Goal: Information Seeking & Learning: Compare options

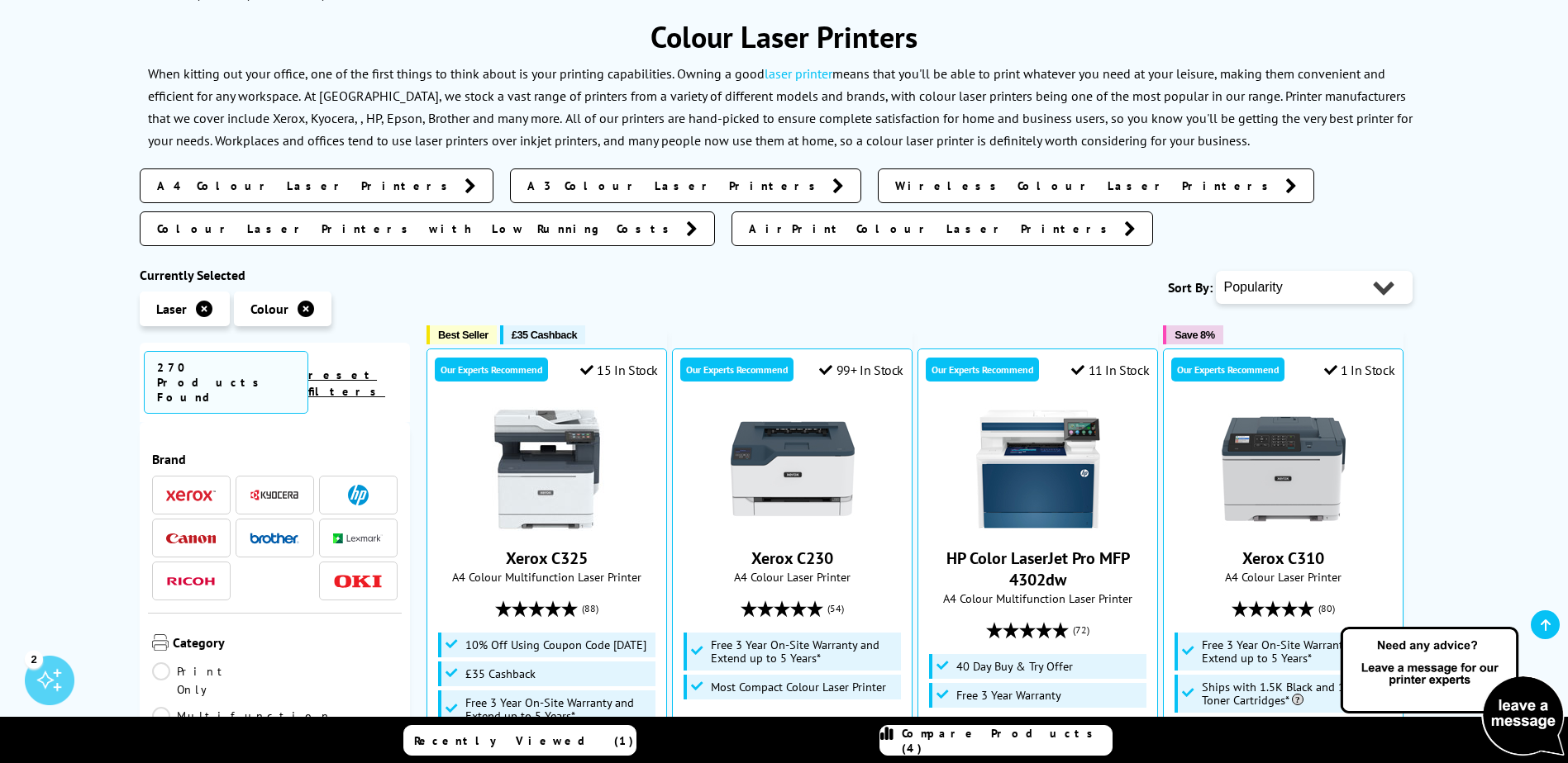
scroll to position [165, 0]
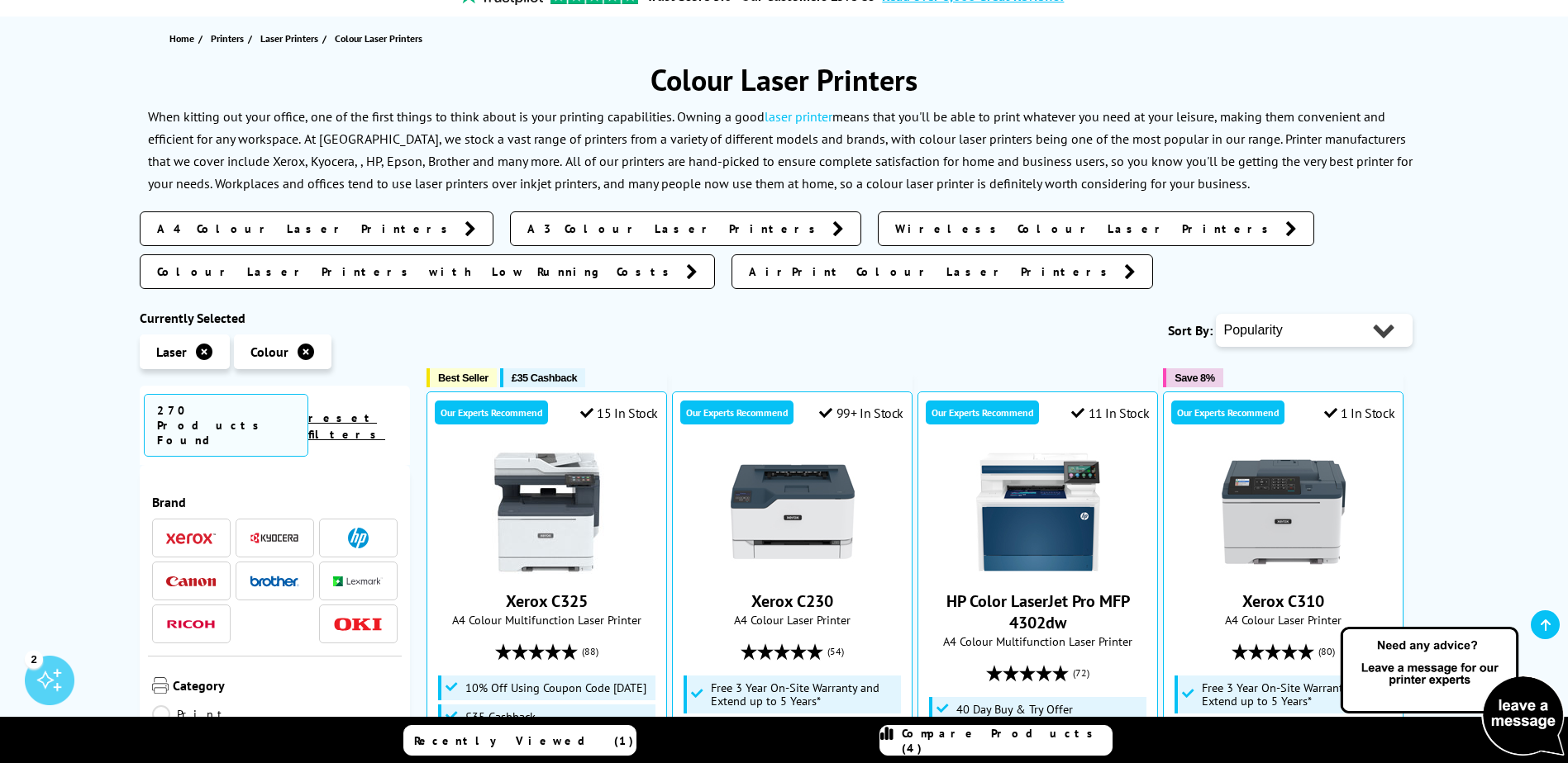
click at [351, 528] on img at bounding box center [358, 538] width 20 height 20
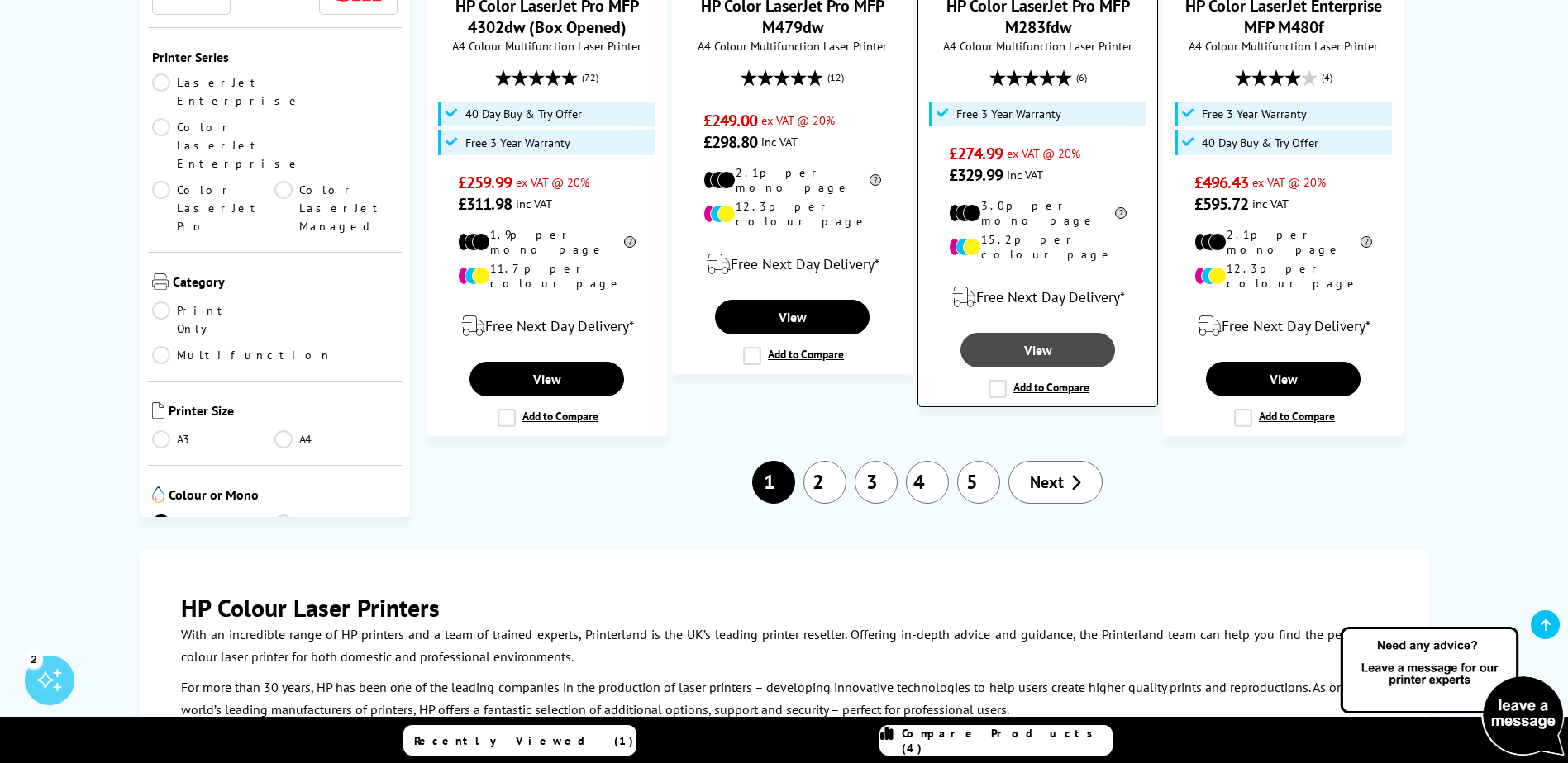
scroll to position [1901, 0]
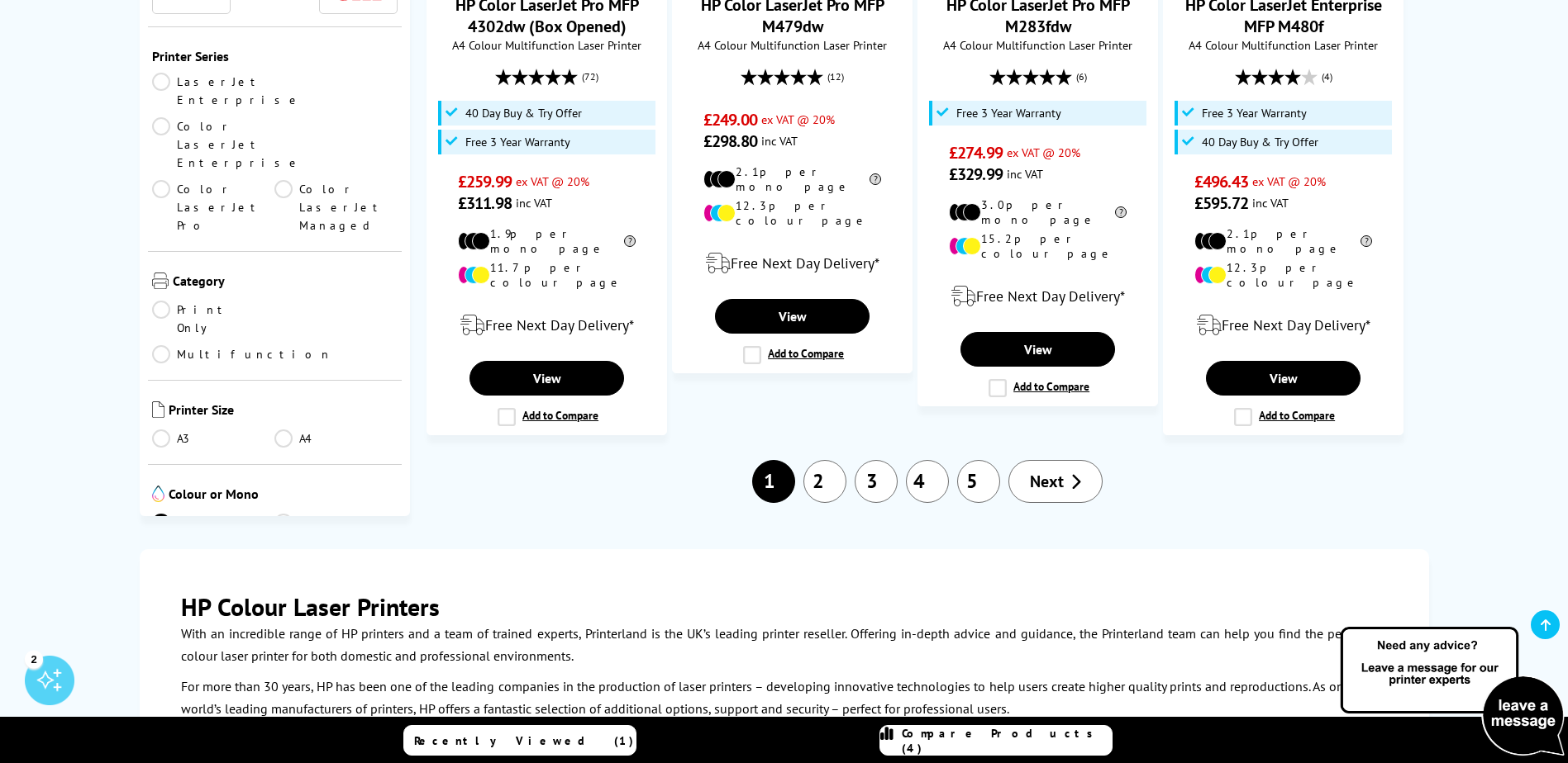
click at [826, 460] on link "2" at bounding box center [824, 481] width 43 height 43
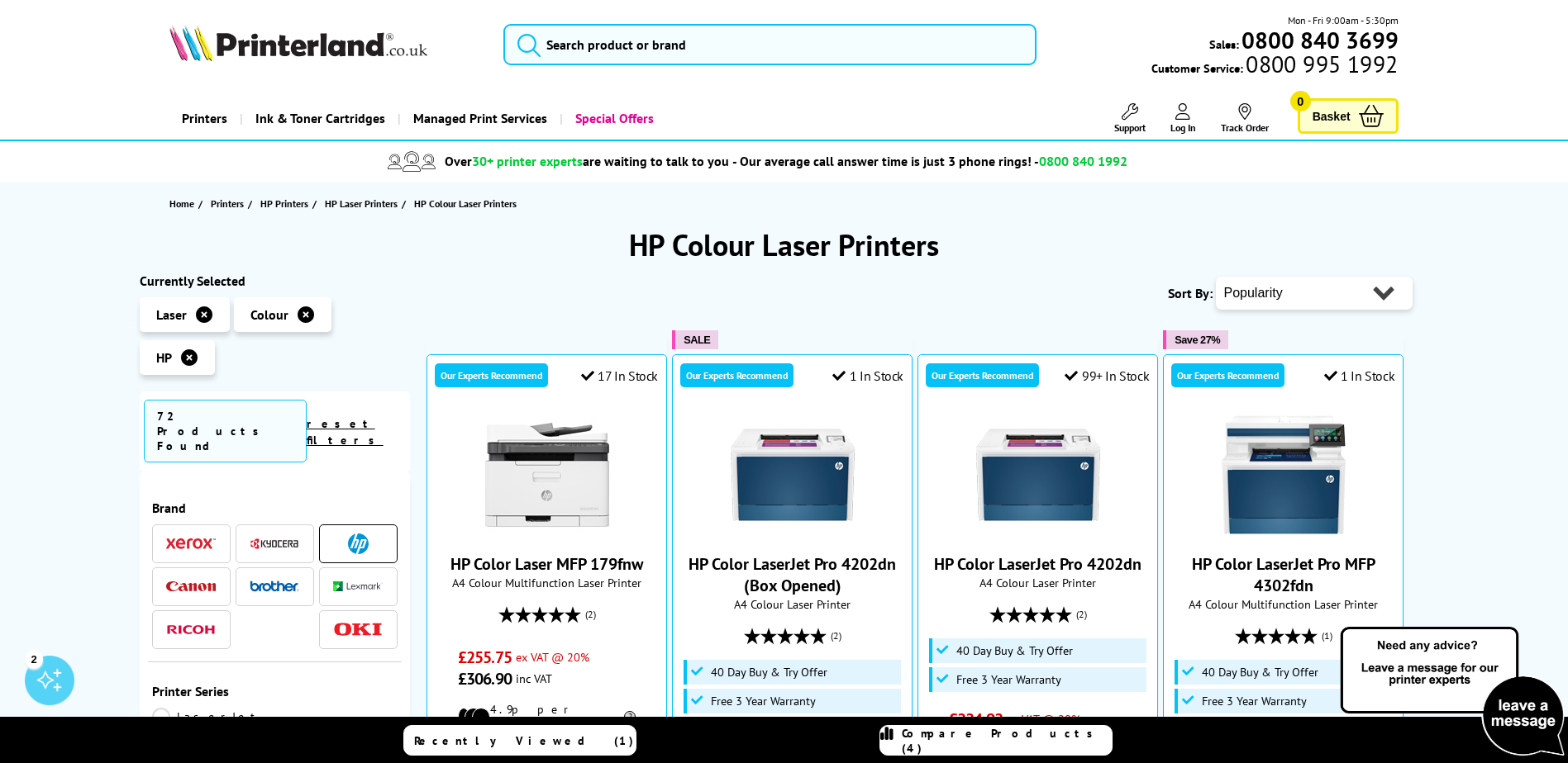
click at [1307, 295] on select "Popularity Rating Price - Low to High Price - High to Low Running Costs - Low t…" at bounding box center [1314, 294] width 197 height 33
select select "Price Ascending"
click at [1216, 277] on select "Popularity Rating Price - Low to High Price - High to Low Running Costs - Low t…" at bounding box center [1314, 294] width 197 height 33
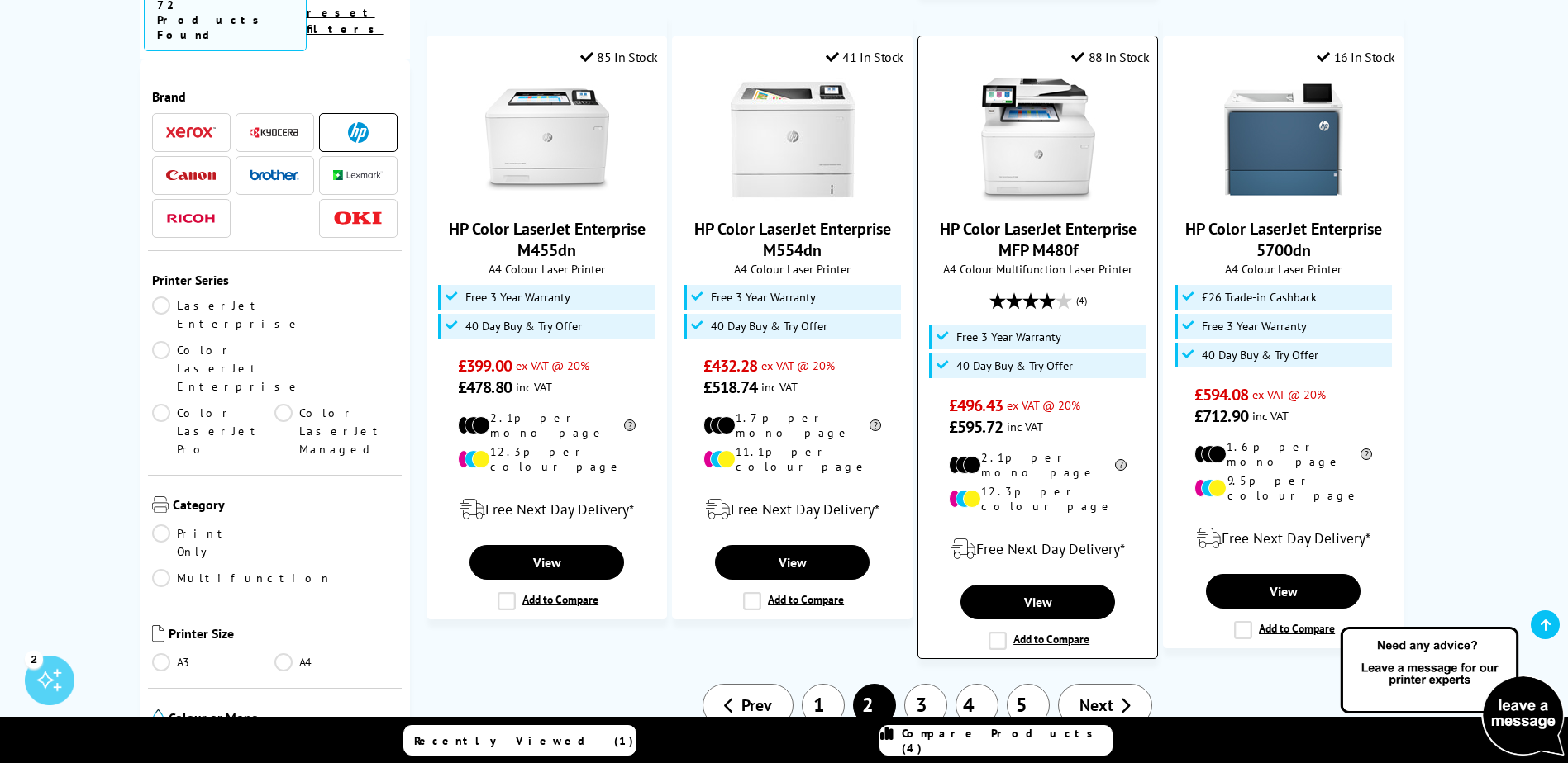
scroll to position [1901, 0]
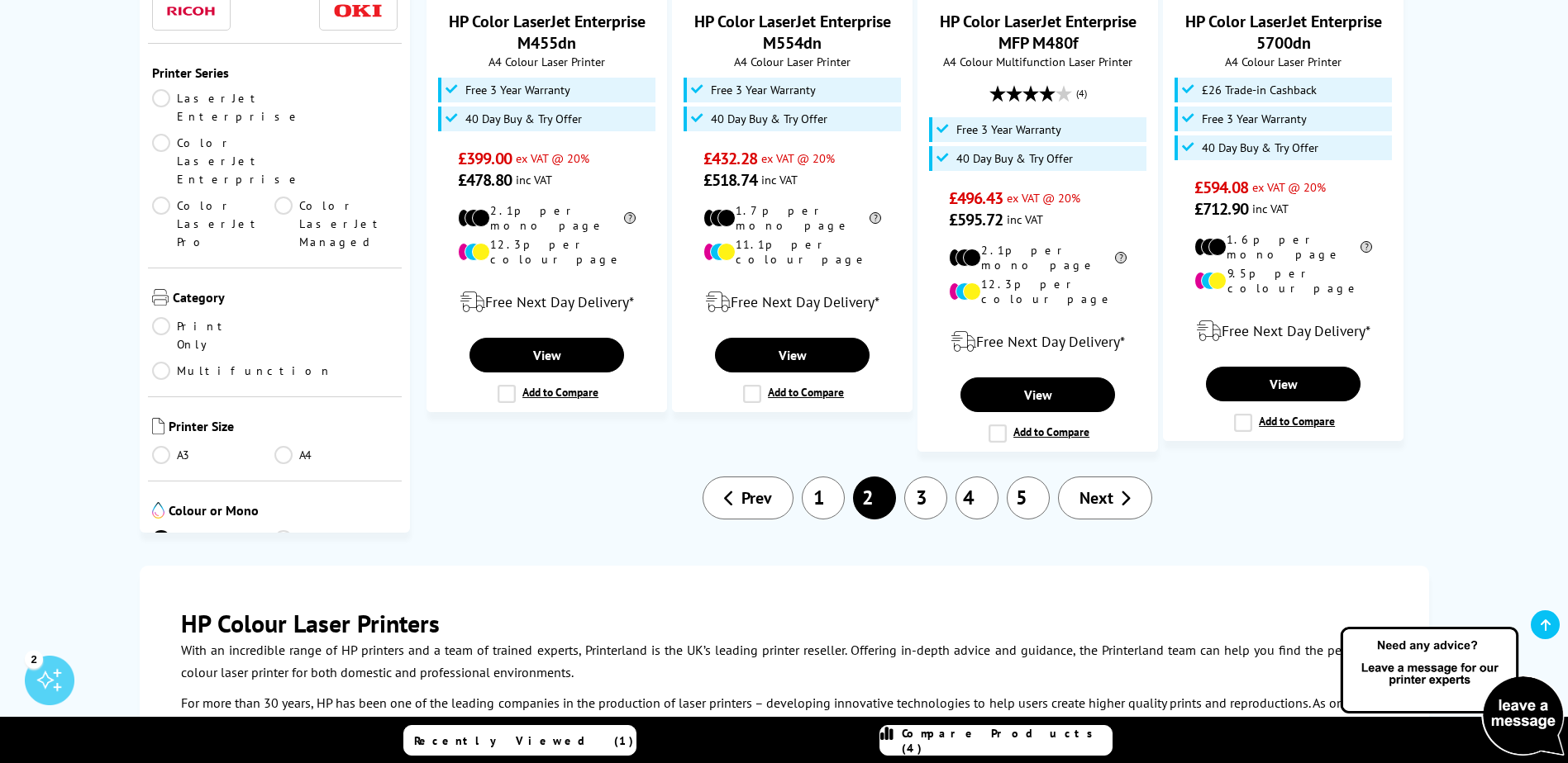
click at [817, 477] on link "1" at bounding box center [822, 498] width 43 height 43
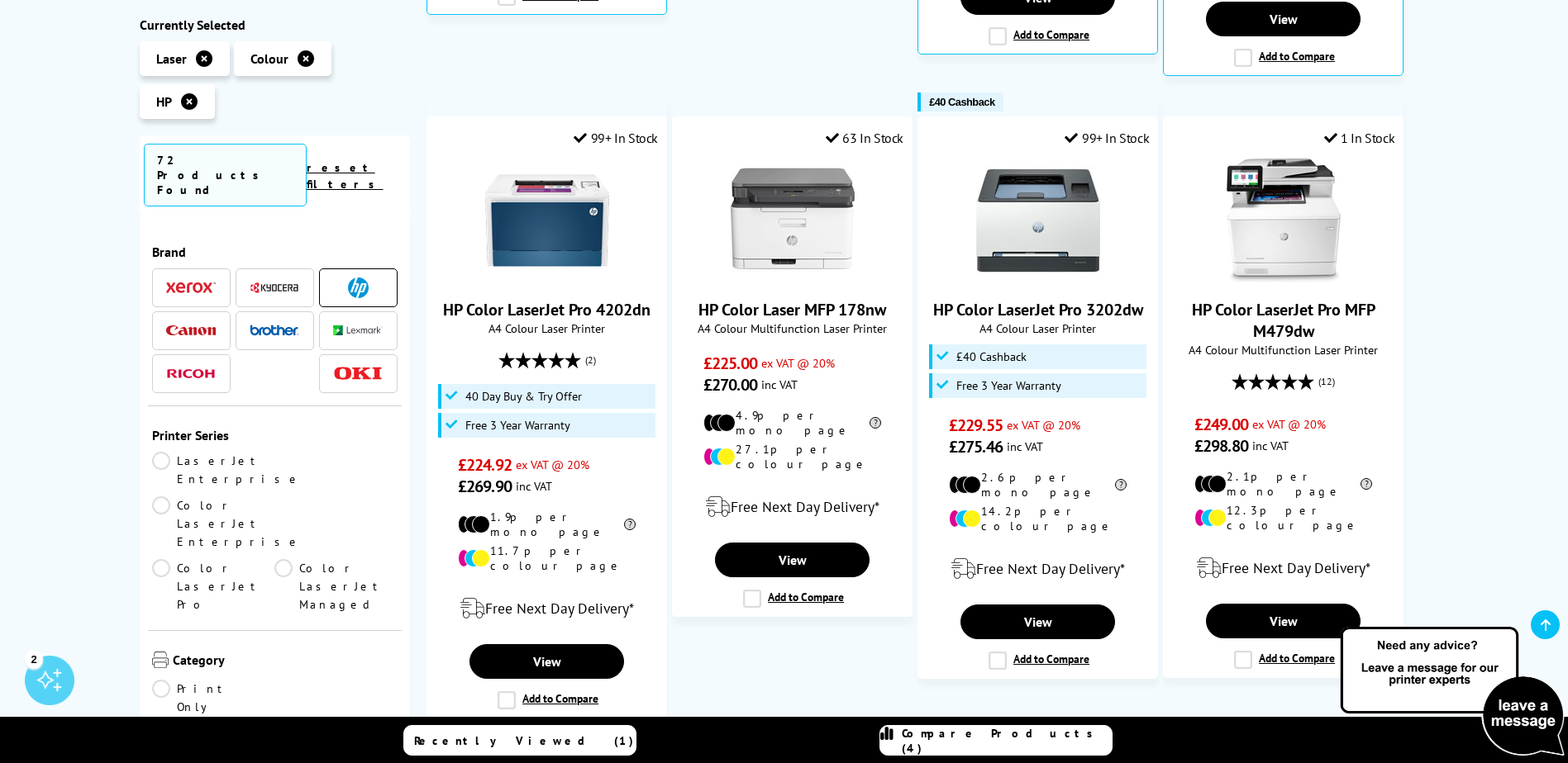
scroll to position [909, 0]
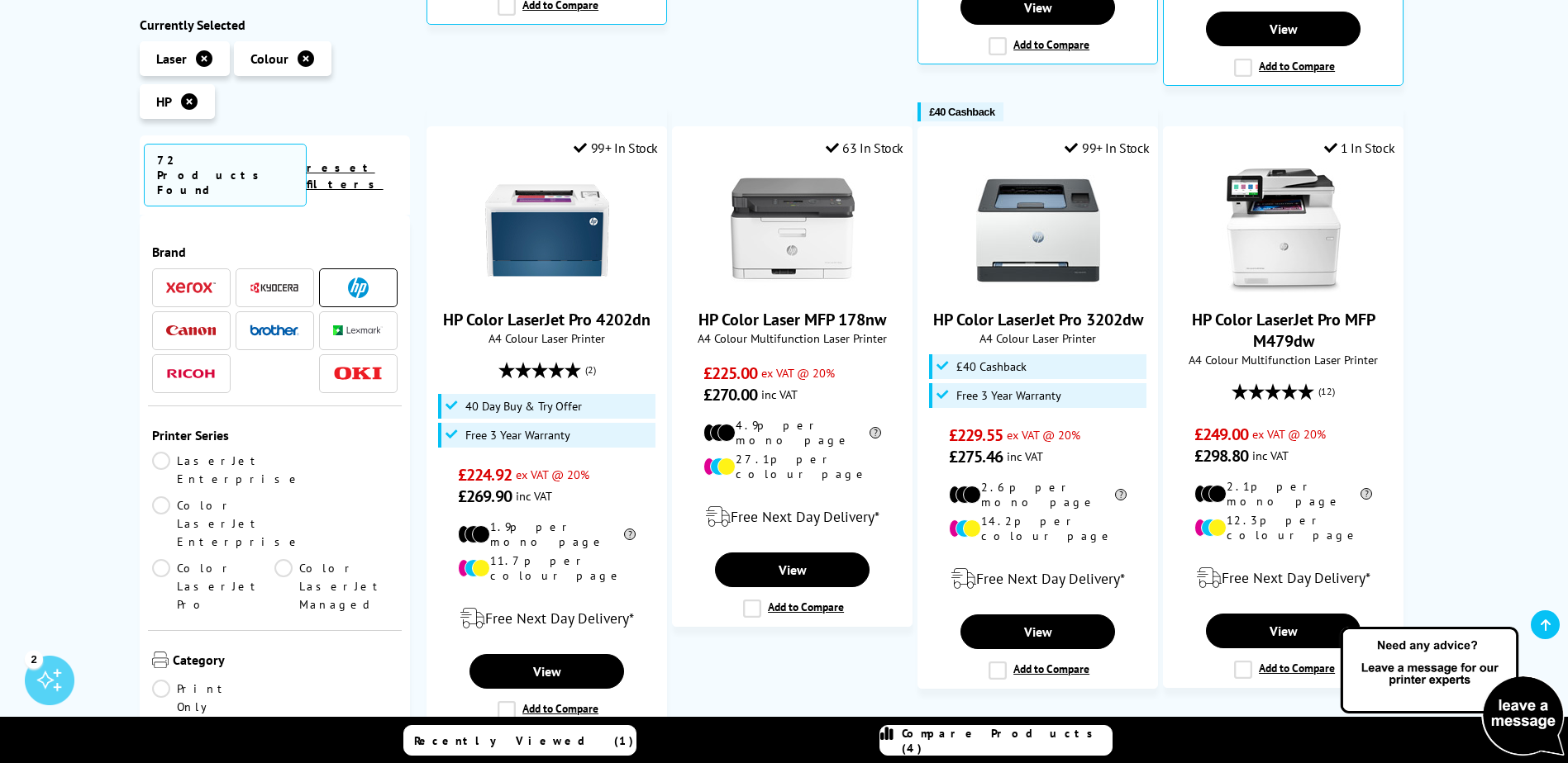
drag, startPoint x: 756, startPoint y: 566, endPoint x: 949, endPoint y: 62, distance: 539.7
click at [756, 600] on label "Add to Compare" at bounding box center [793, 609] width 101 height 19
click at [0, 0] on input "Add to Compare" at bounding box center [0, 0] width 0 height 0
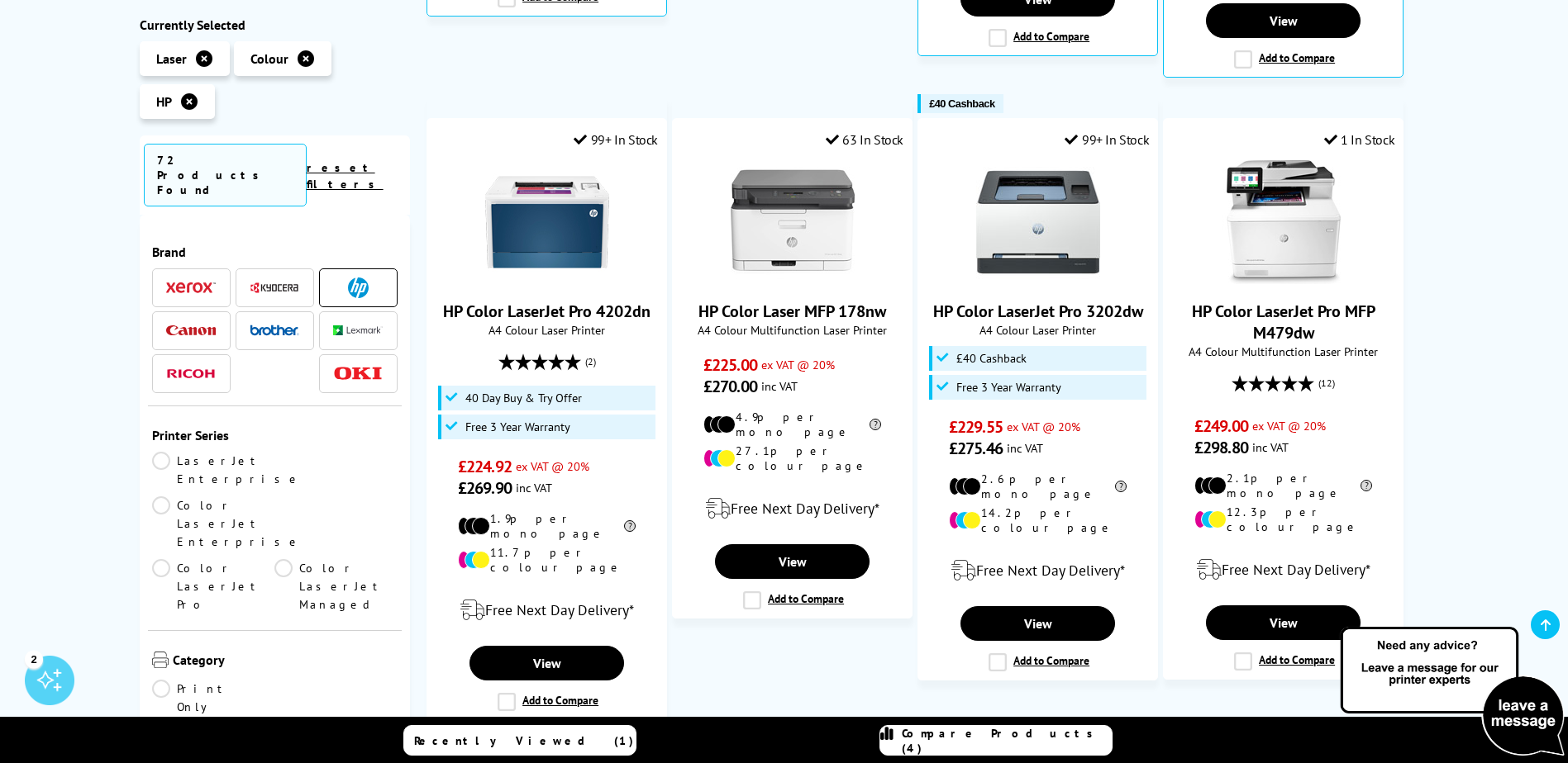
scroll to position [991, 0]
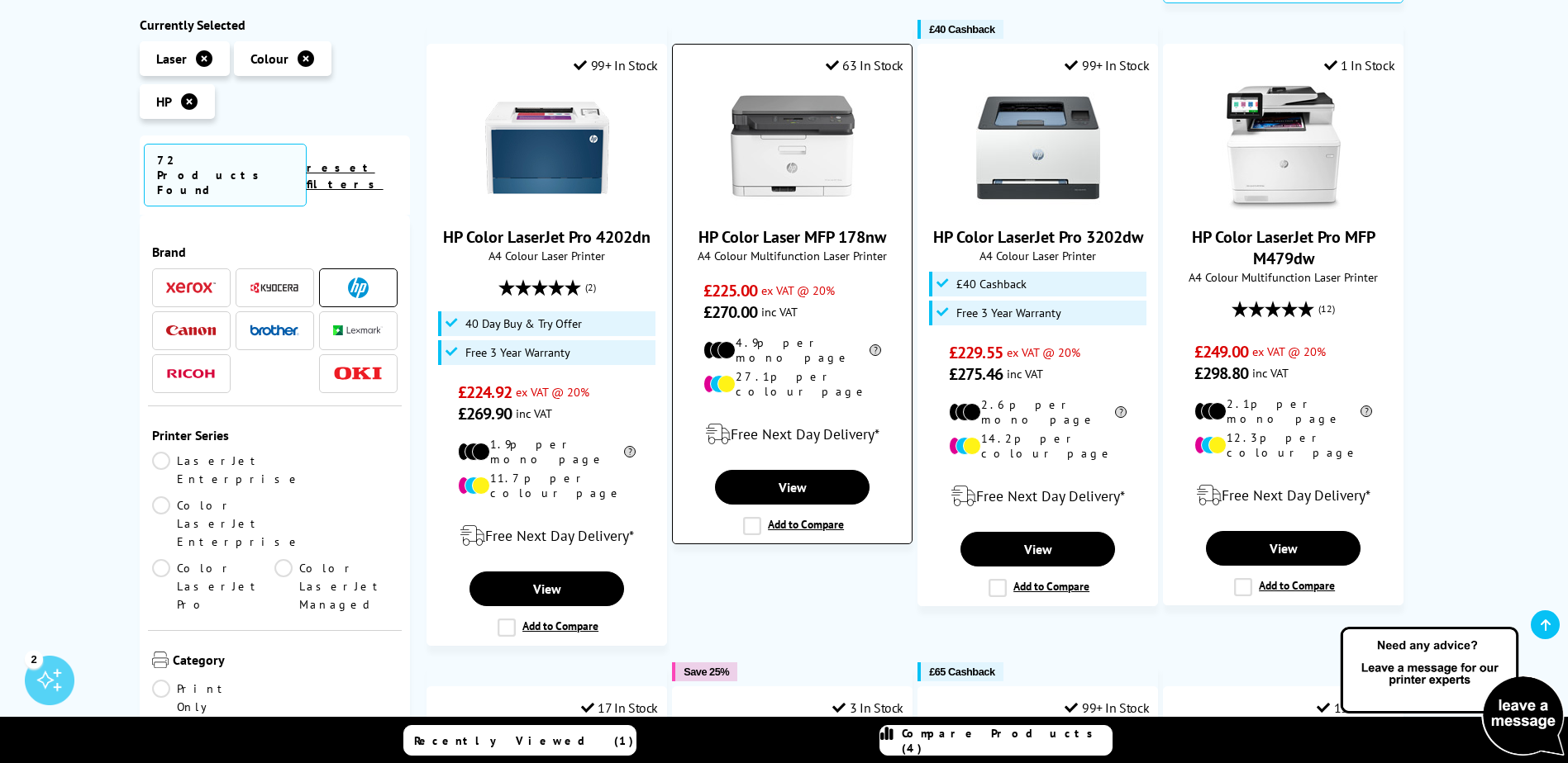
click at [760, 517] on label "Add to Compare" at bounding box center [793, 527] width 101 height 19
click at [0, 0] on input "Add to Compare" at bounding box center [0, 0] width 0 height 0
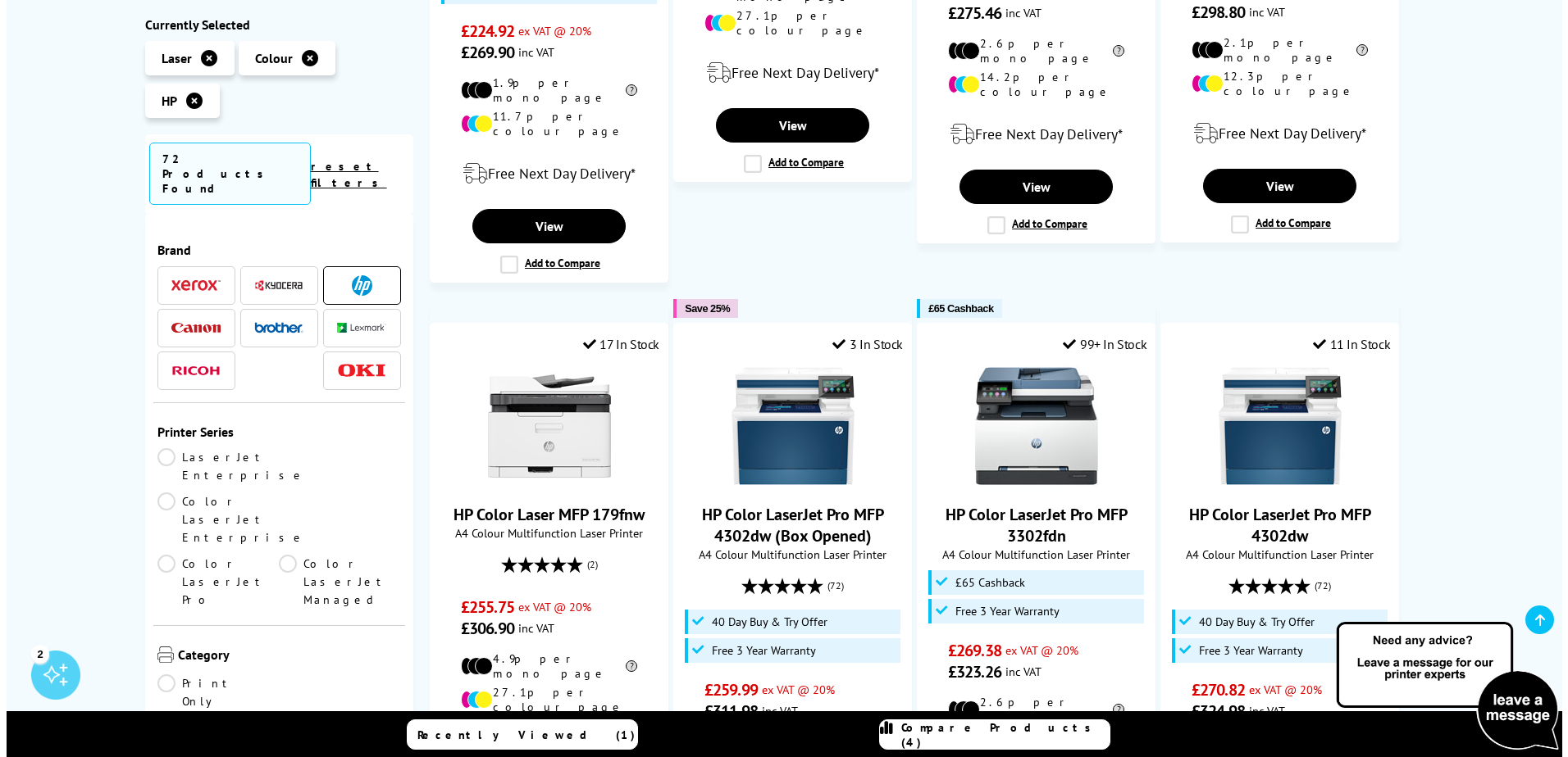
scroll to position [1394, 0]
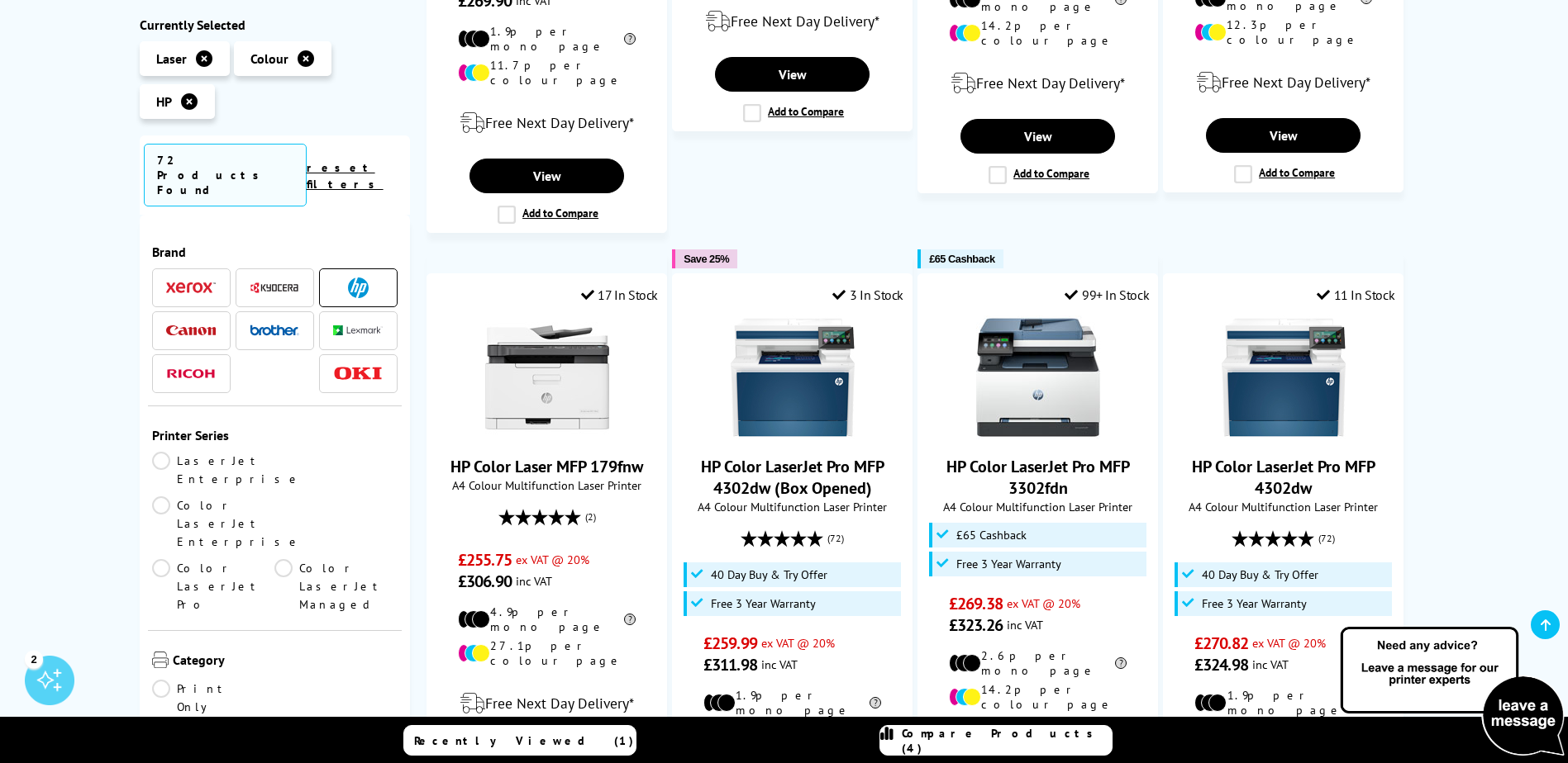
click at [1007, 744] on span "Compare Products (4)" at bounding box center [1006, 741] width 210 height 30
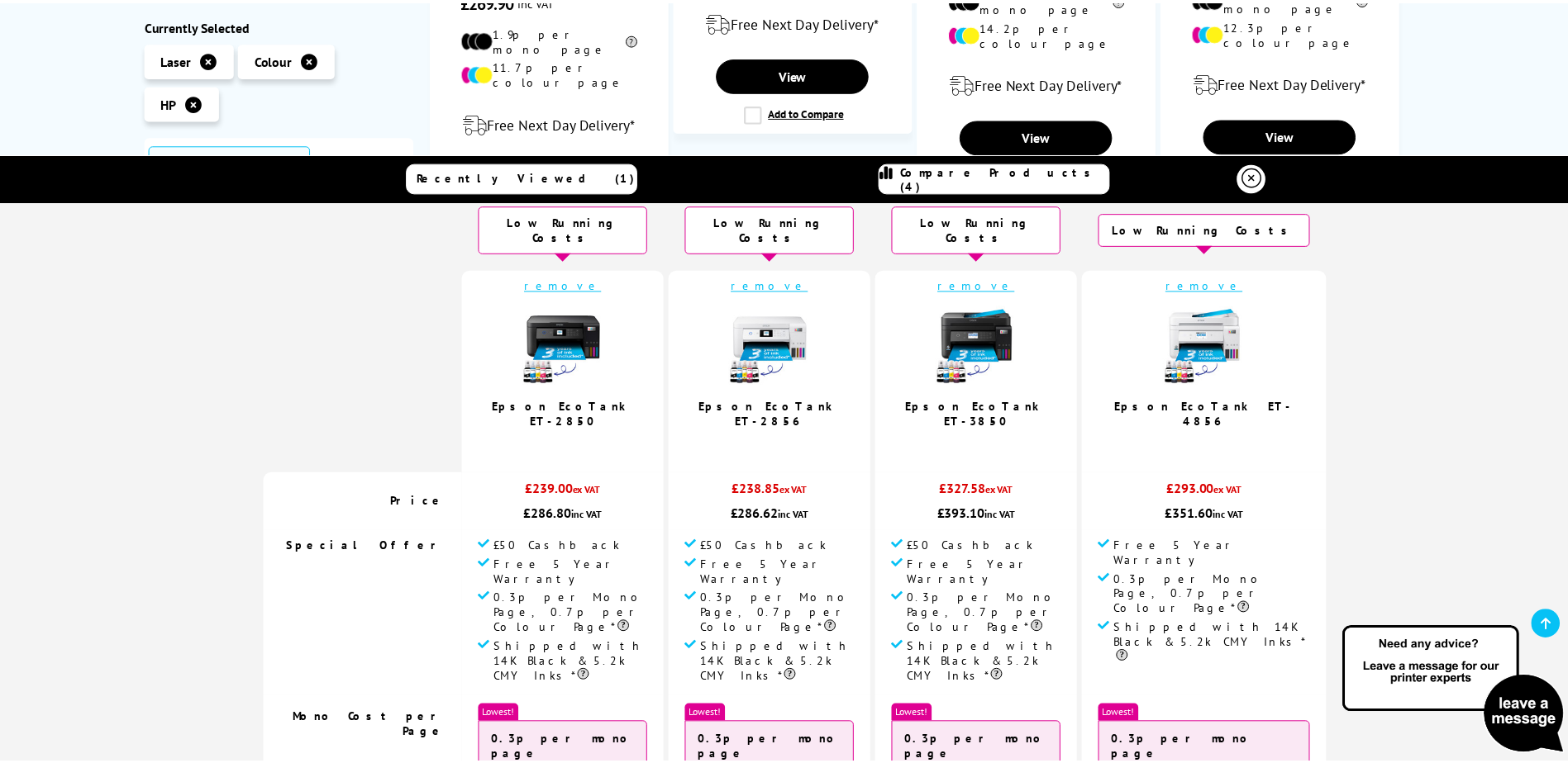
scroll to position [0, 0]
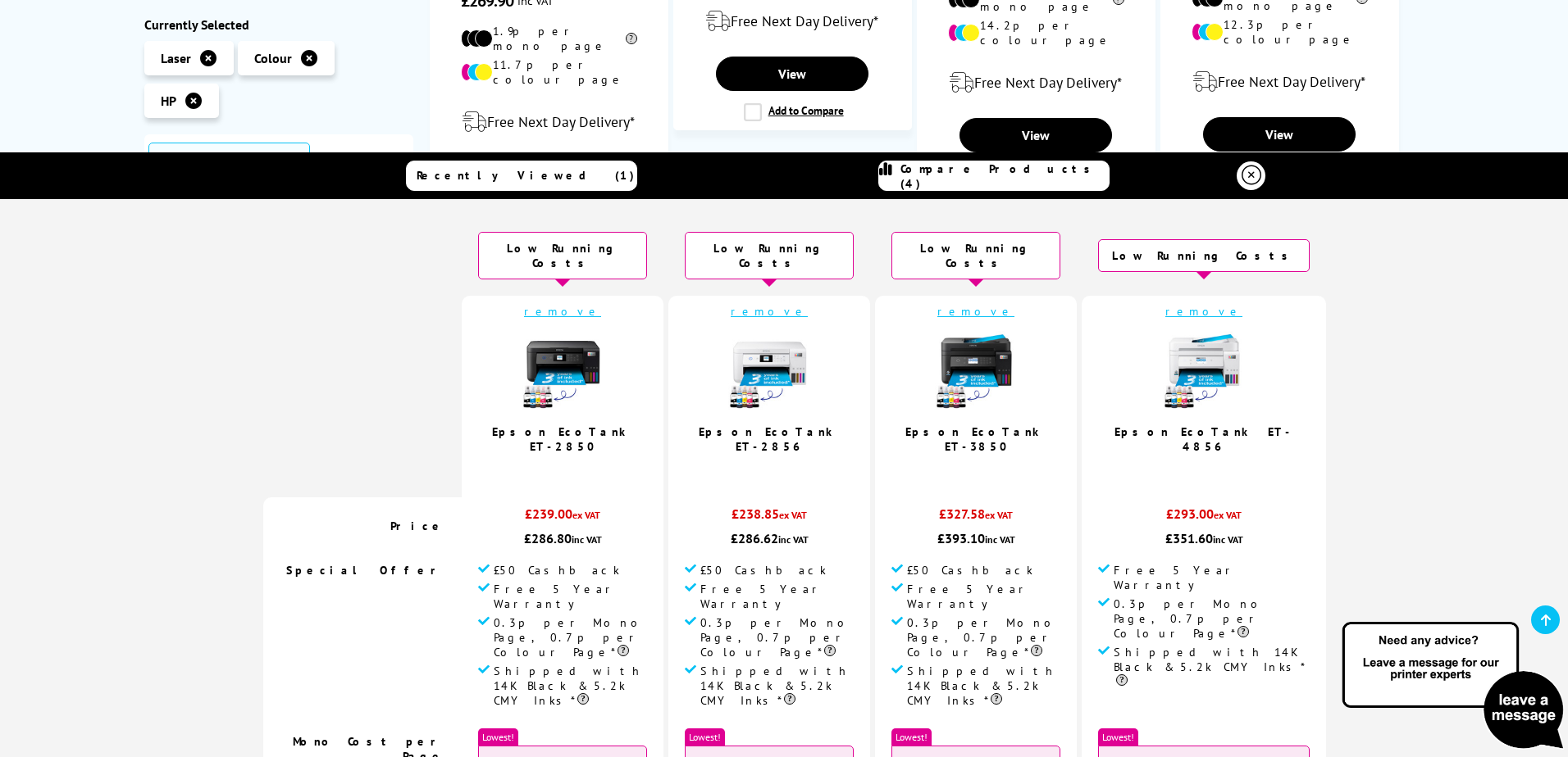
click at [599, 304] on link "remove" at bounding box center [562, 312] width 77 height 15
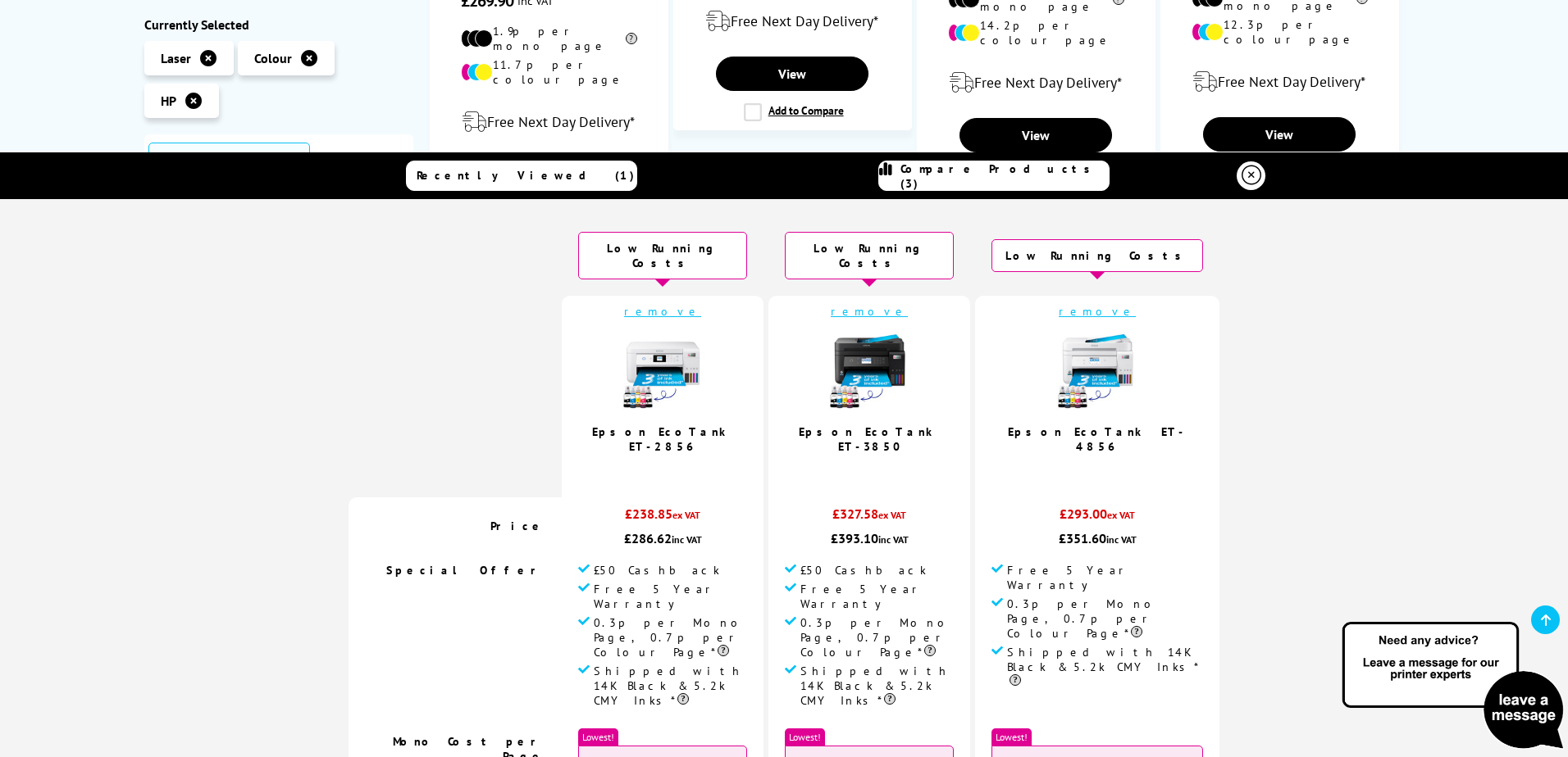
click at [700, 304] on link "remove" at bounding box center [663, 312] width 77 height 15
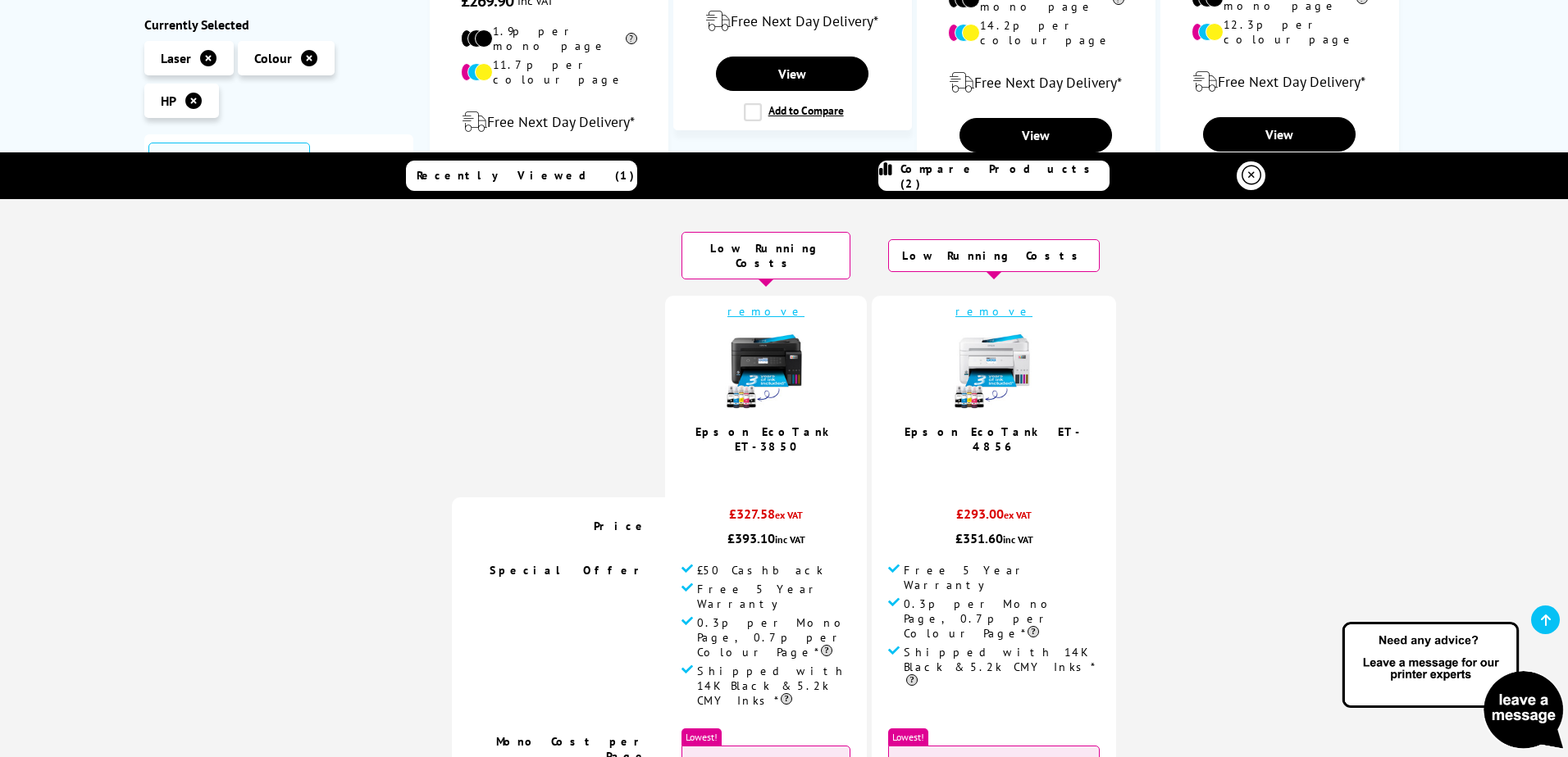
drag, startPoint x: 795, startPoint y: 294, endPoint x: 822, endPoint y: 294, distance: 27.0
click at [796, 304] on link "remove" at bounding box center [766, 312] width 77 height 15
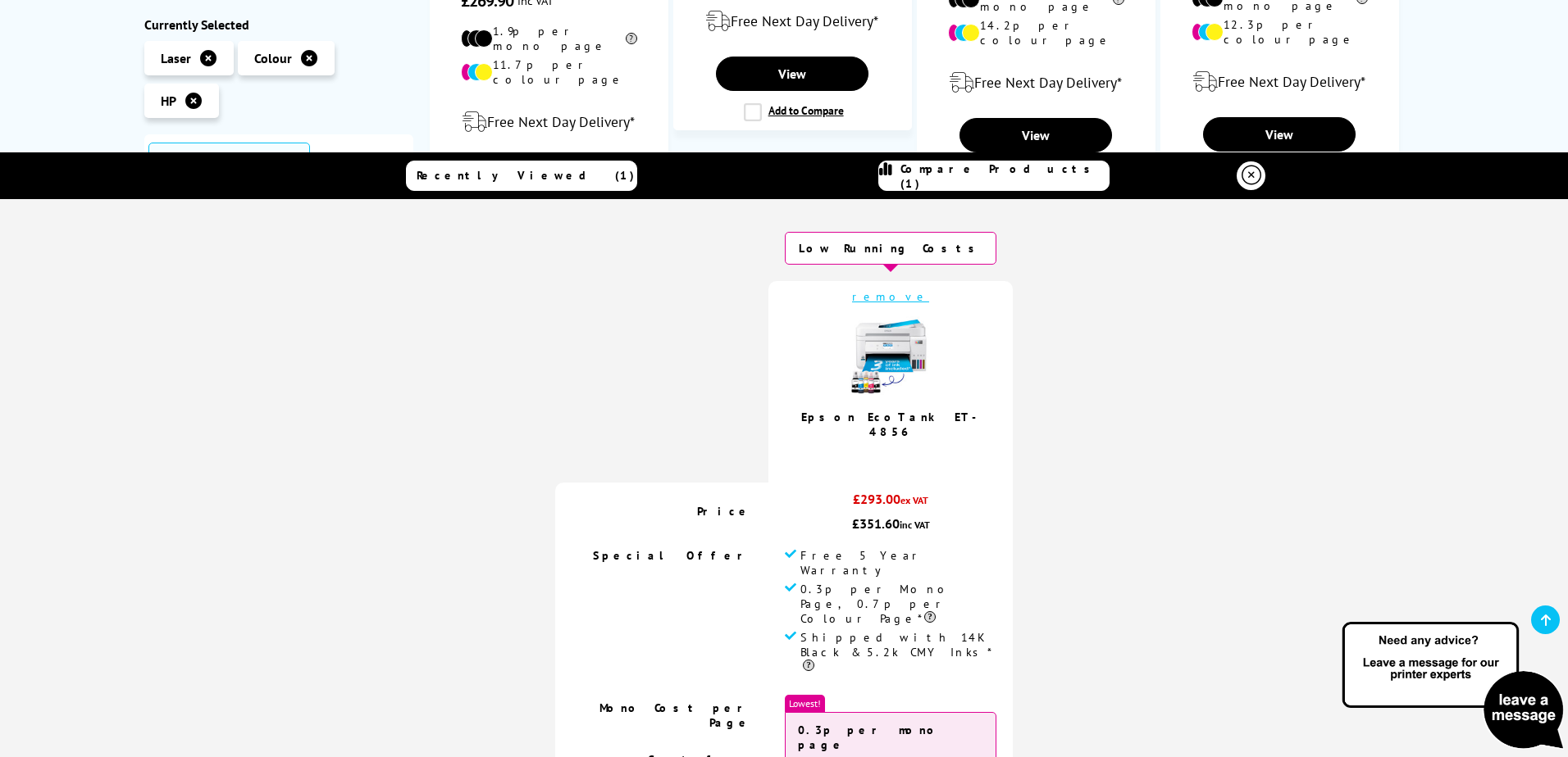
click at [877, 297] on link "remove" at bounding box center [891, 297] width 77 height 15
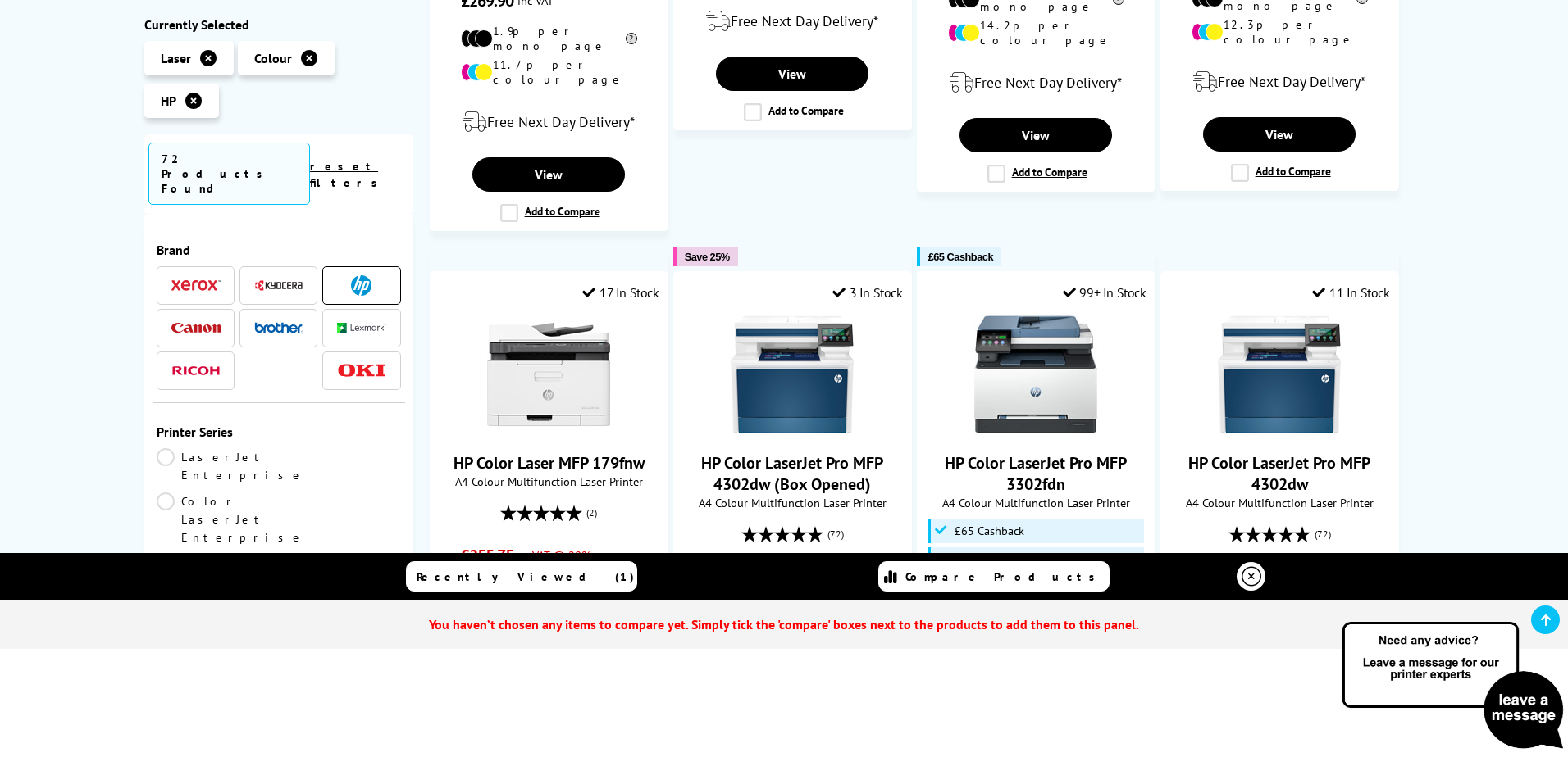
click at [1255, 578] on icon at bounding box center [1251, 577] width 19 height 19
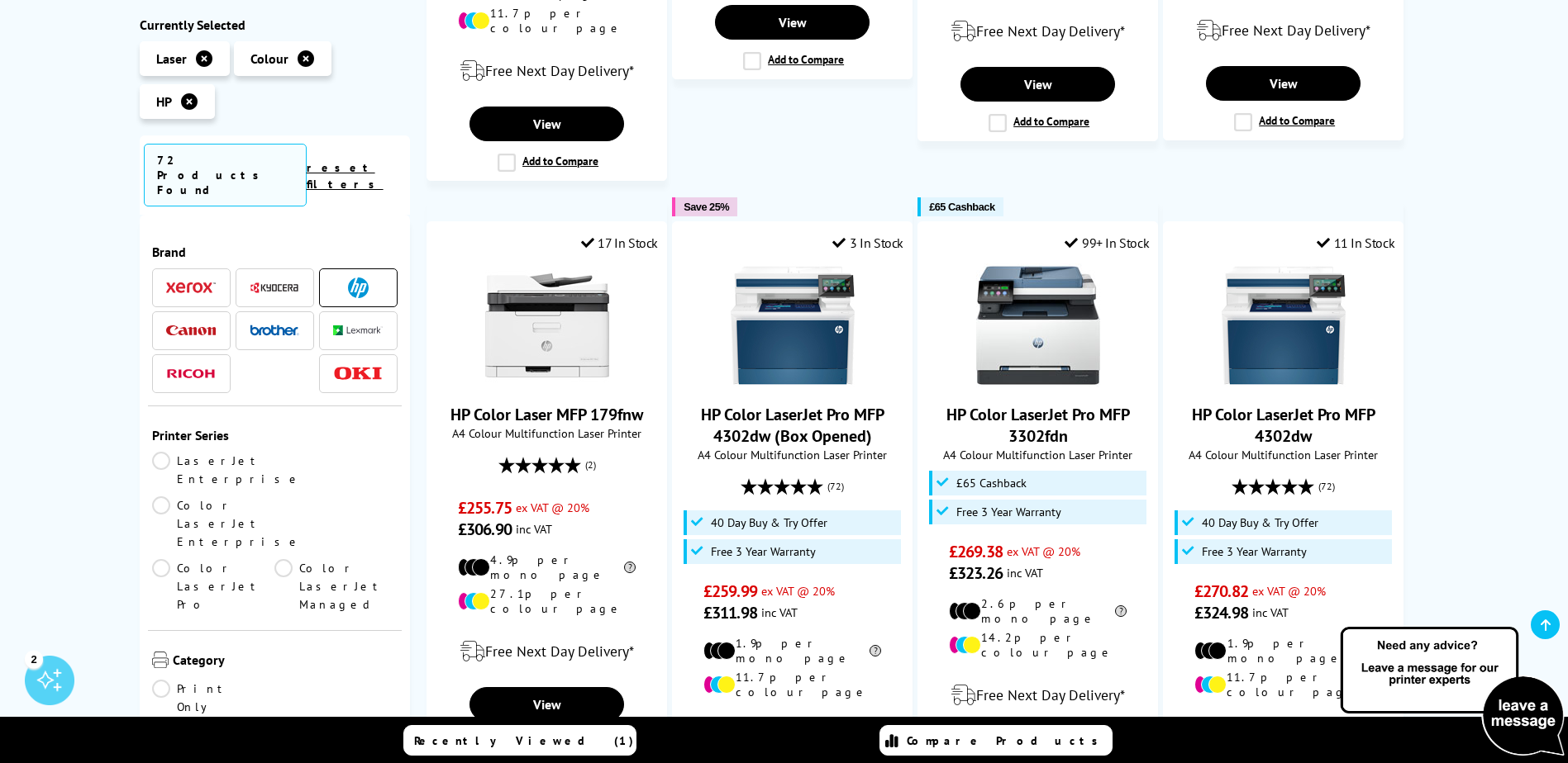
scroll to position [1652, 0]
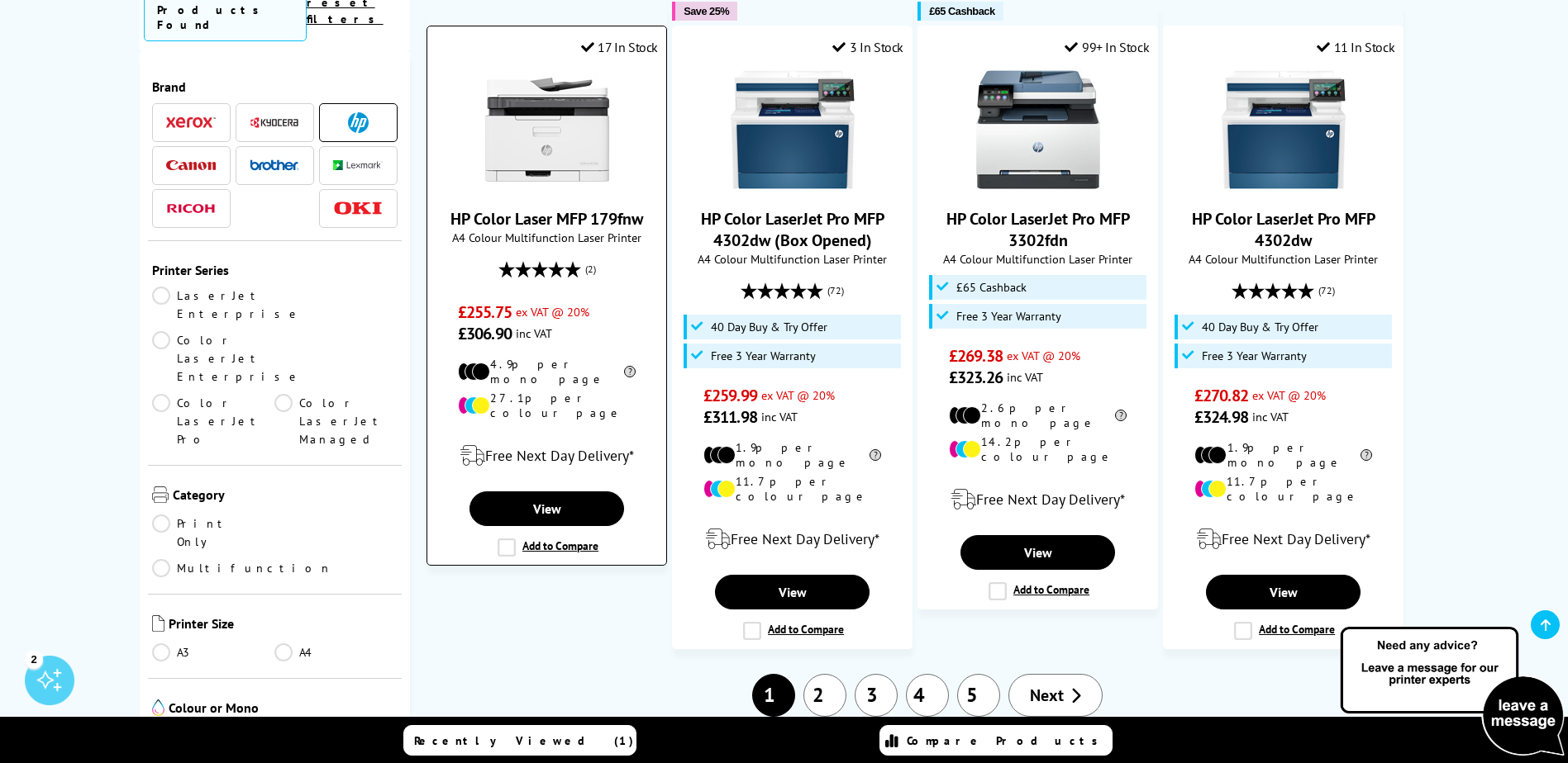
click at [555, 539] on label "Add to Compare" at bounding box center [547, 548] width 101 height 19
click at [0, 0] on input "Add to Compare" at bounding box center [0, 0] width 0 height 0
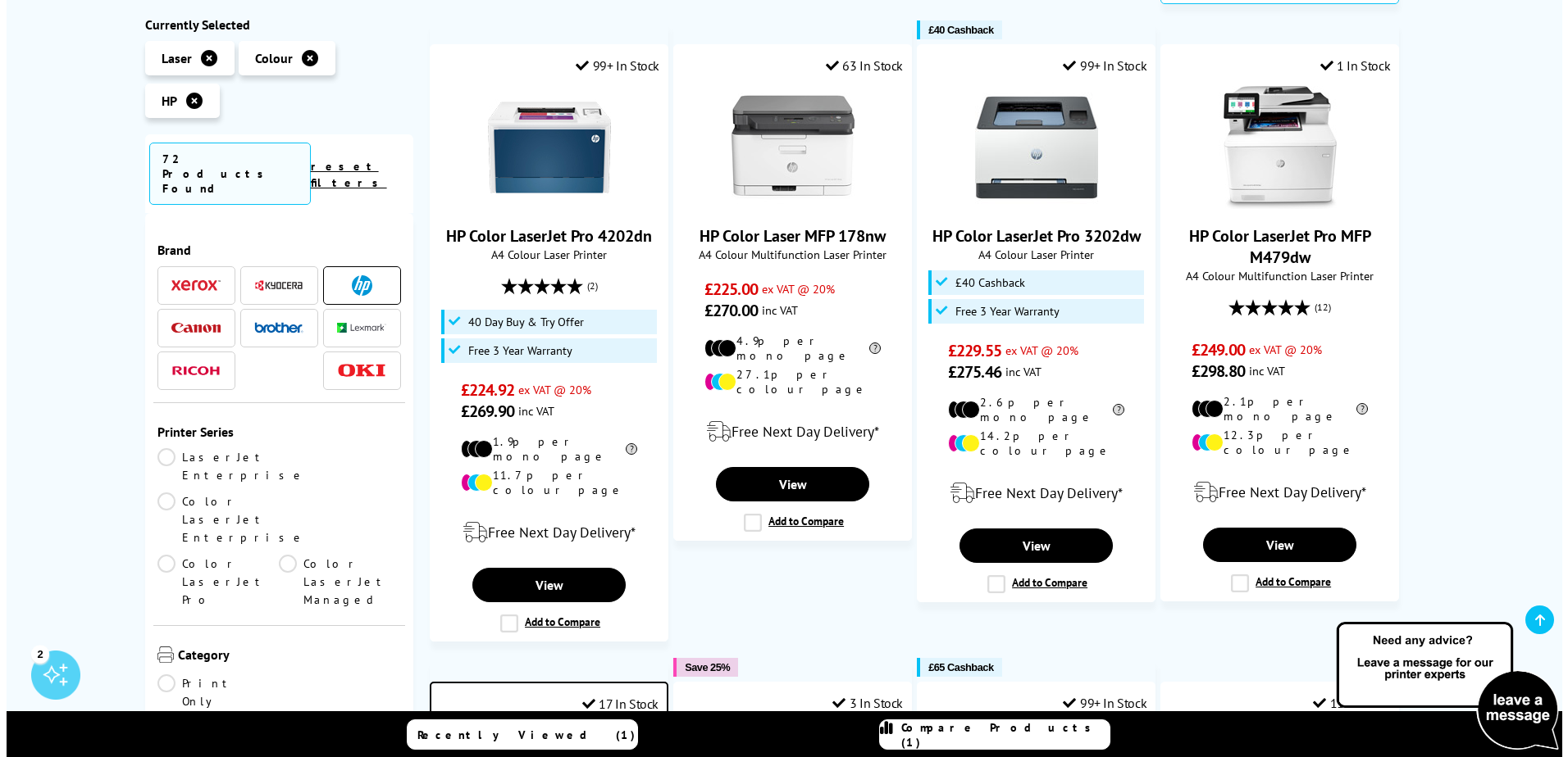
scroll to position [984, 0]
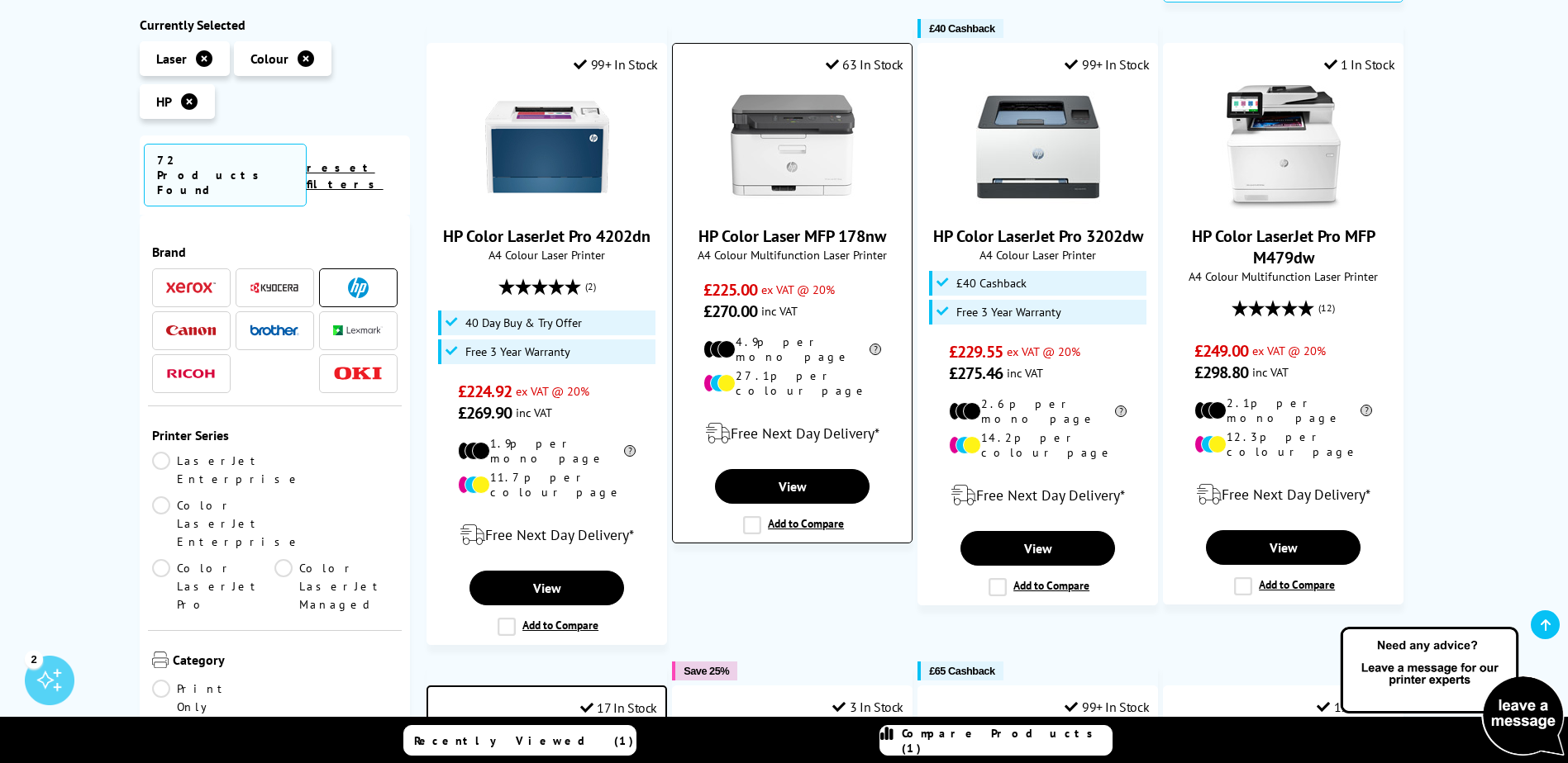
click at [746, 516] on label "Add to Compare" at bounding box center [793, 526] width 101 height 19
click at [0, 0] on input "Add to Compare" at bounding box center [0, 0] width 0 height 0
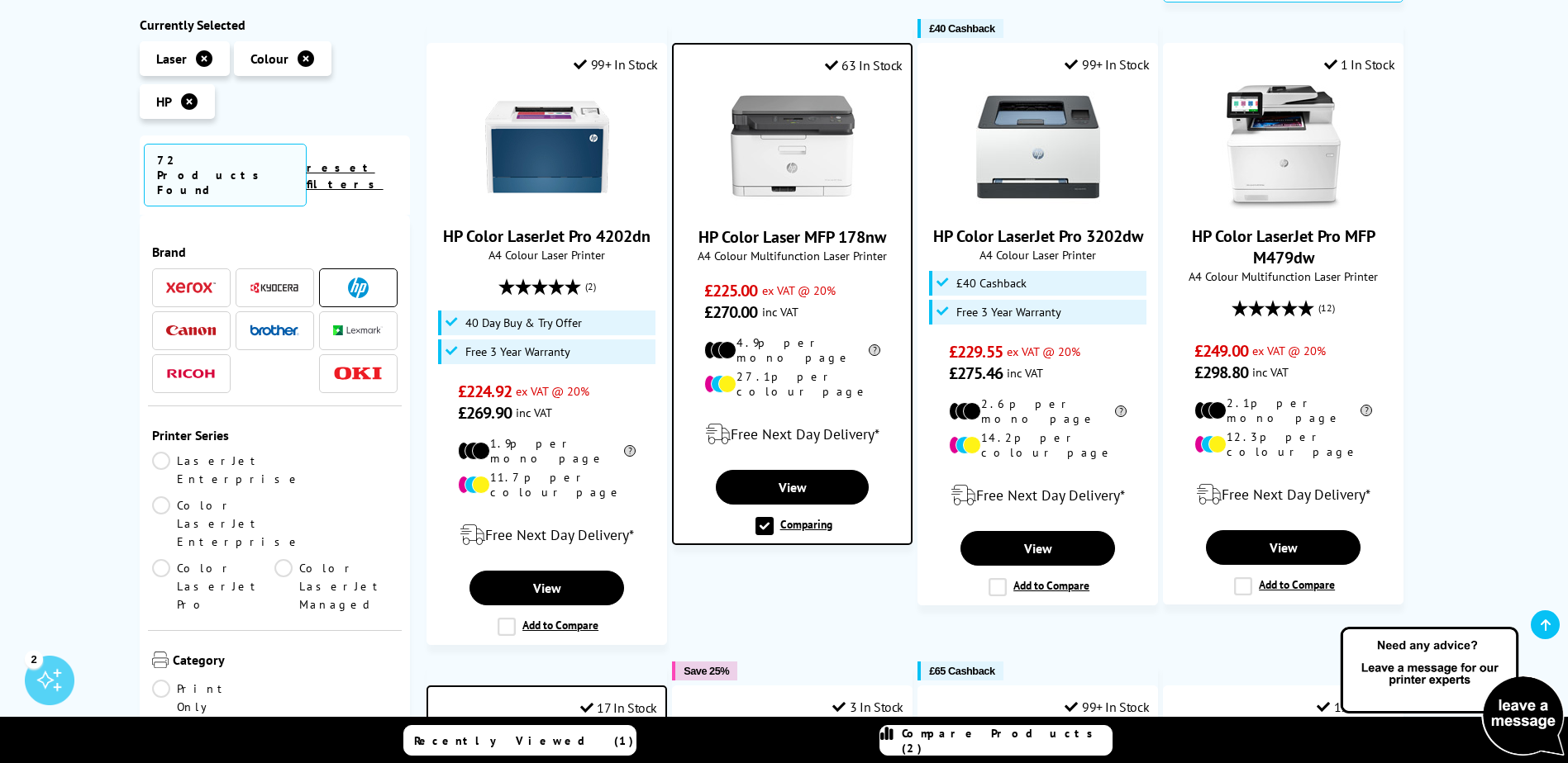
click at [988, 740] on span "Compare Products (2)" at bounding box center [1006, 741] width 210 height 30
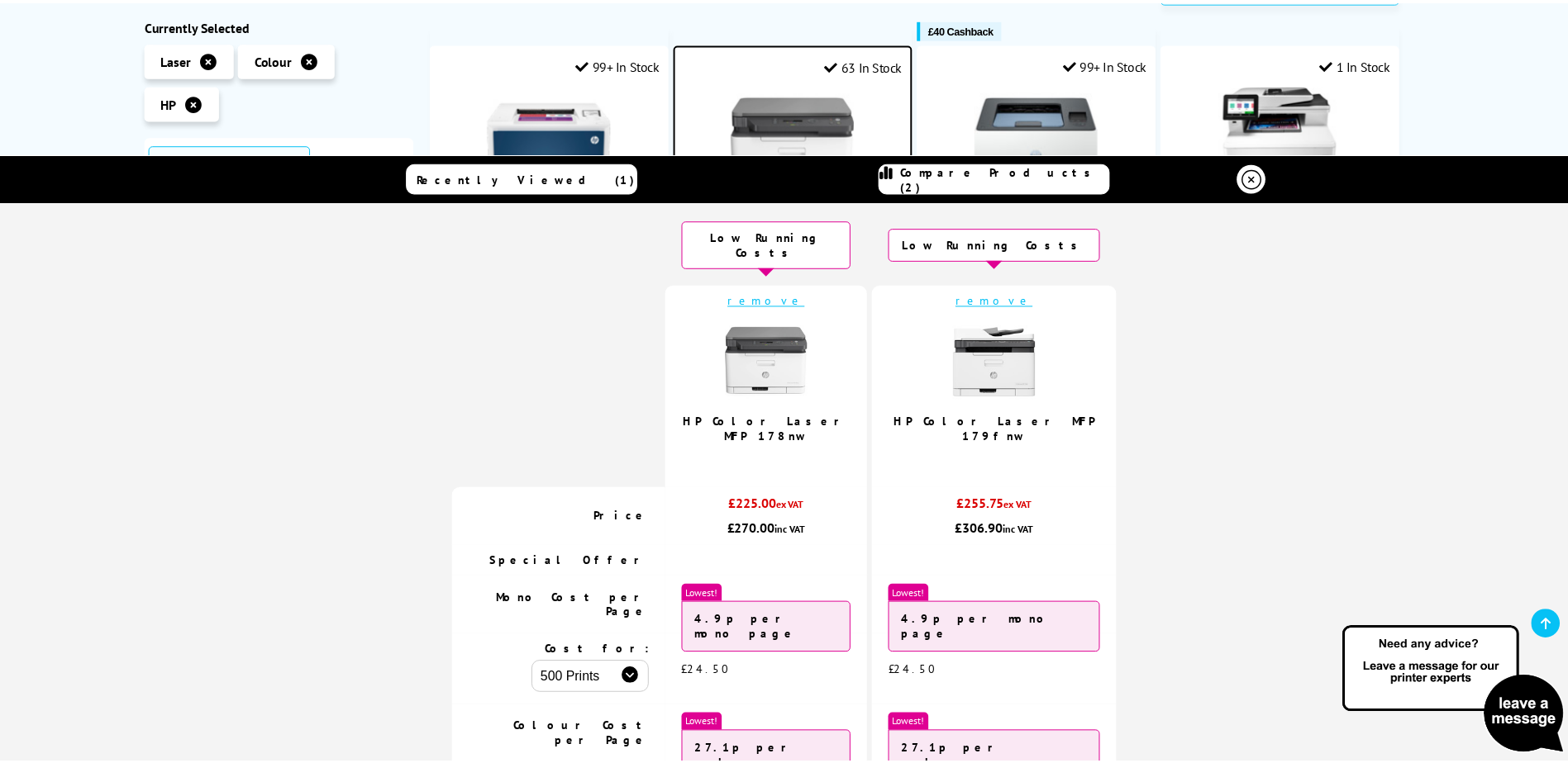
scroll to position [0, 0]
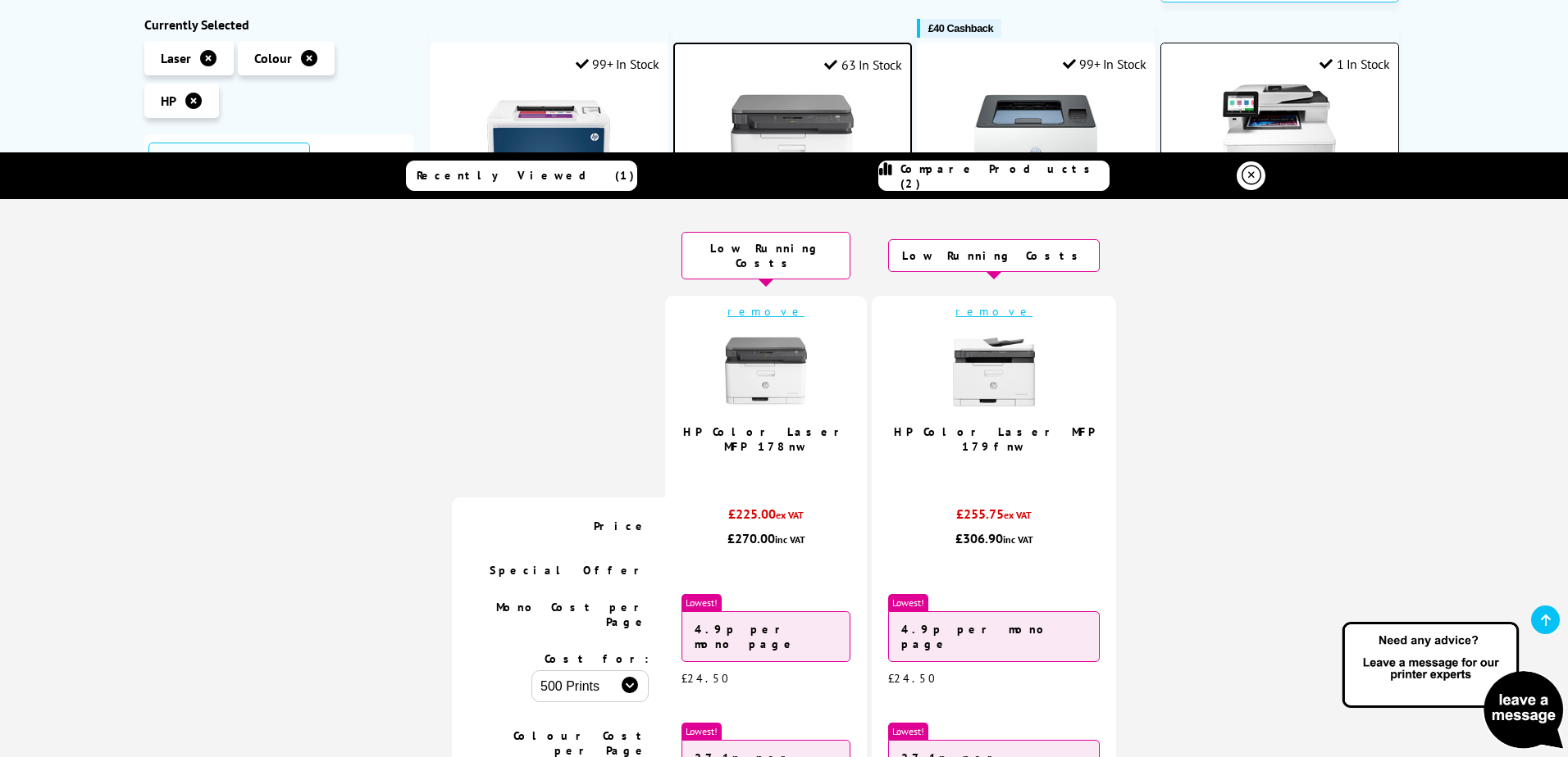
click at [1249, 176] on icon at bounding box center [1251, 175] width 19 height 19
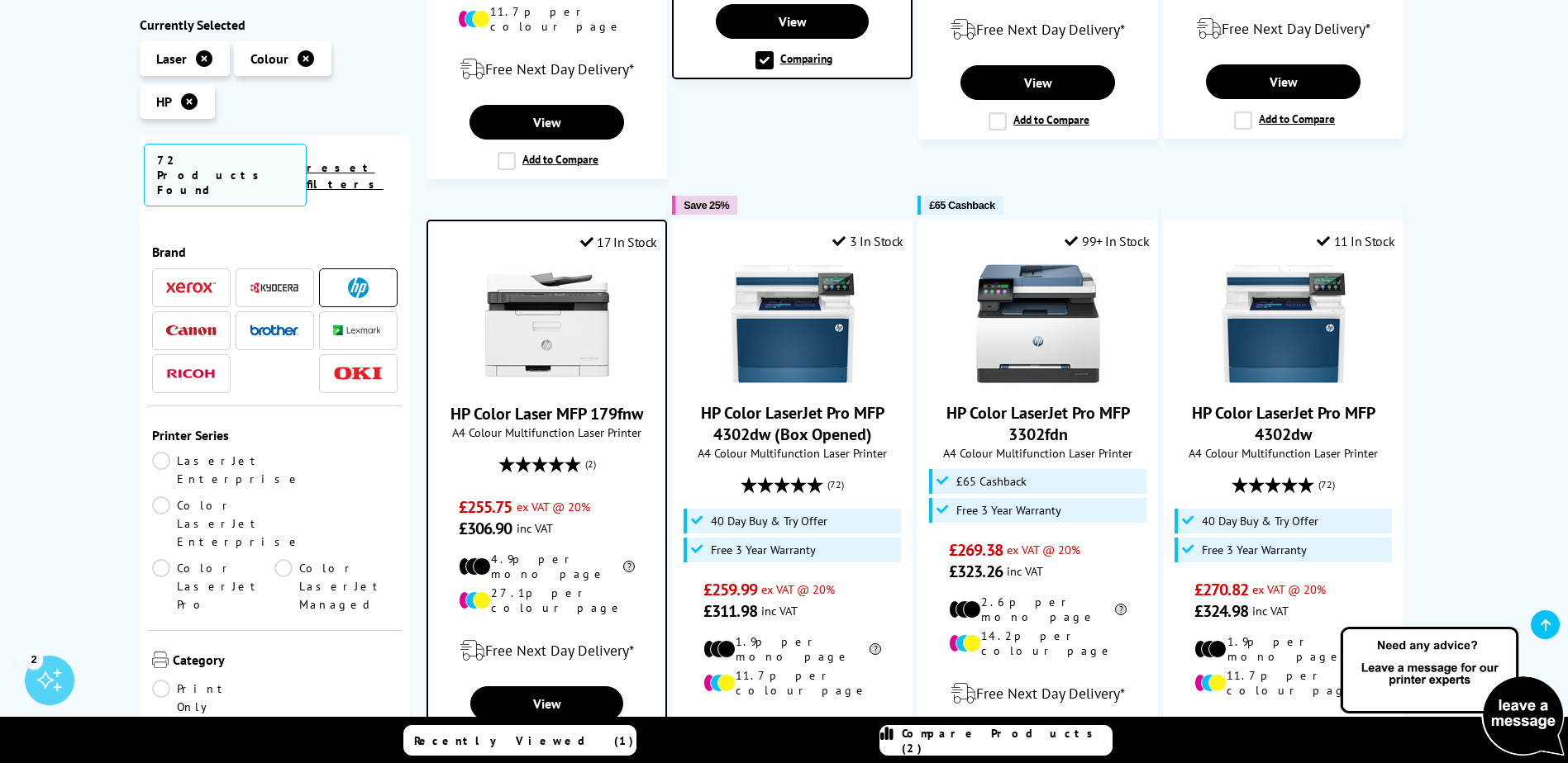
scroll to position [1488, 0]
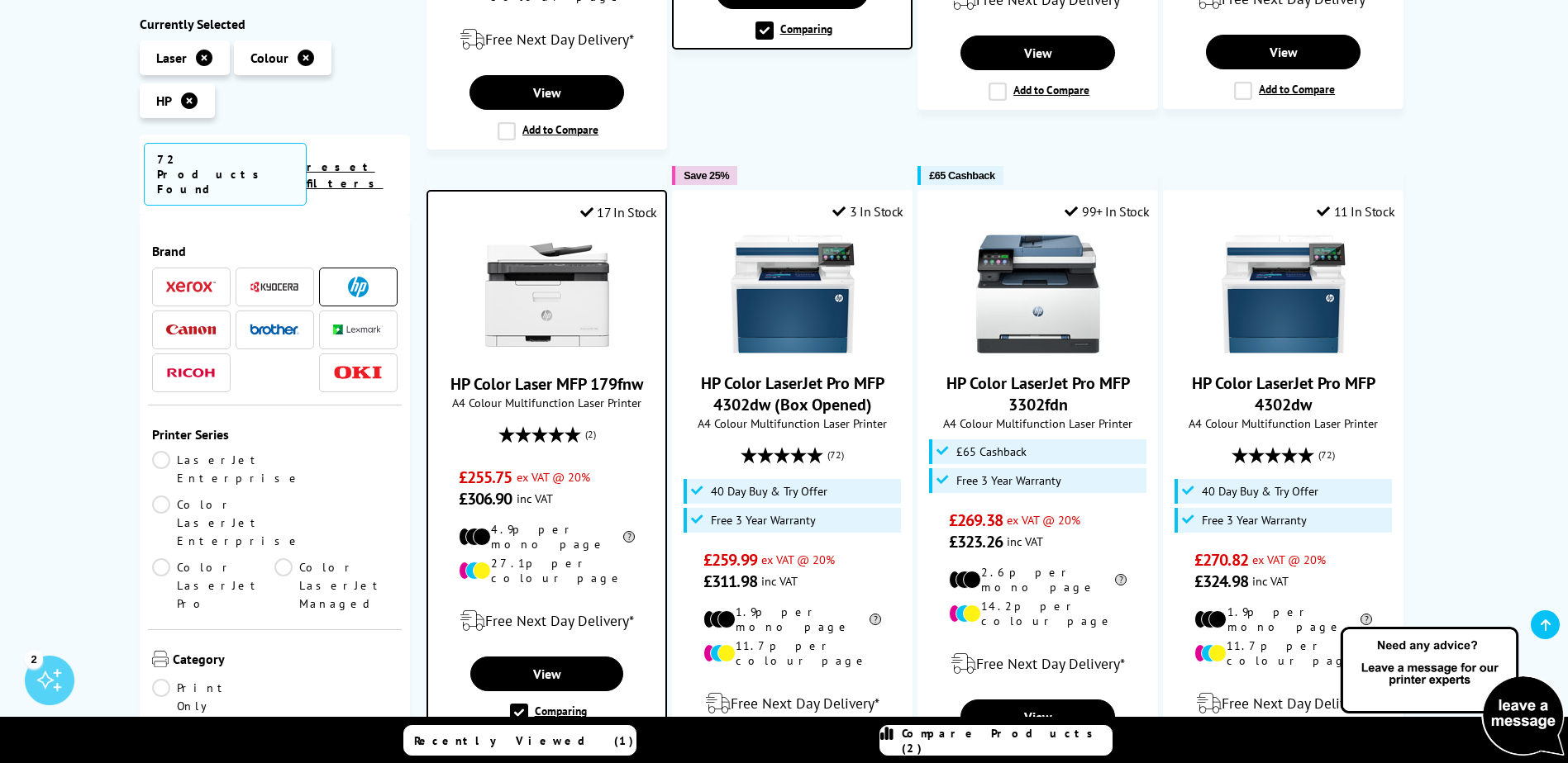
click at [539, 374] on link "HP Color Laser MFP 179fnw" at bounding box center [547, 384] width 193 height 21
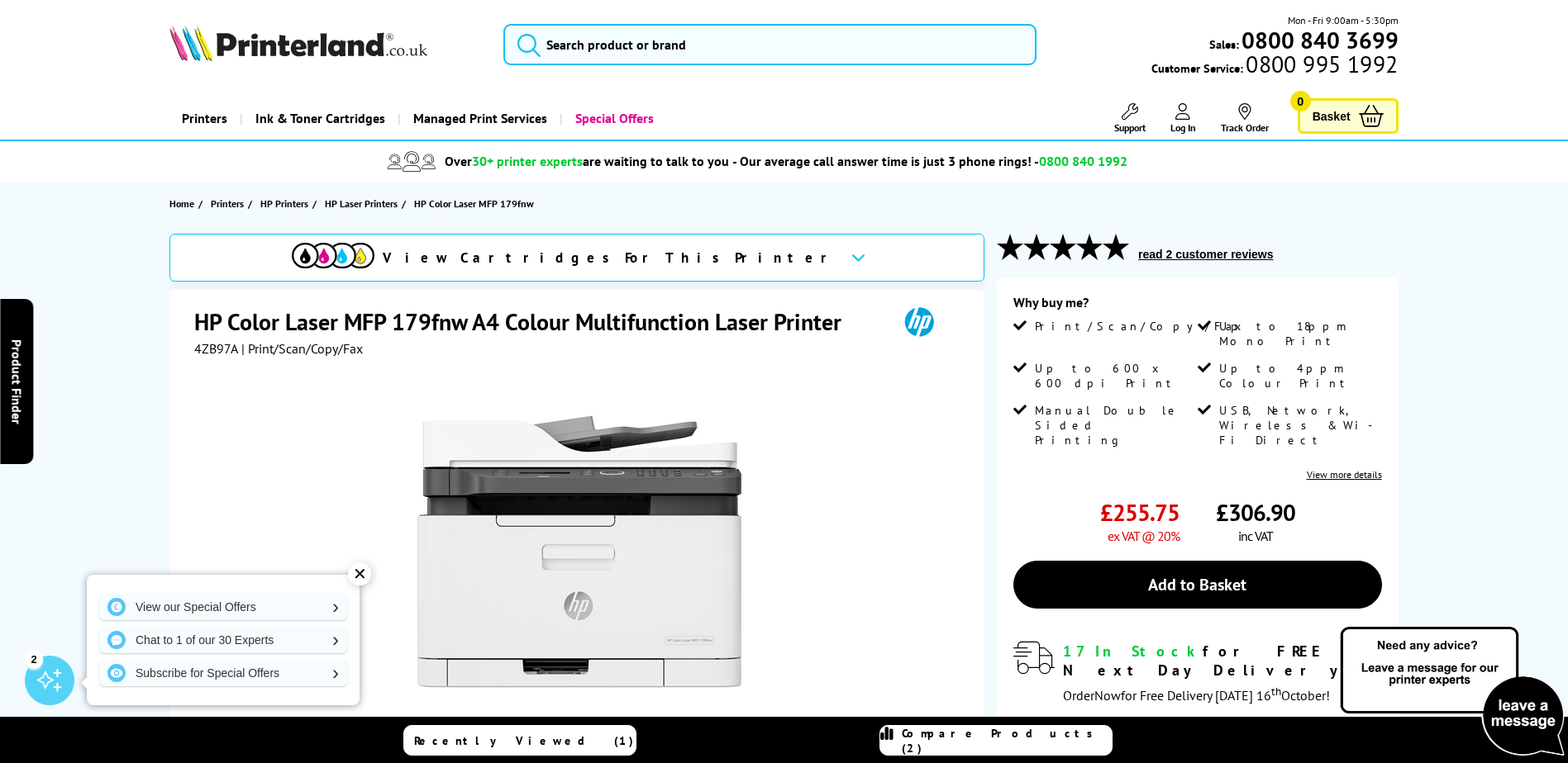
click at [851, 254] on icon at bounding box center [858, 258] width 14 height 9
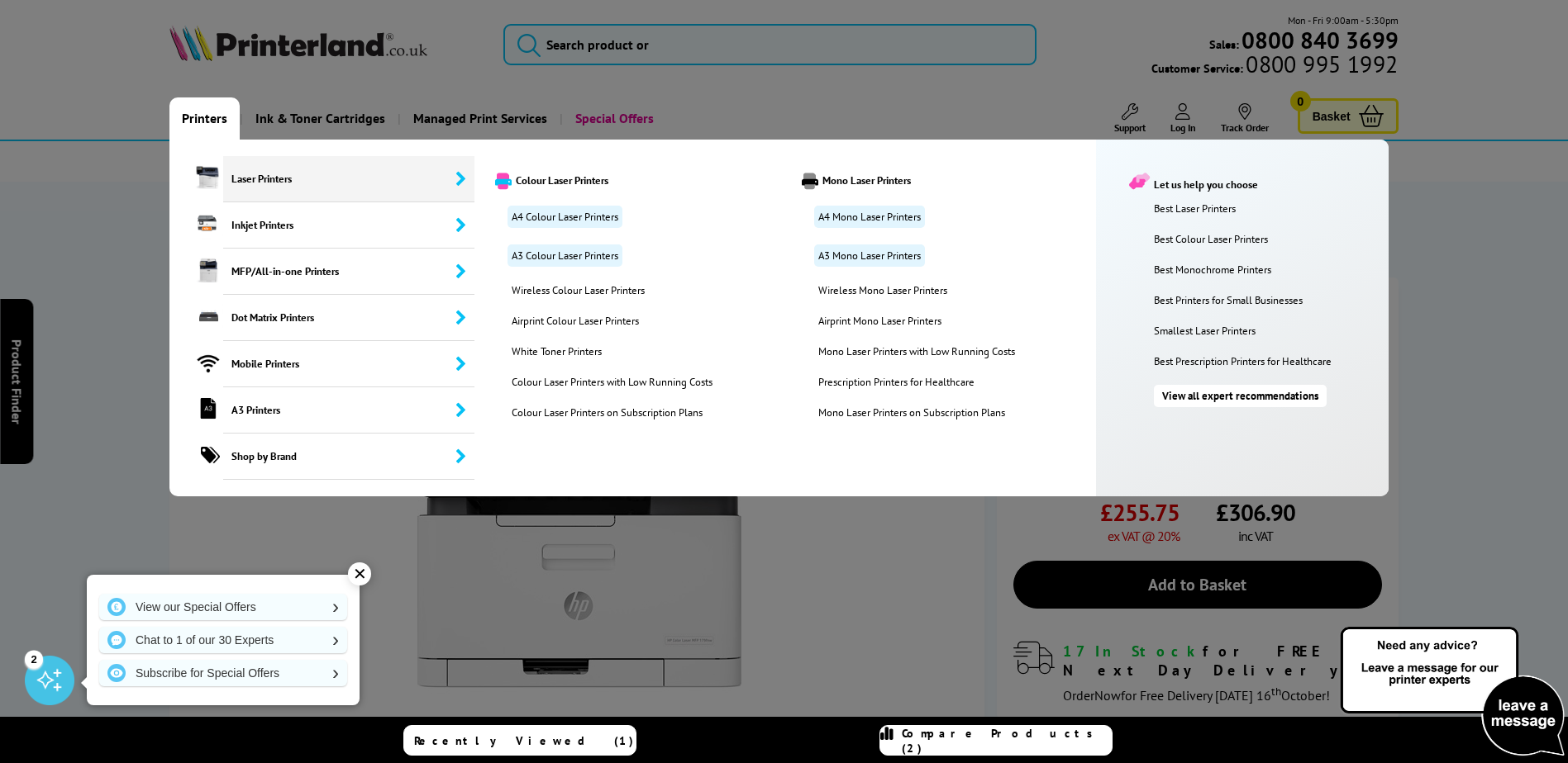
click at [234, 178] on span "Laser Printers" at bounding box center [349, 179] width 251 height 46
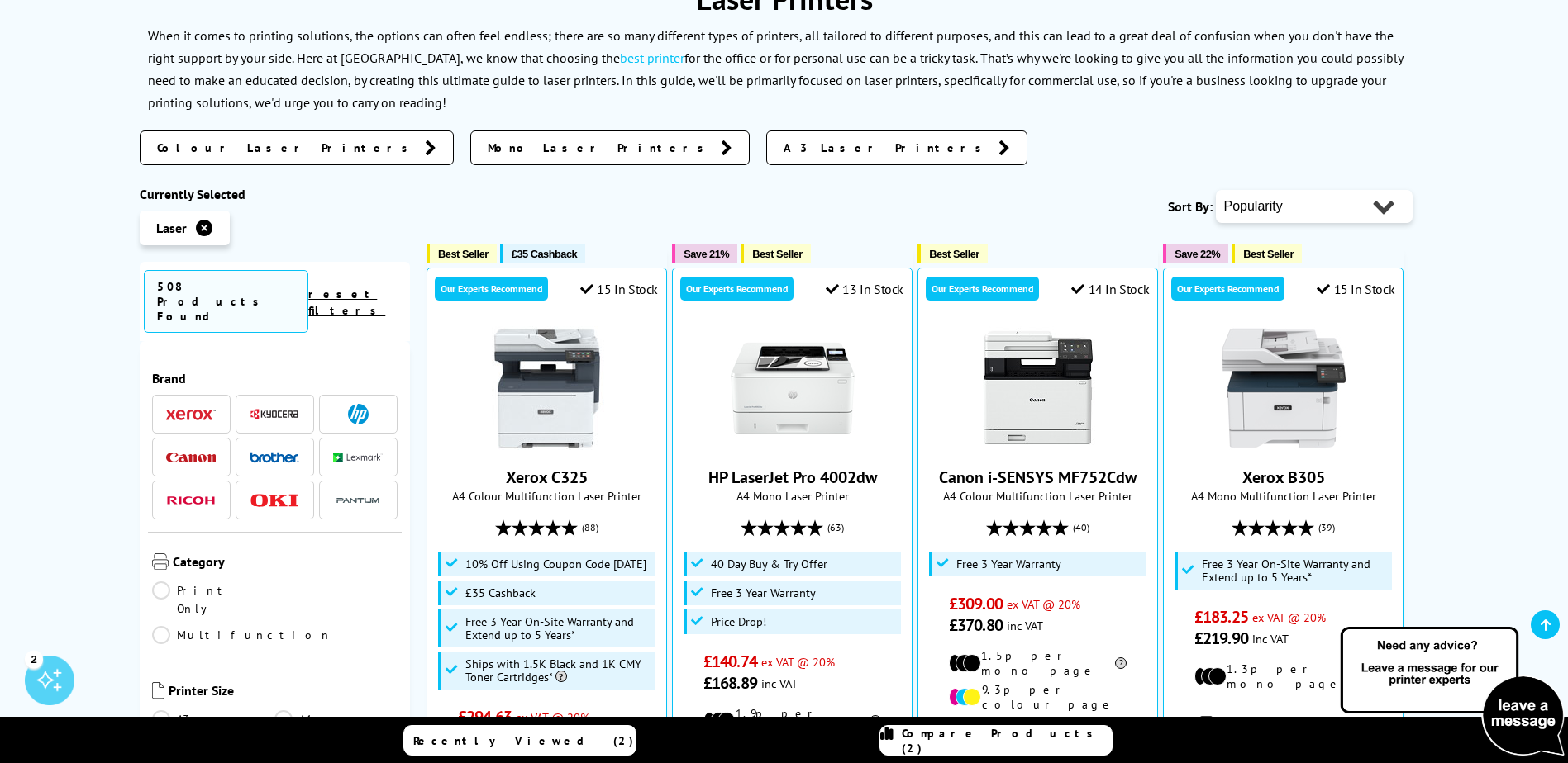
scroll to position [248, 0]
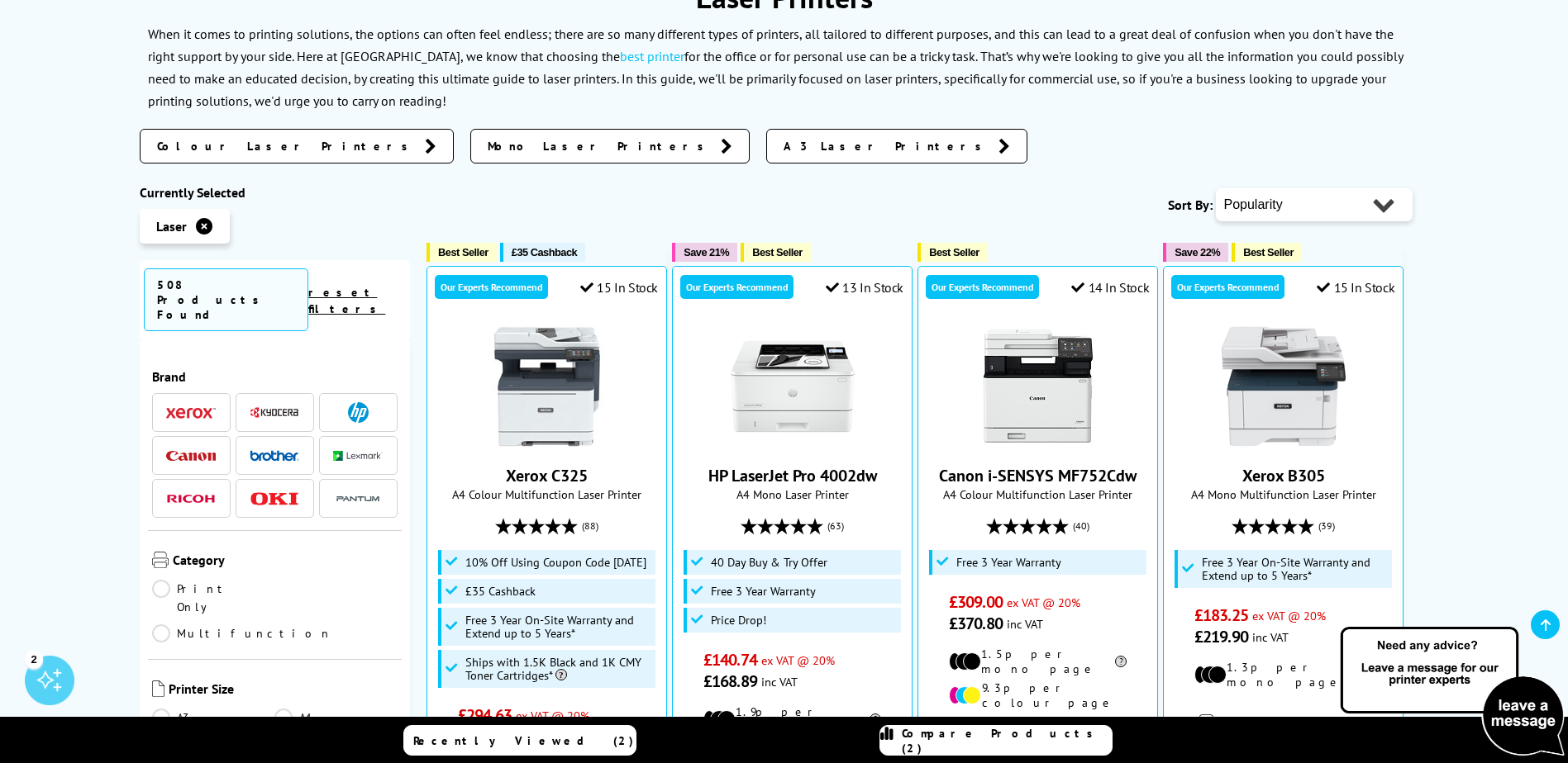
click at [198, 407] on img at bounding box center [190, 413] width 49 height 11
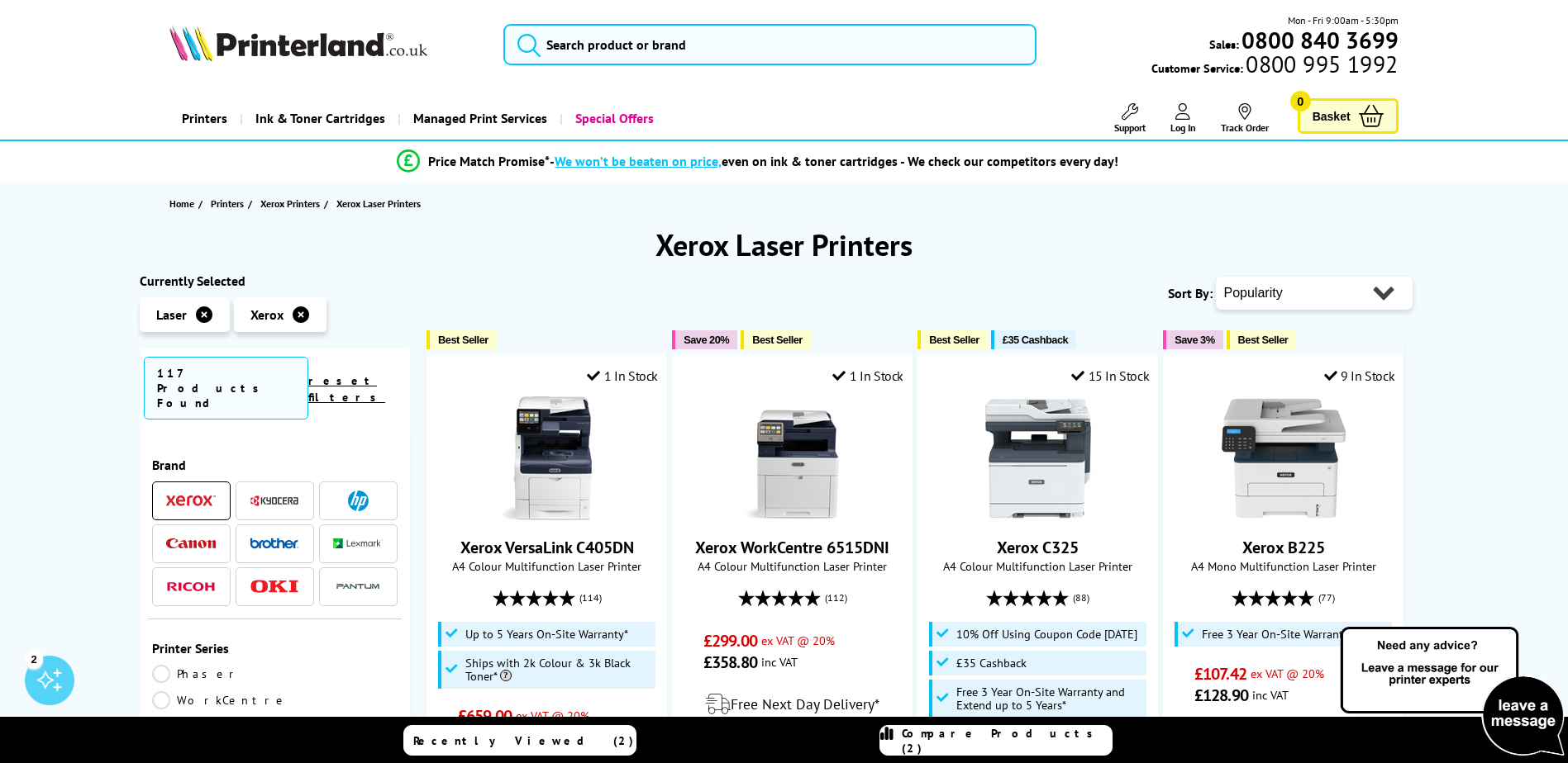
click at [1257, 291] on select "Popularity Rating Price - Low to High Price - High to Low Running Costs - Low t…" at bounding box center [1314, 294] width 197 height 33
select select "Price Ascending"
click at [1216, 277] on select "Popularity Rating Price - Low to High Price - High to Low Running Costs - Low t…" at bounding box center [1314, 294] width 197 height 33
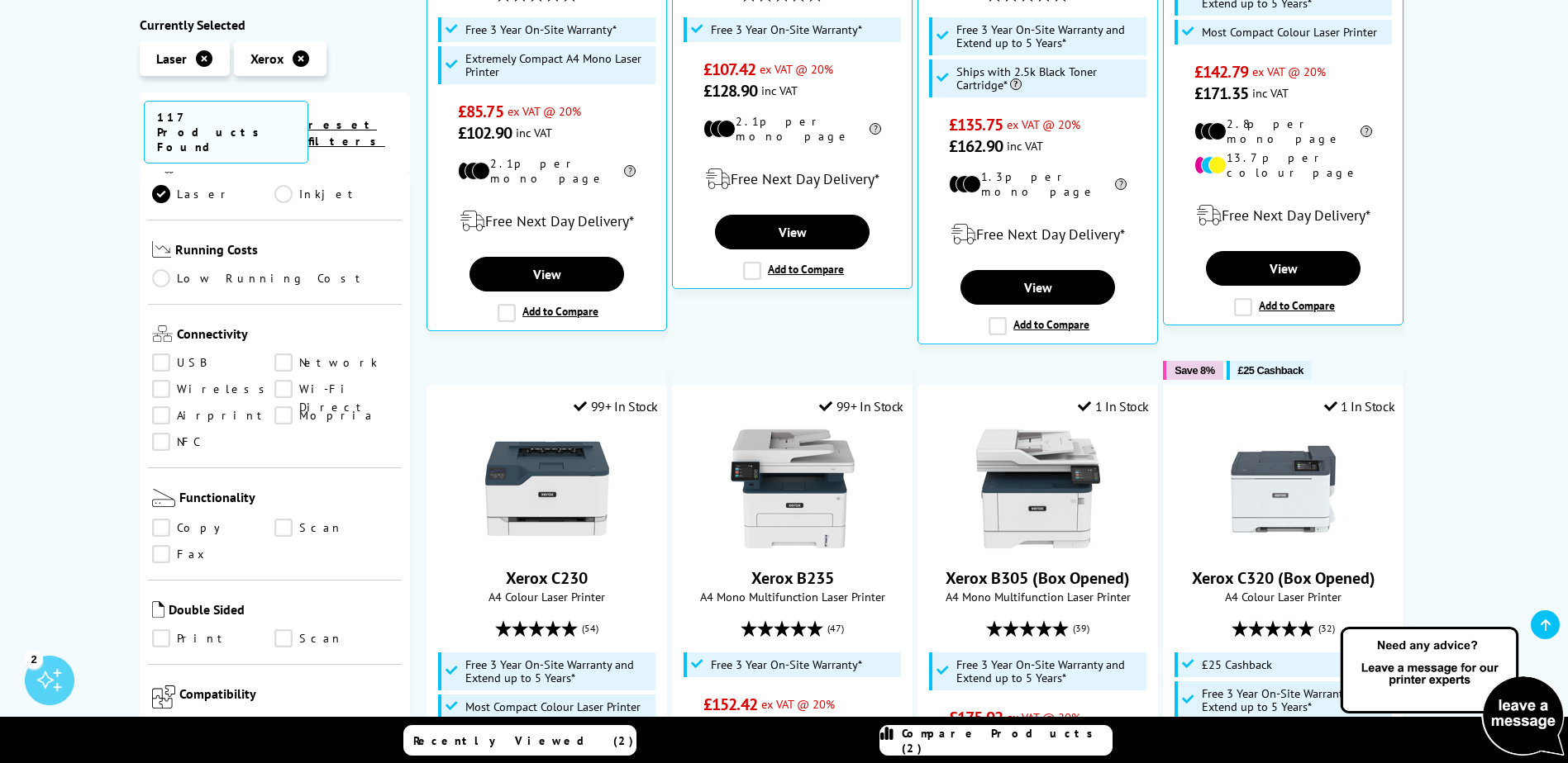
scroll to position [579, 0]
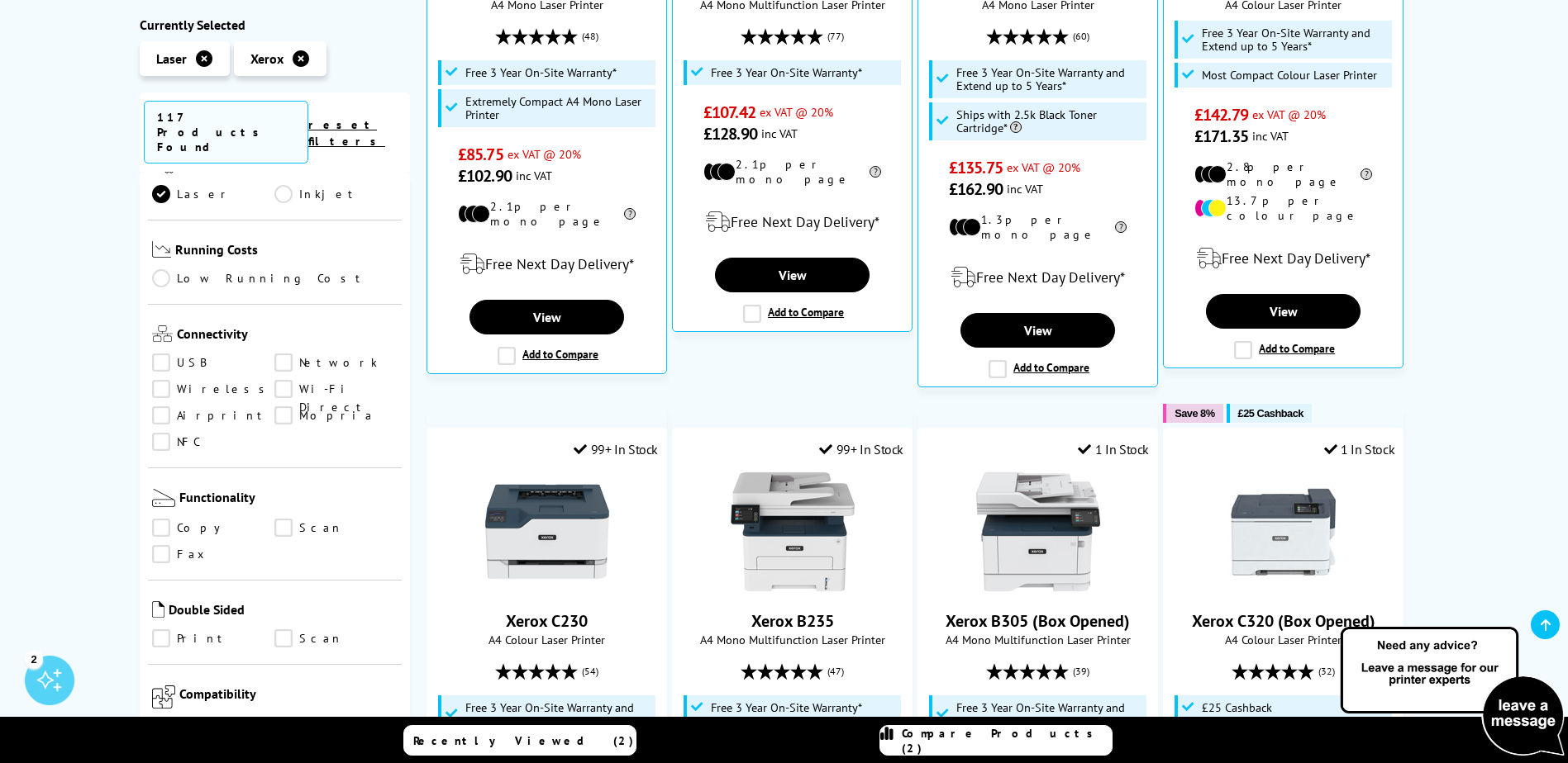
click at [169, 520] on link "Copy" at bounding box center [213, 529] width 123 height 19
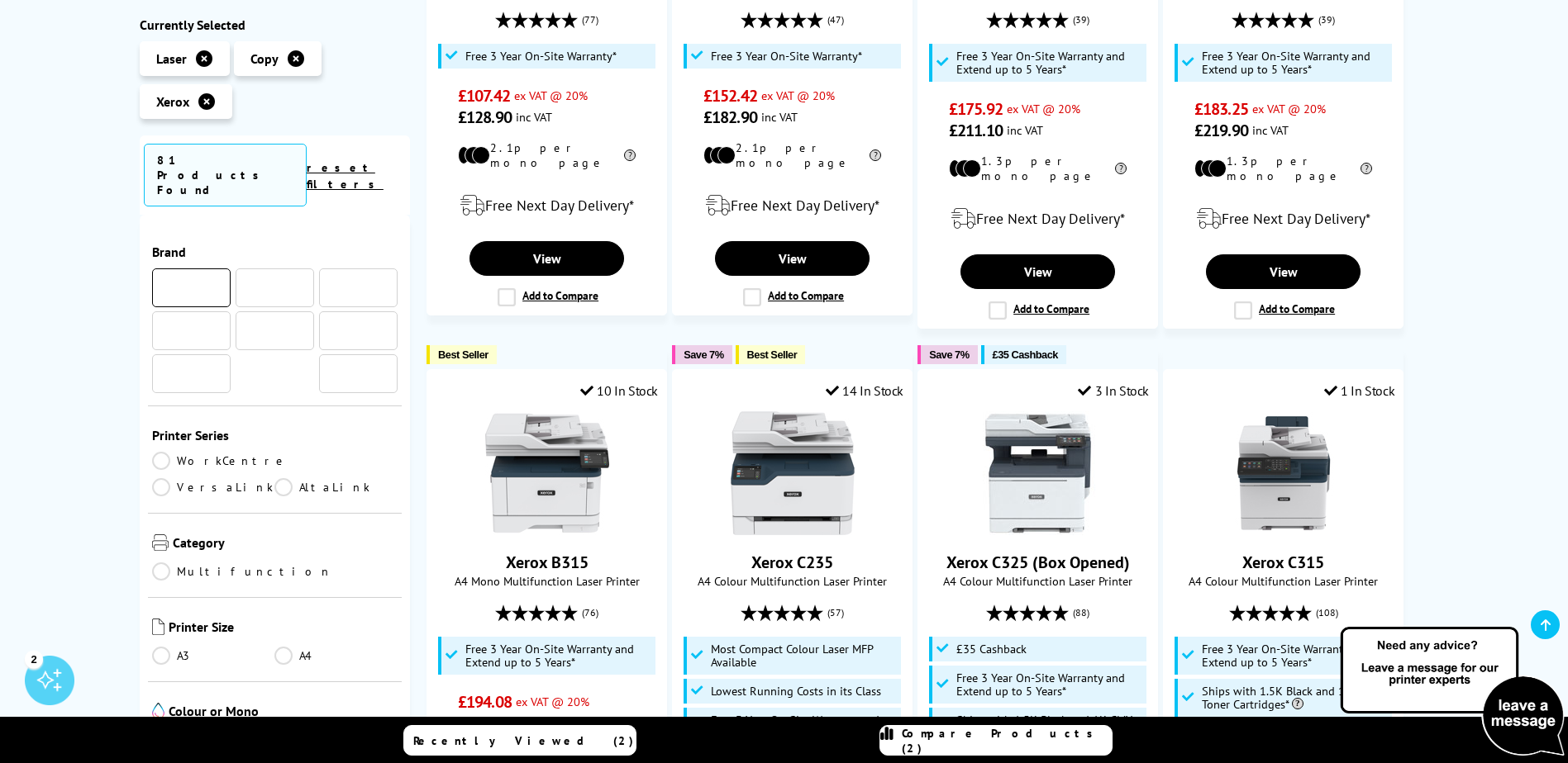
scroll to position [661, 0]
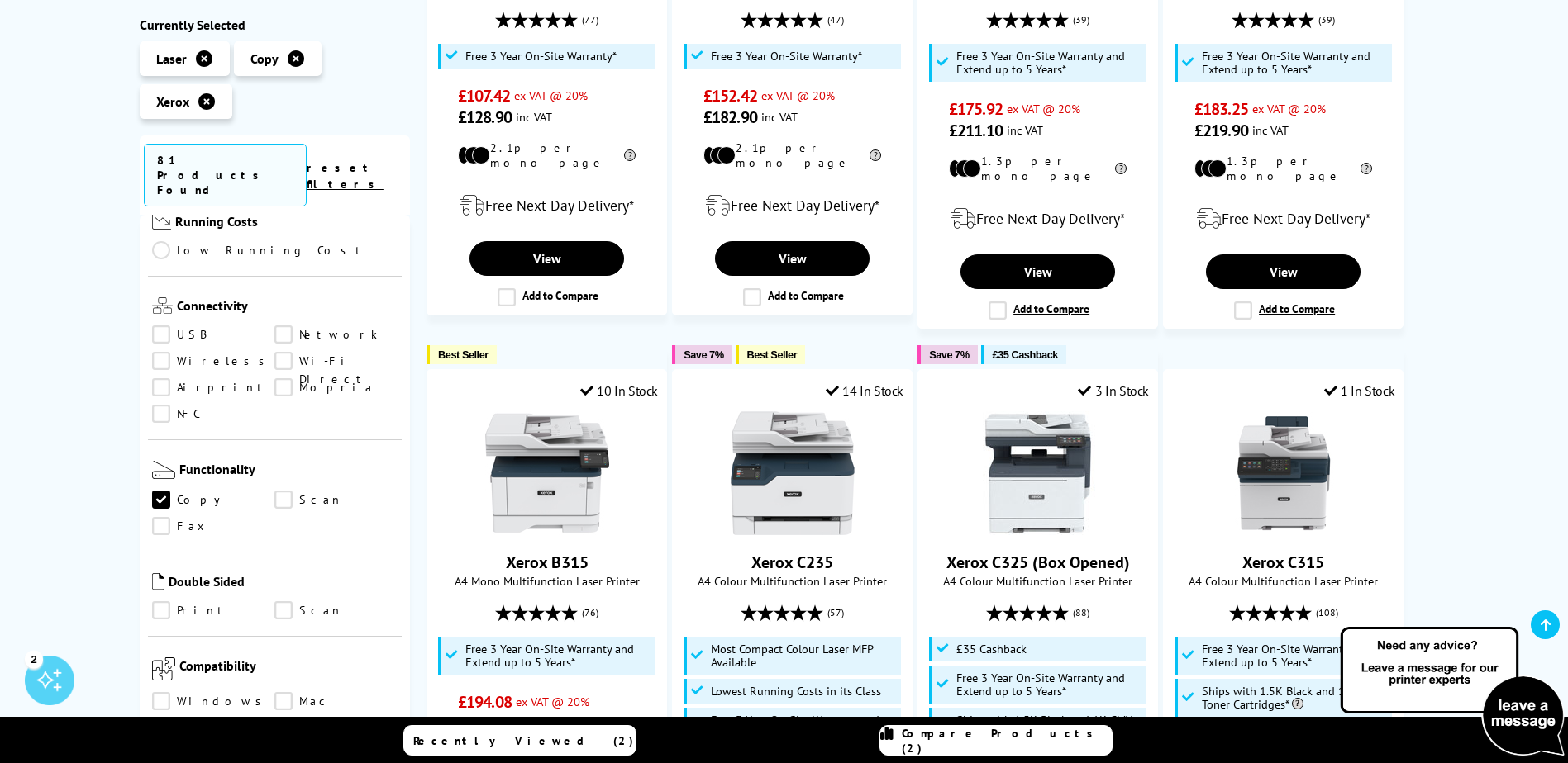
click at [284, 491] on link "Scan" at bounding box center [336, 501] width 123 height 19
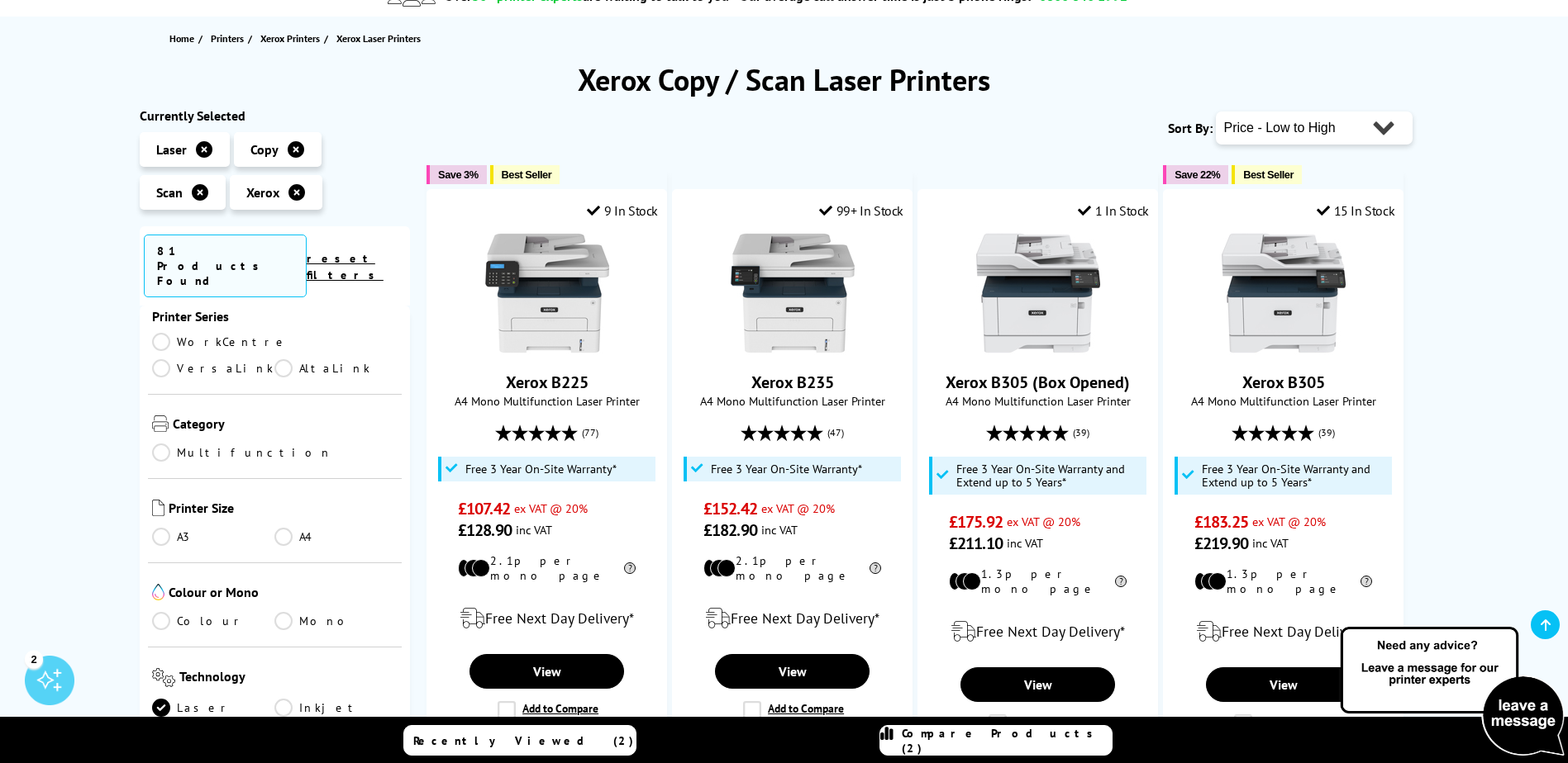
scroll to position [248, 0]
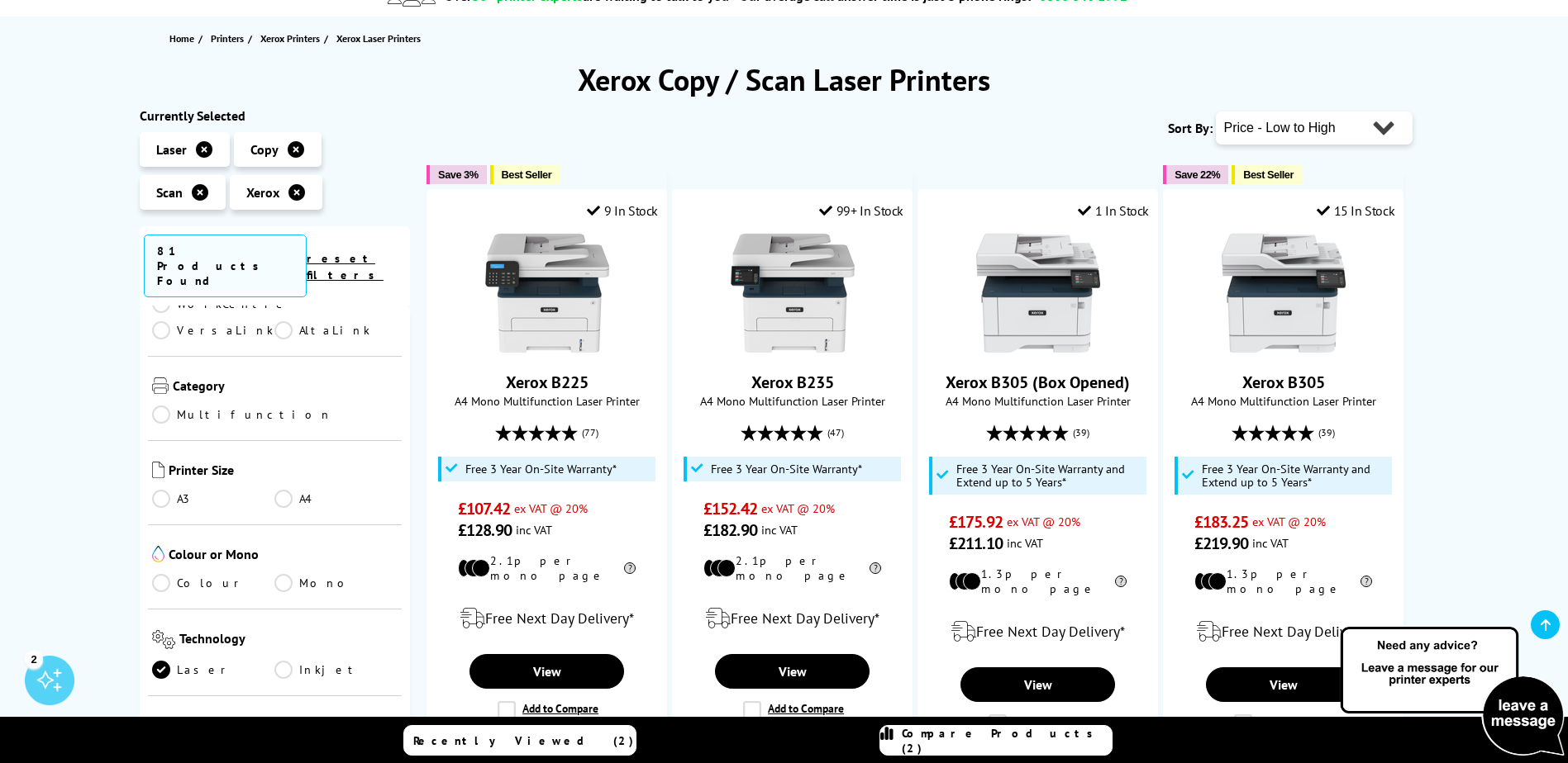
click at [162, 574] on link "Colour" at bounding box center [213, 583] width 123 height 19
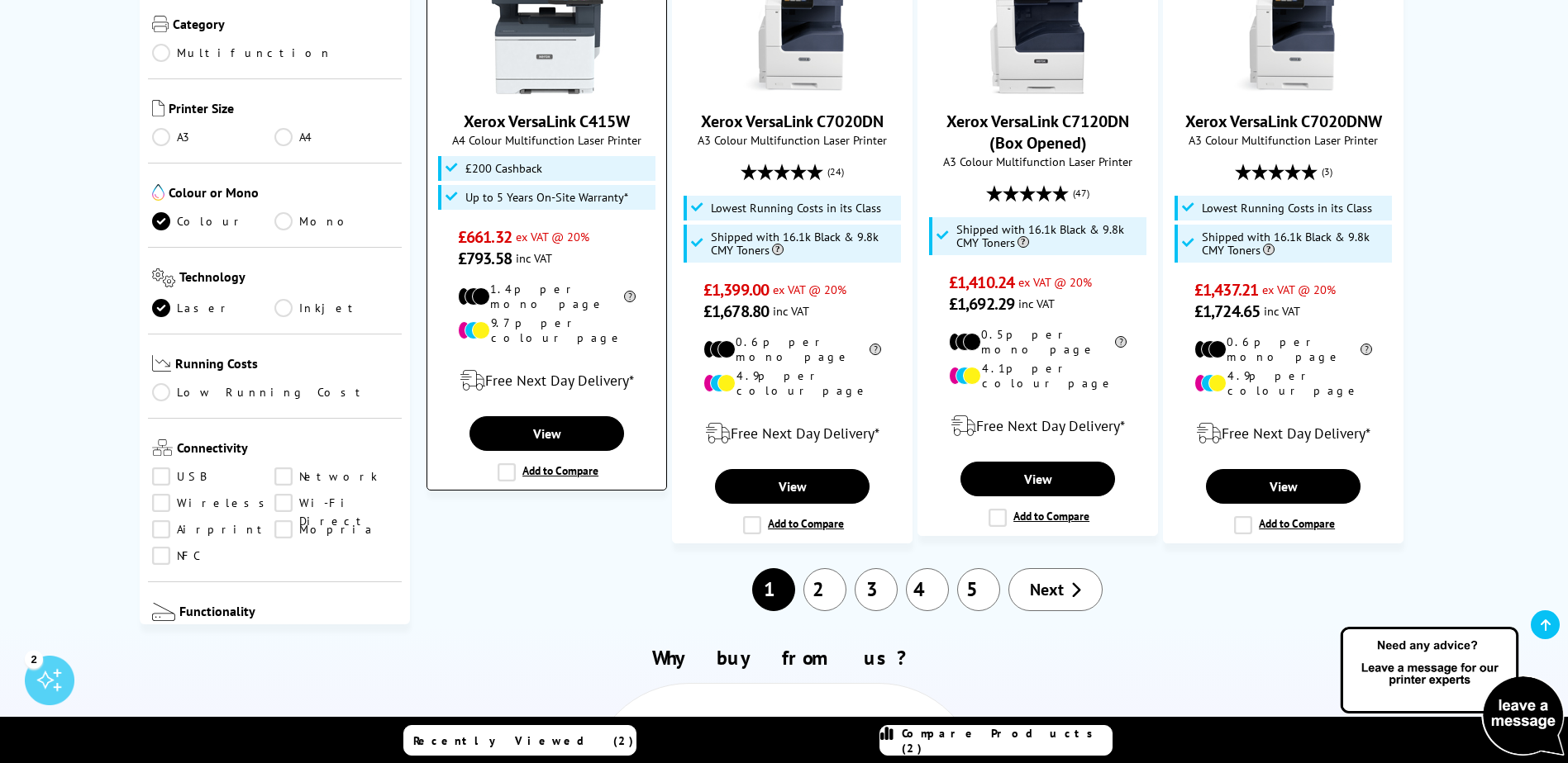
scroll to position [1818, 0]
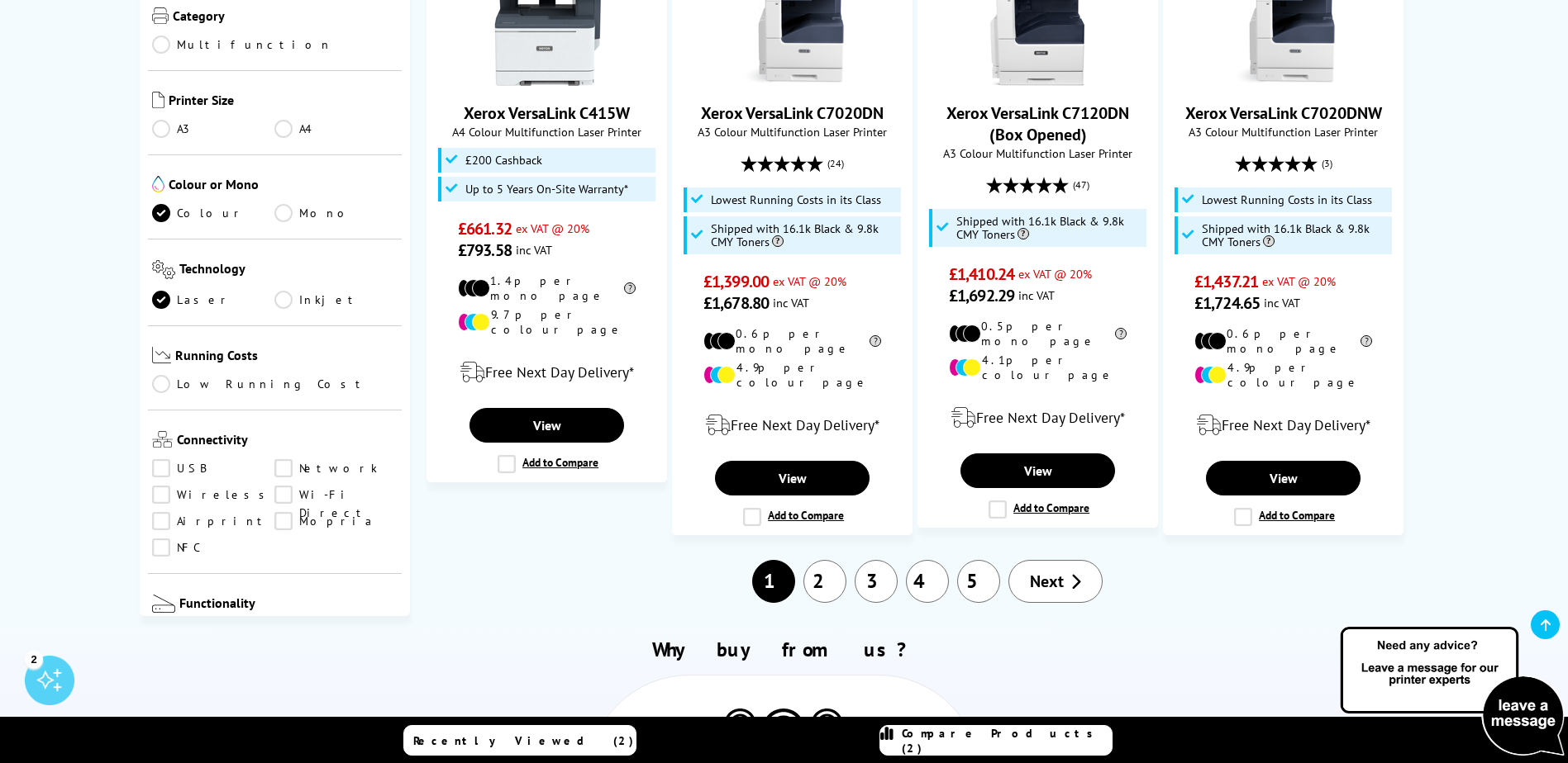
click at [820, 560] on link "2" at bounding box center [824, 581] width 43 height 43
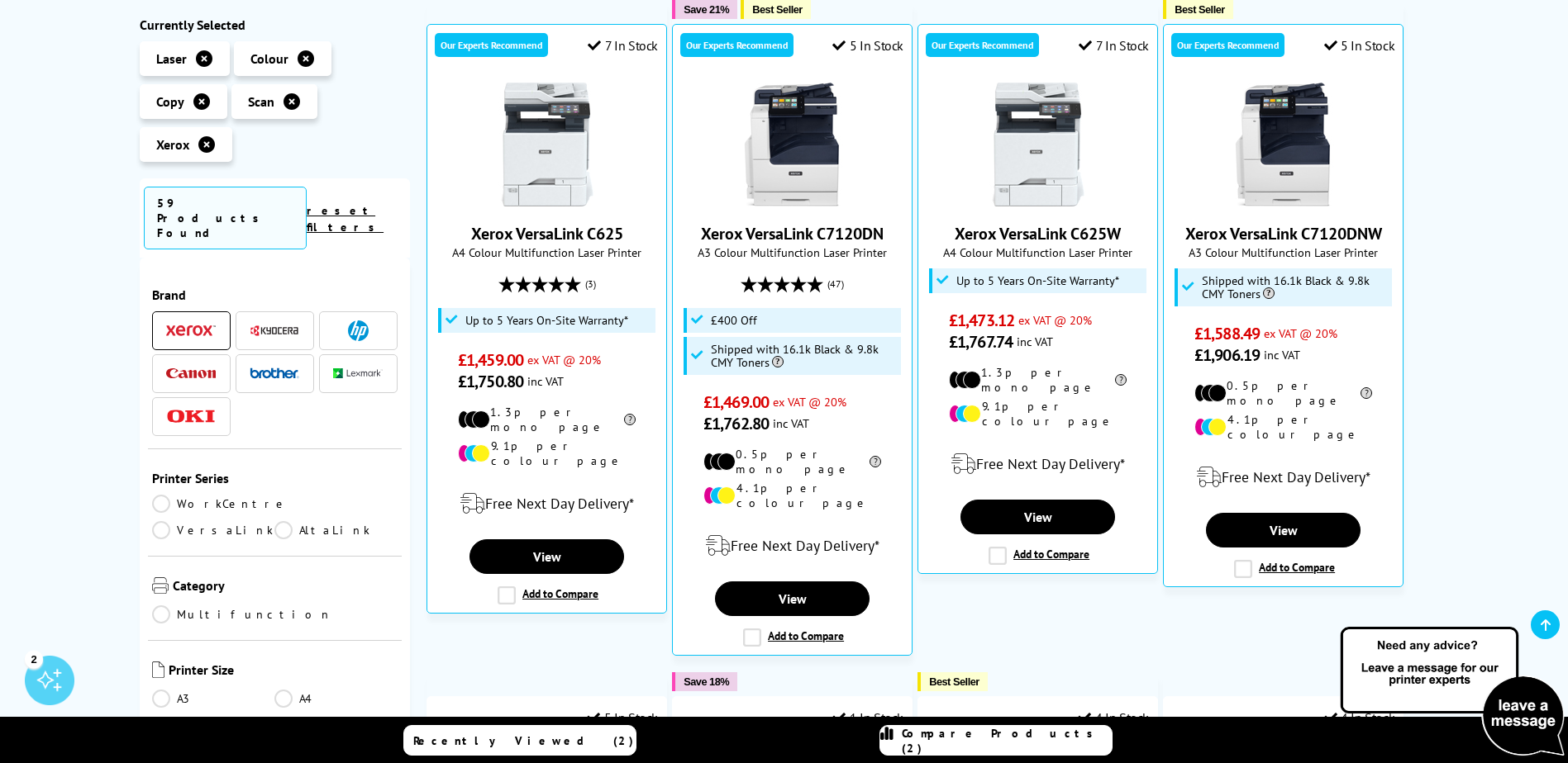
click at [198, 368] on img at bounding box center [190, 374] width 49 height 11
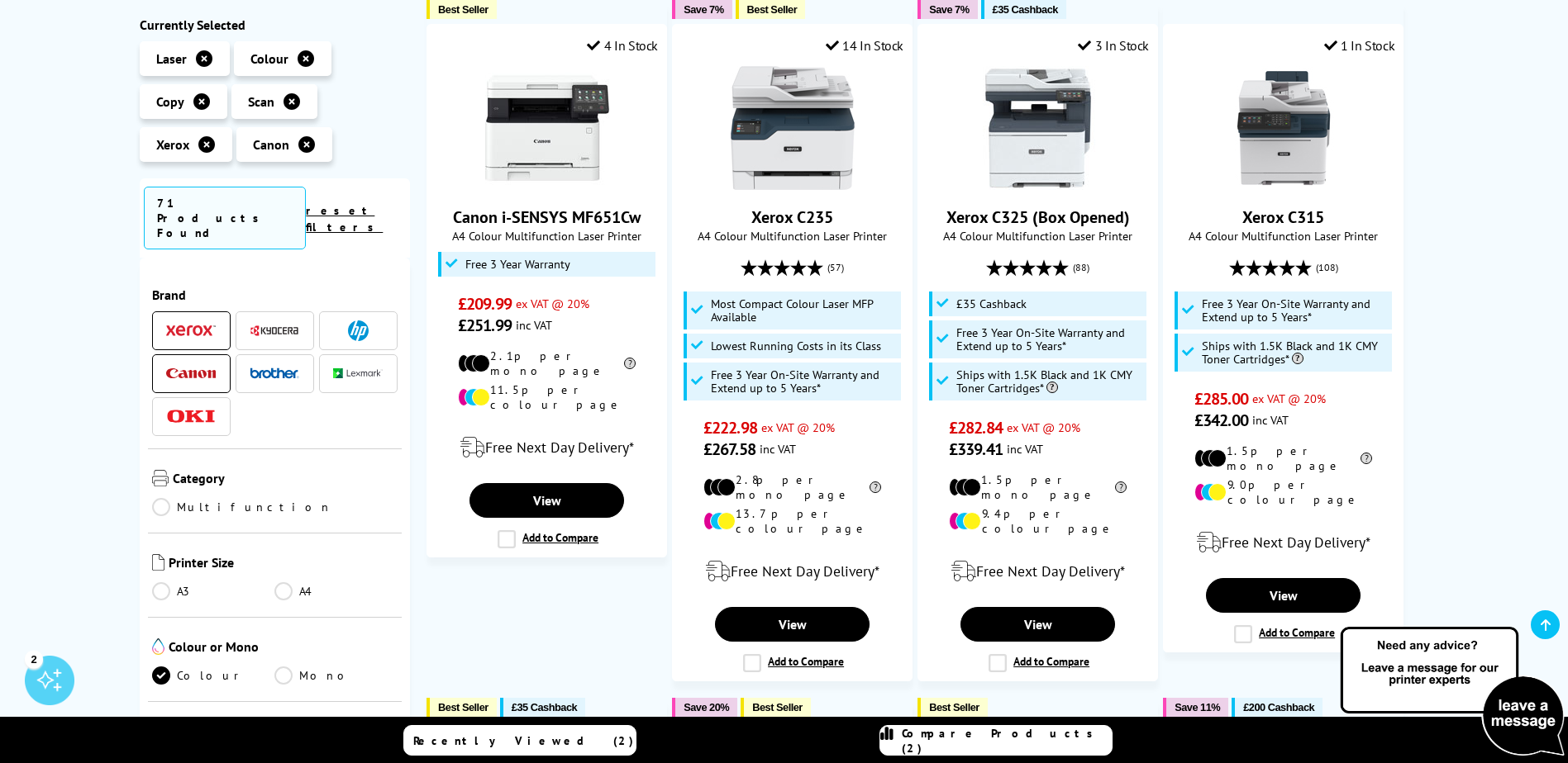
click at [204, 325] on img at bounding box center [190, 331] width 49 height 11
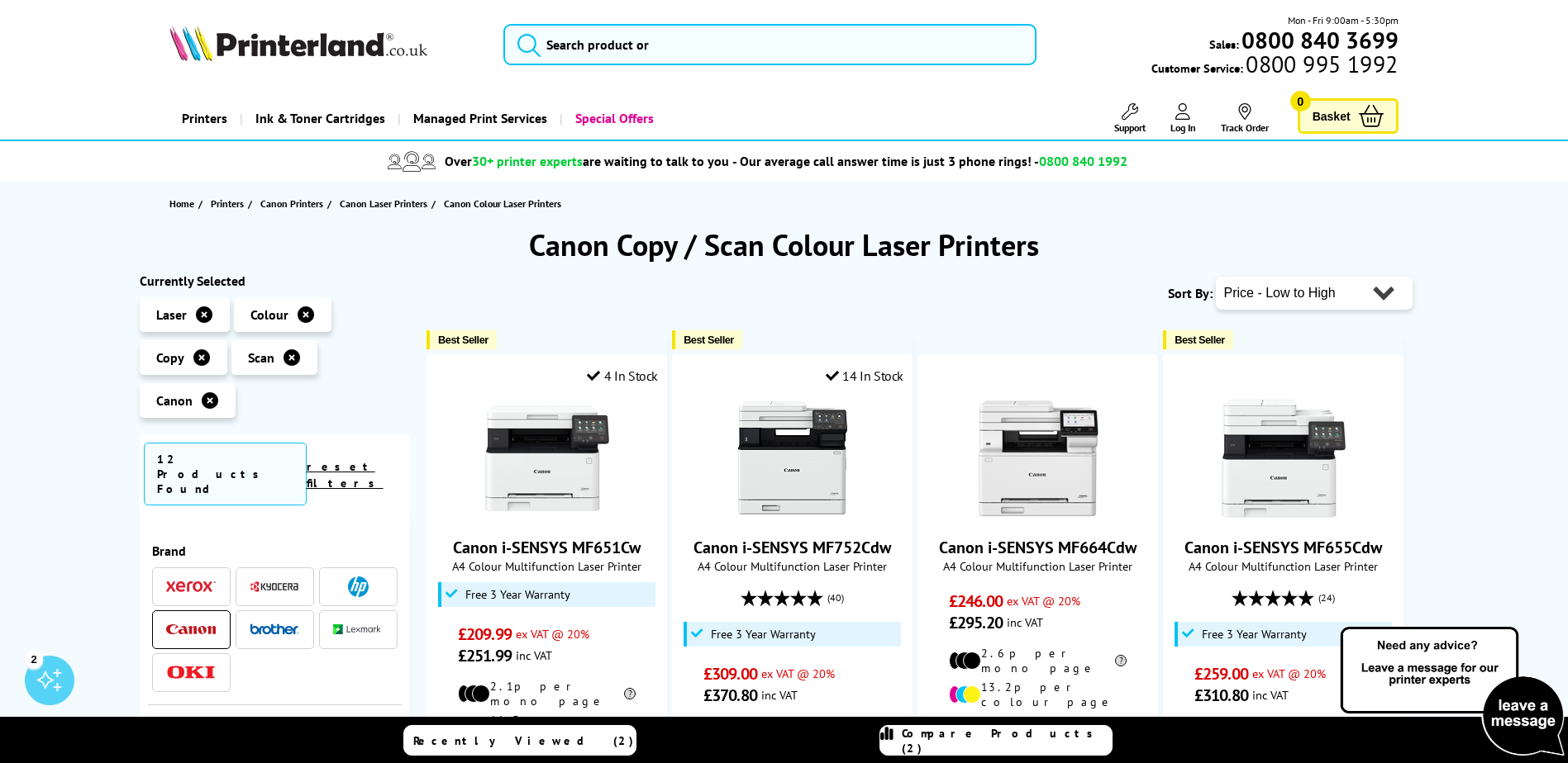
click at [201, 313] on icon at bounding box center [204, 315] width 17 height 17
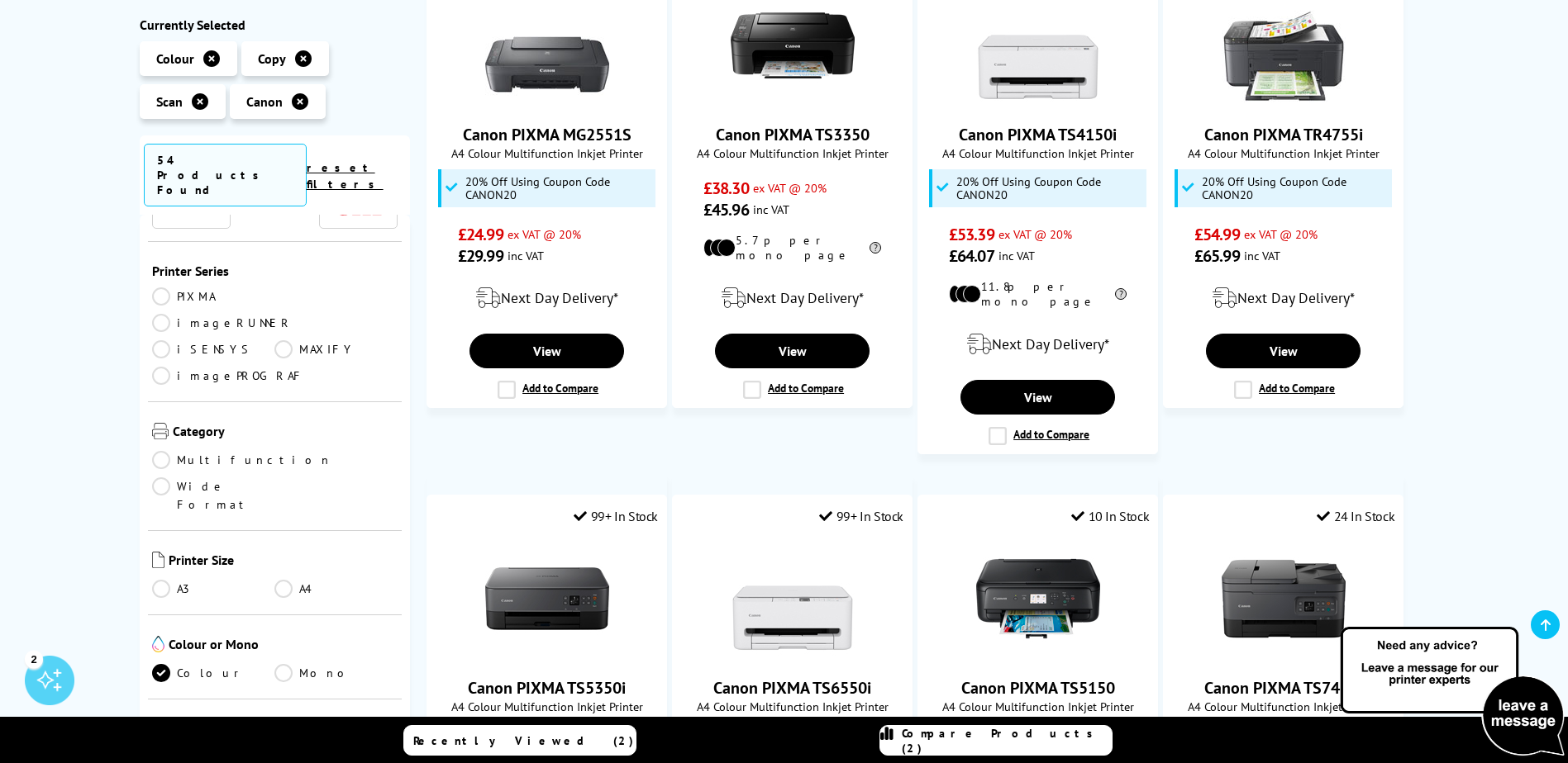
scroll to position [165, 0]
click at [166, 451] on link "Multifunction" at bounding box center [242, 460] width 180 height 19
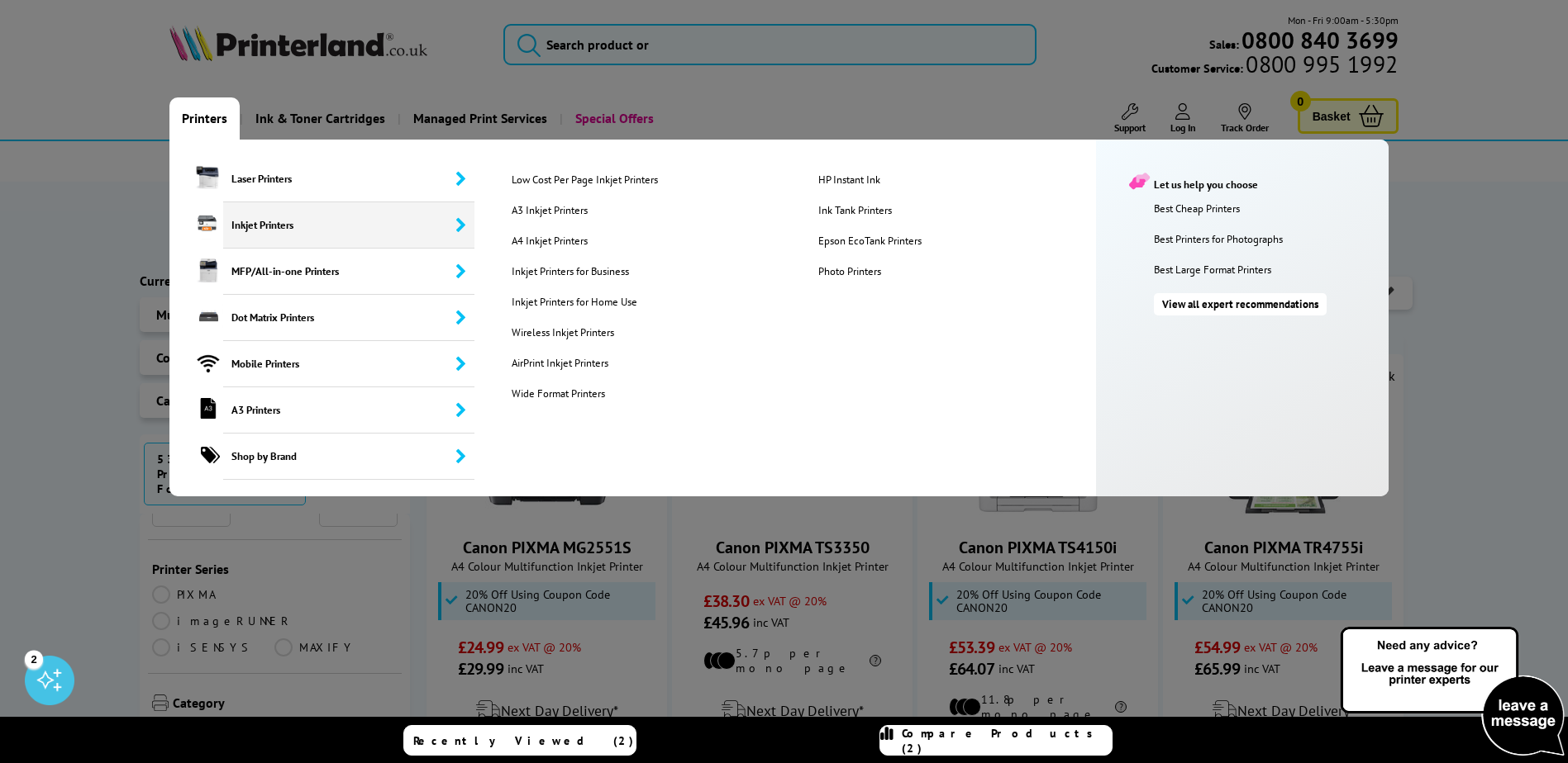
click at [254, 220] on span "Inkjet Printers" at bounding box center [349, 225] width 251 height 46
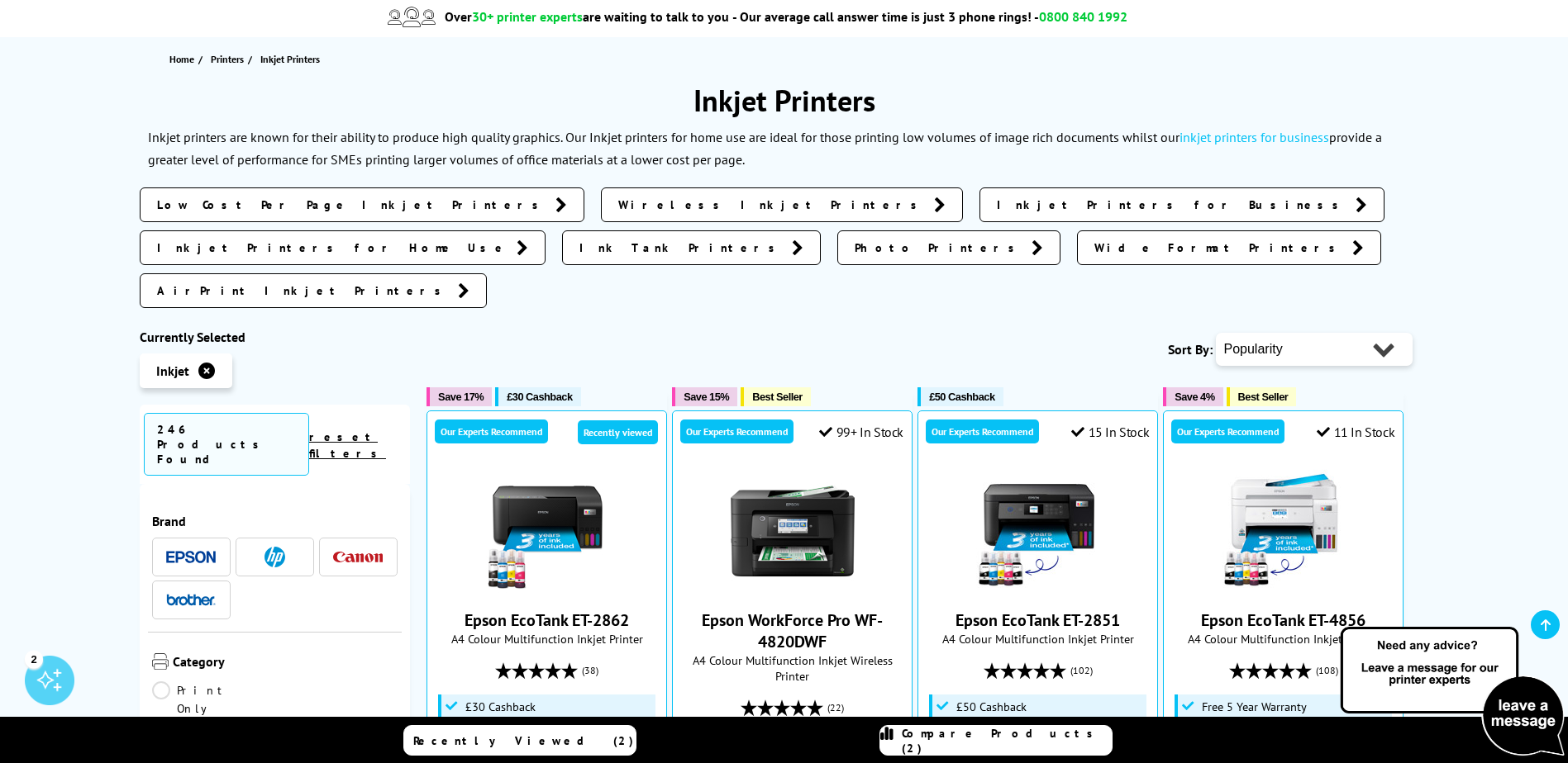
scroll to position [165, 0]
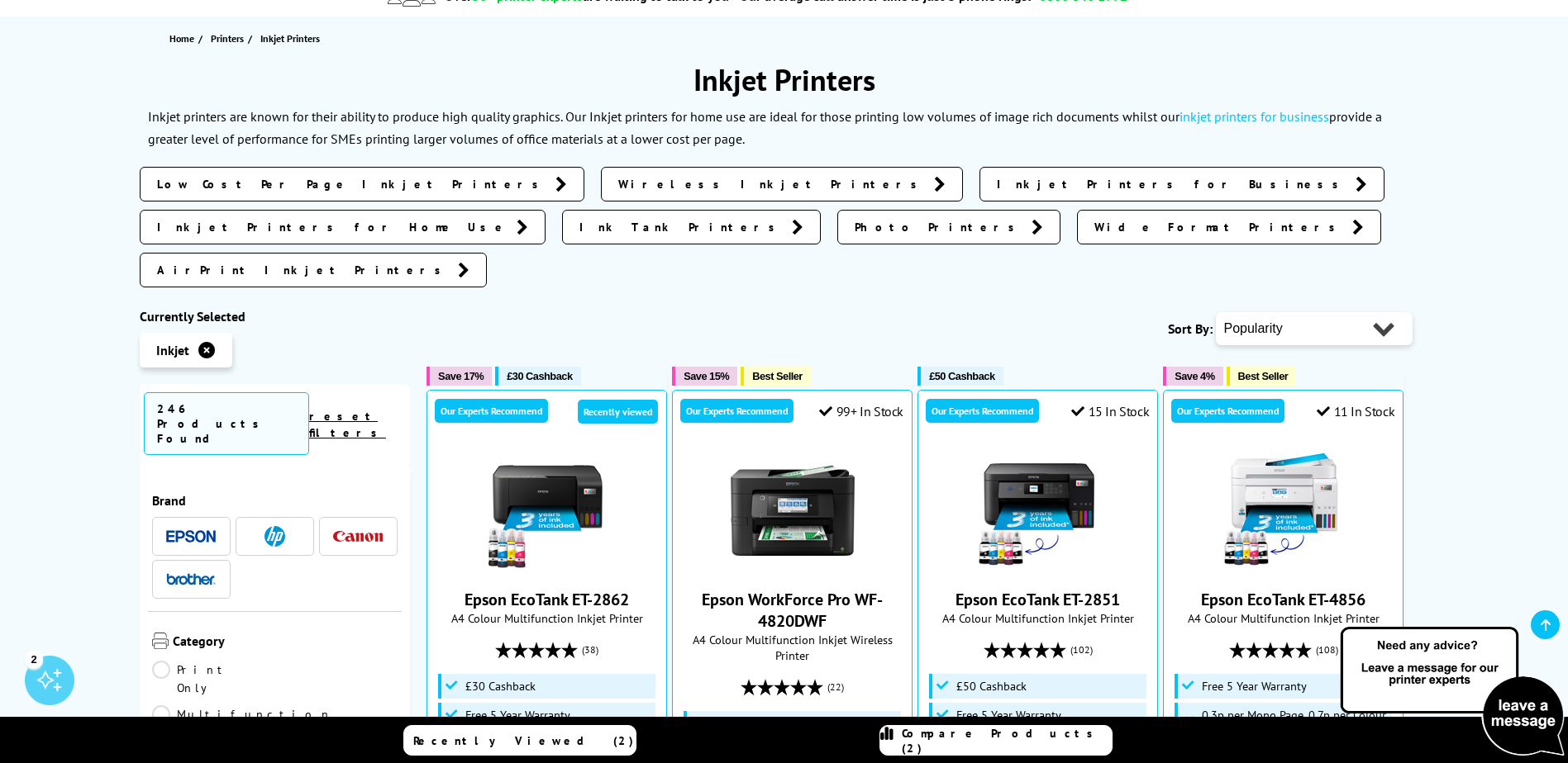
click at [267, 527] on img at bounding box center [274, 537] width 20 height 20
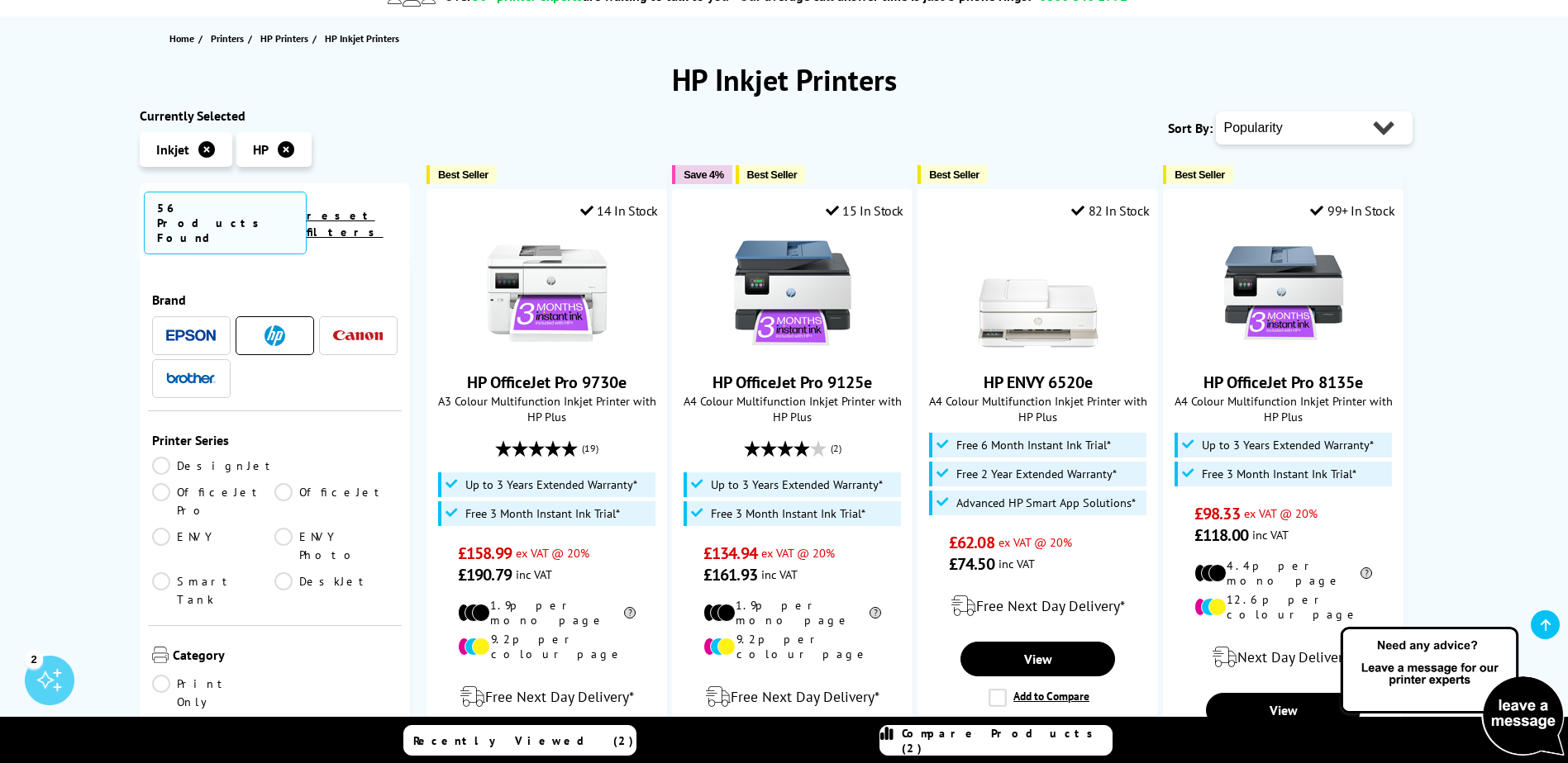
click at [1318, 131] on select "Popularity Rating Price - Low to High Price - High to Low Running Costs - Low t…" at bounding box center [1314, 128] width 197 height 33
select select "Price Ascending"
click at [1216, 111] on select "Popularity Rating Price - Low to High Price - High to Low Running Costs - Low t…" at bounding box center [1314, 128] width 197 height 33
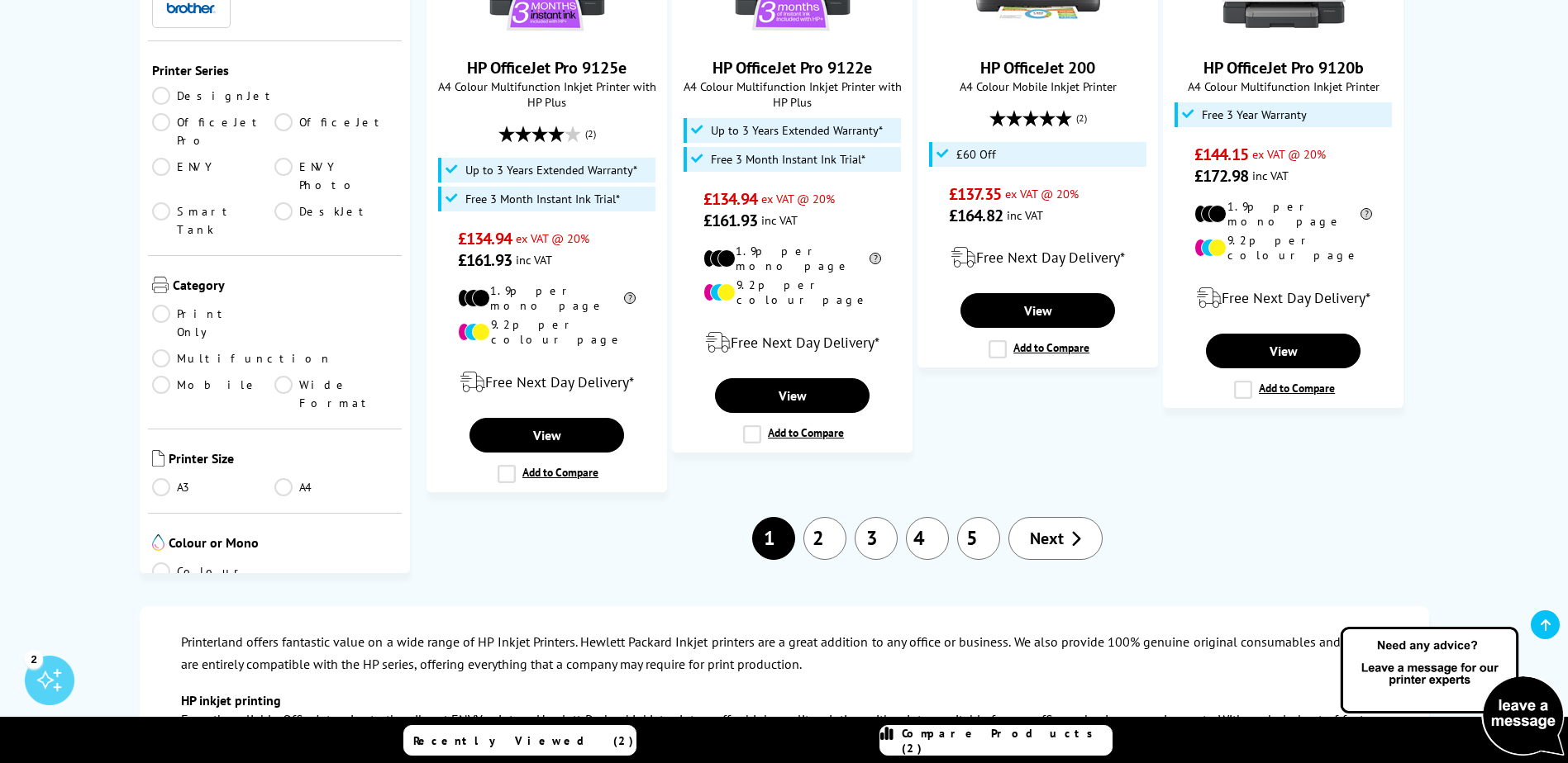
scroll to position [1735, 0]
click at [822, 516] on link "2" at bounding box center [824, 538] width 43 height 43
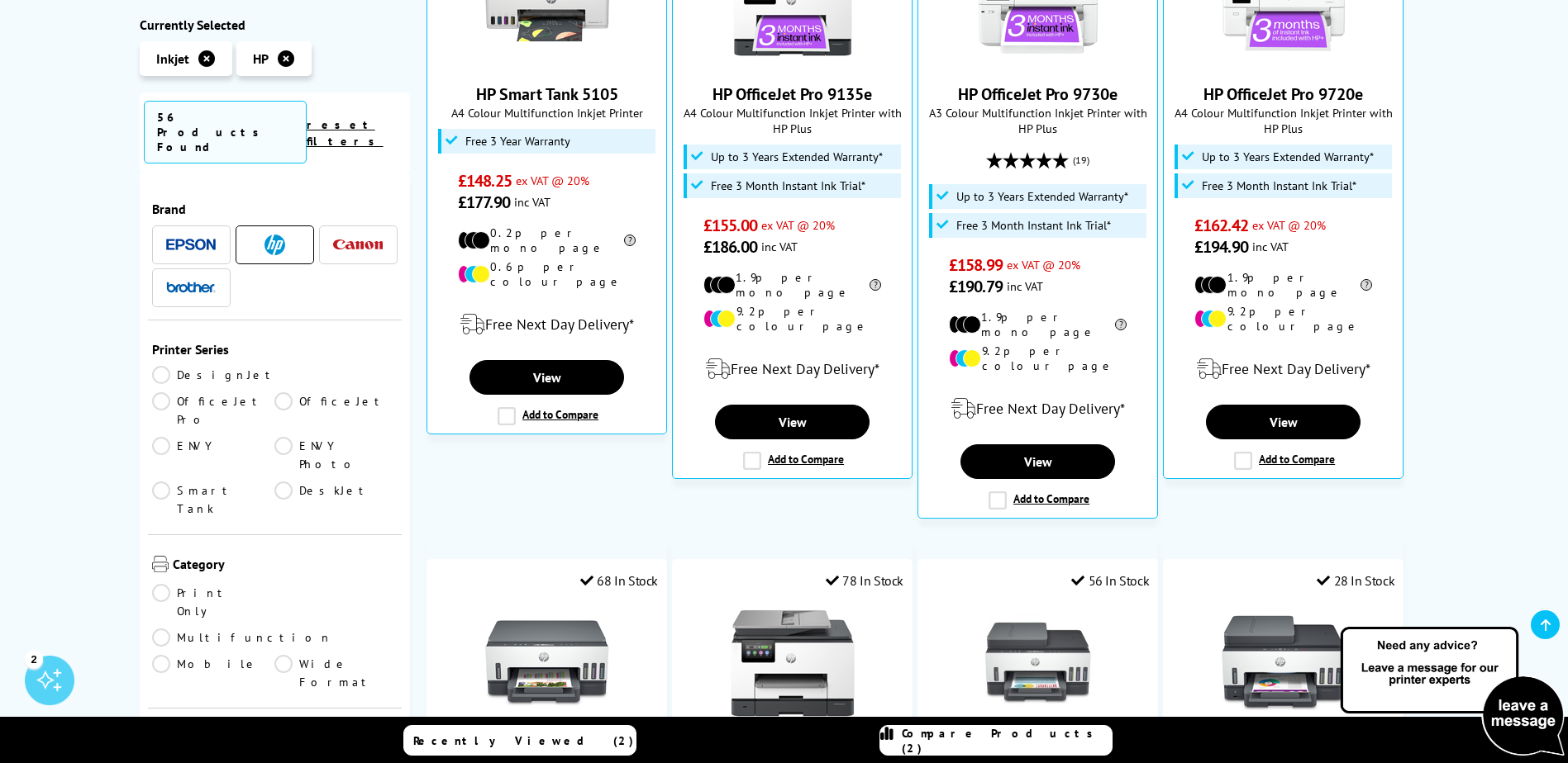
scroll to position [579, 0]
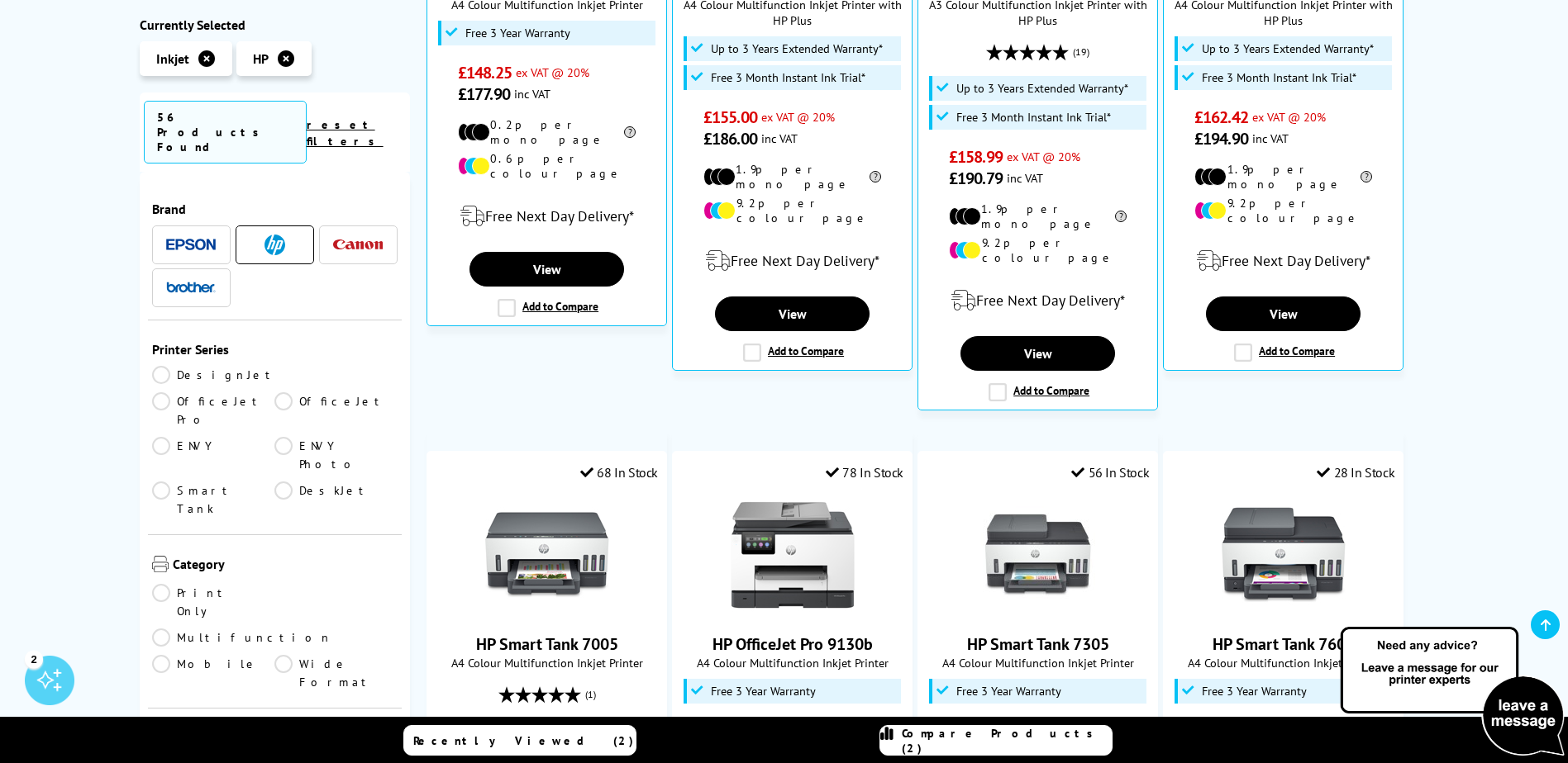
click at [274, 437] on link "ENVY Photo" at bounding box center [336, 454] width 123 height 36
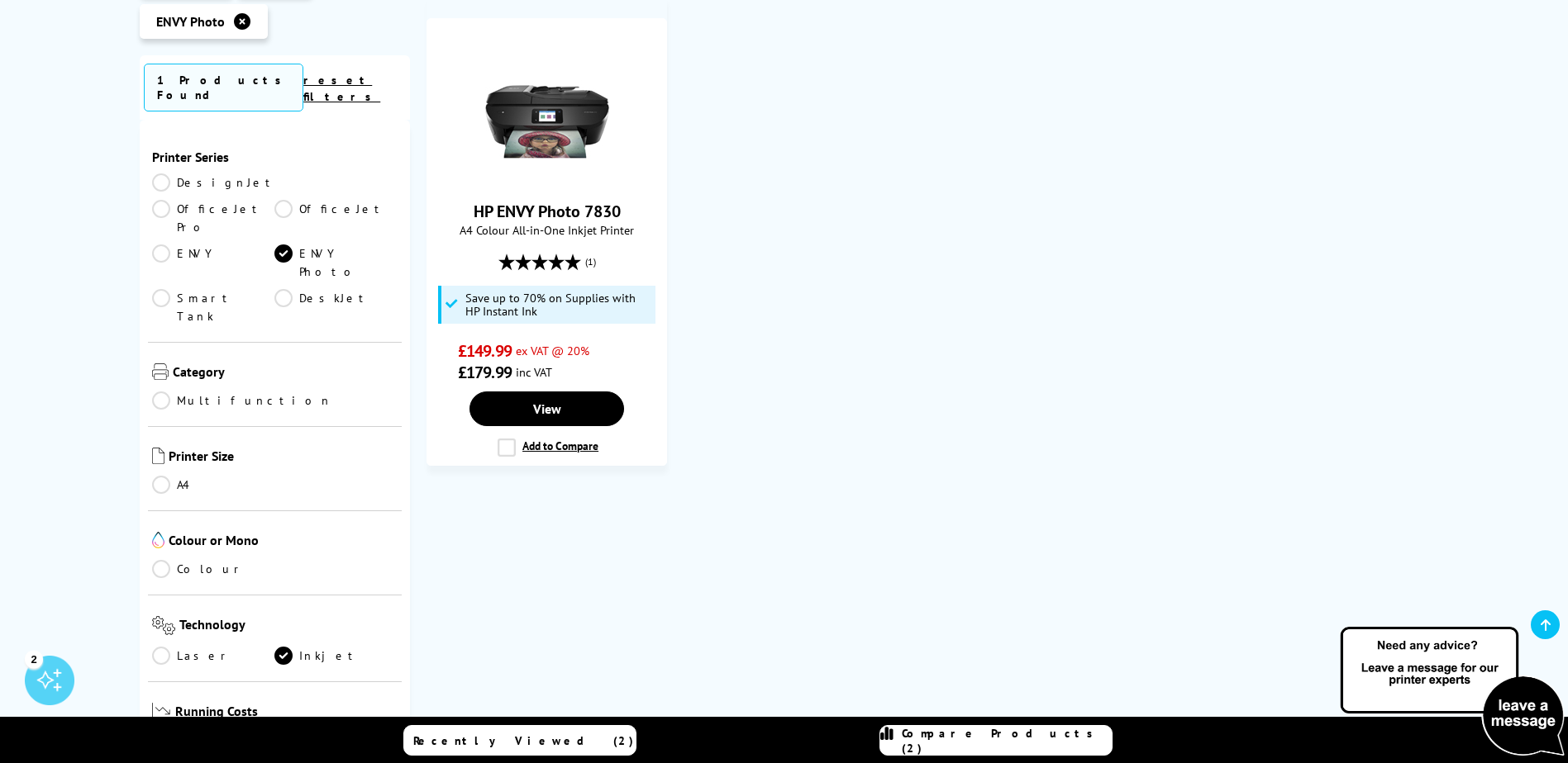
scroll to position [330, 0]
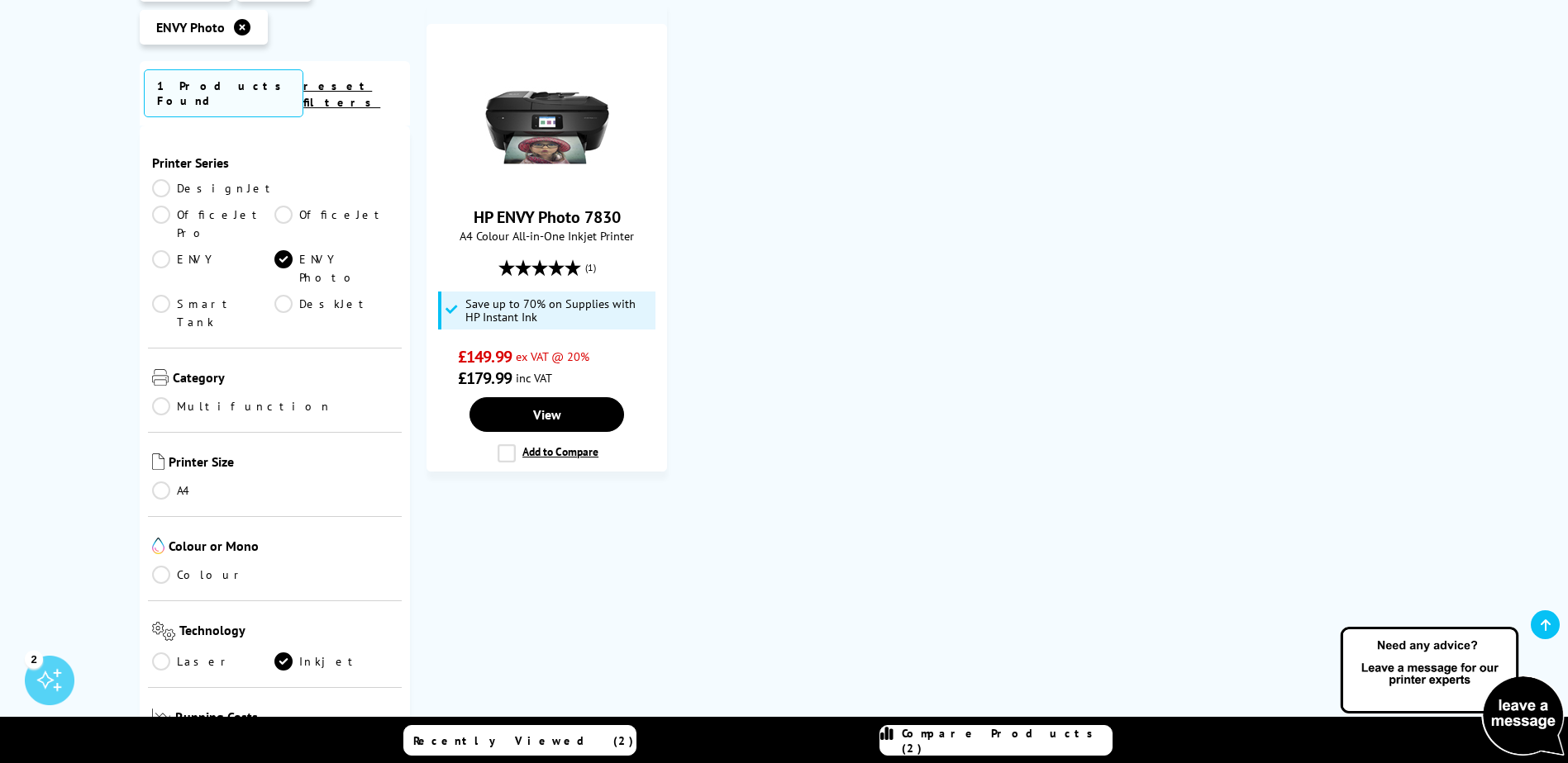
click at [274, 250] on link "ENVY Photo" at bounding box center [336, 268] width 123 height 36
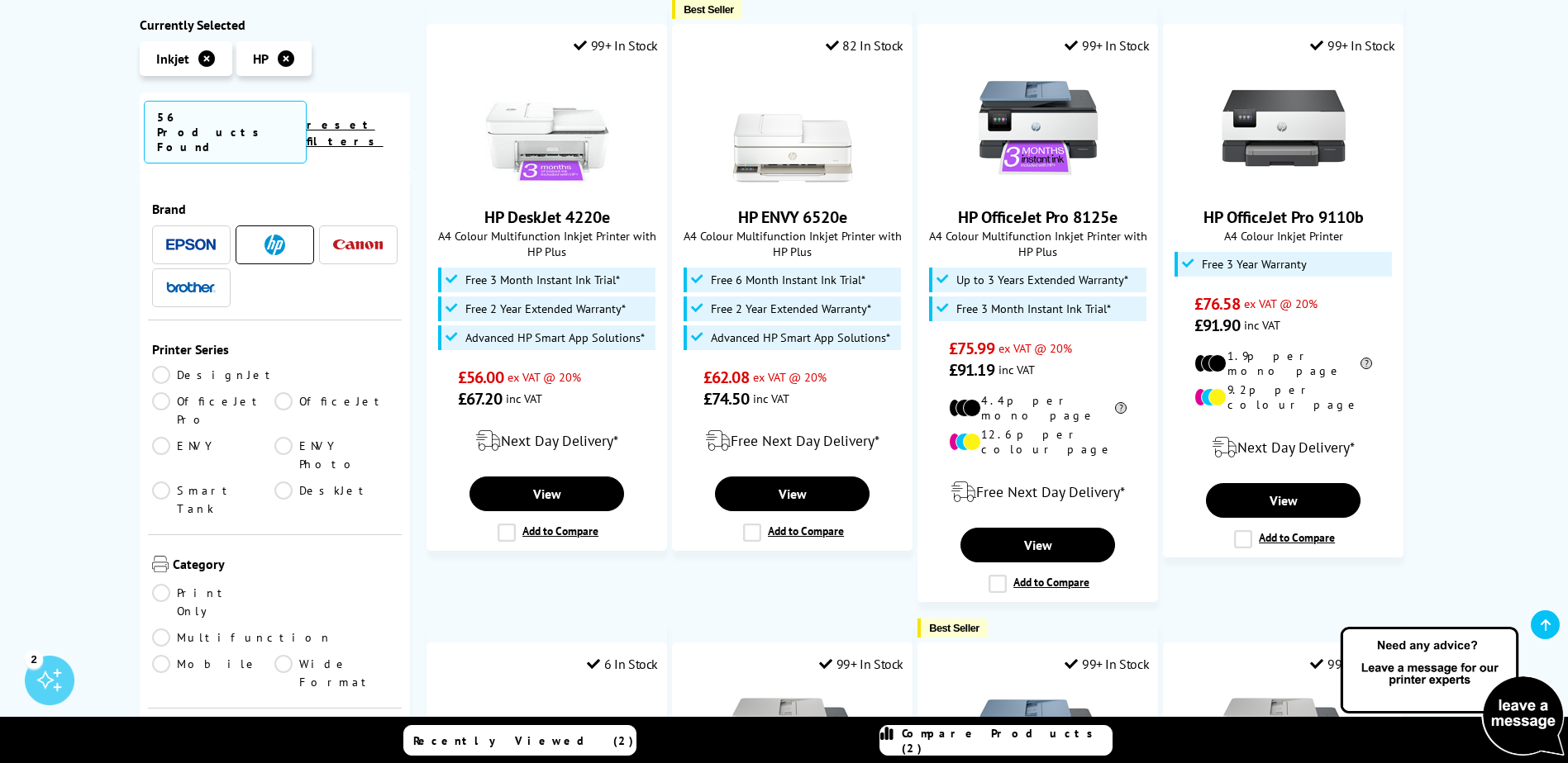
click at [275, 437] on link "ENVY" at bounding box center [213, 454] width 123 height 36
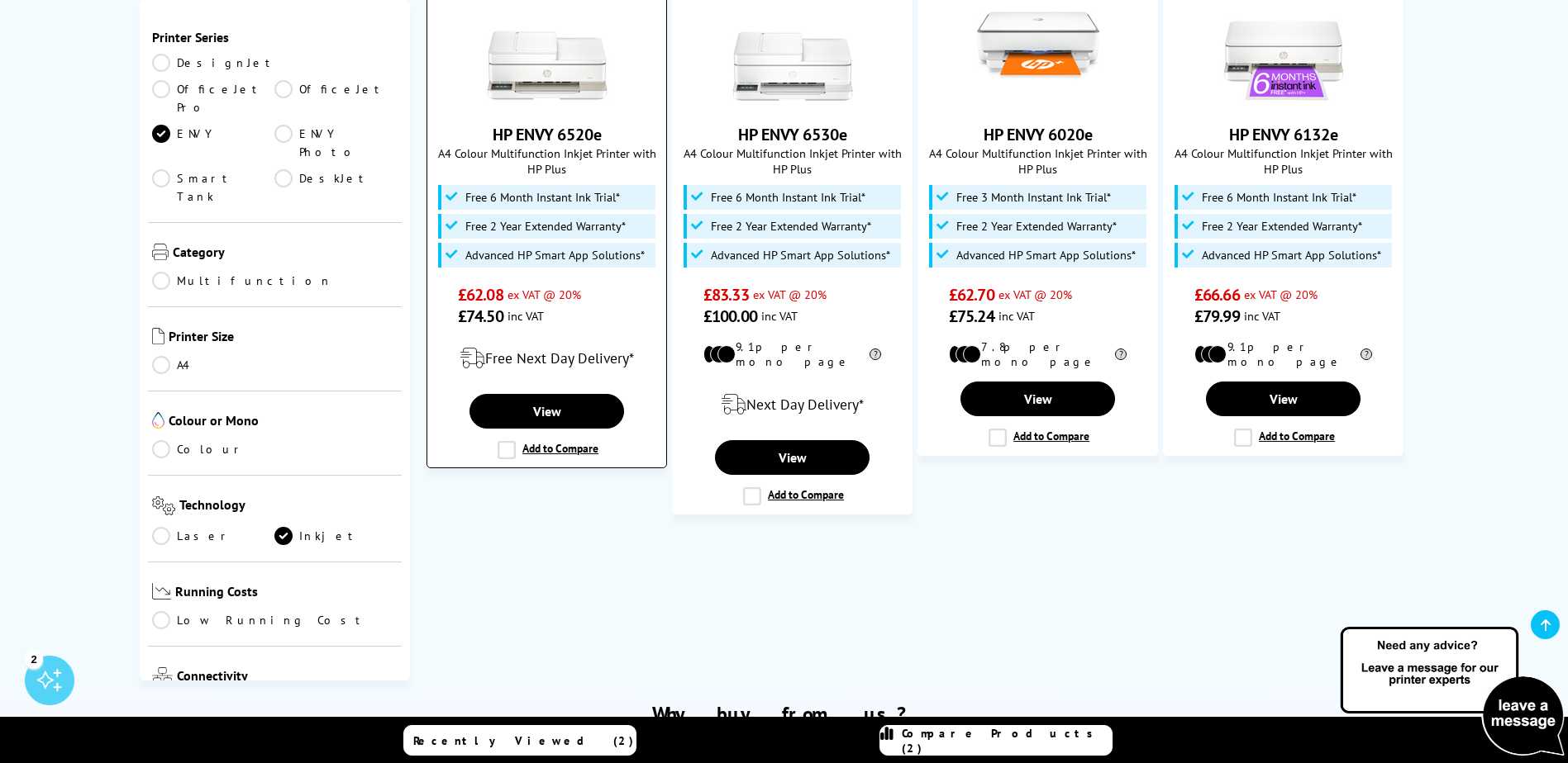
scroll to position [330, 0]
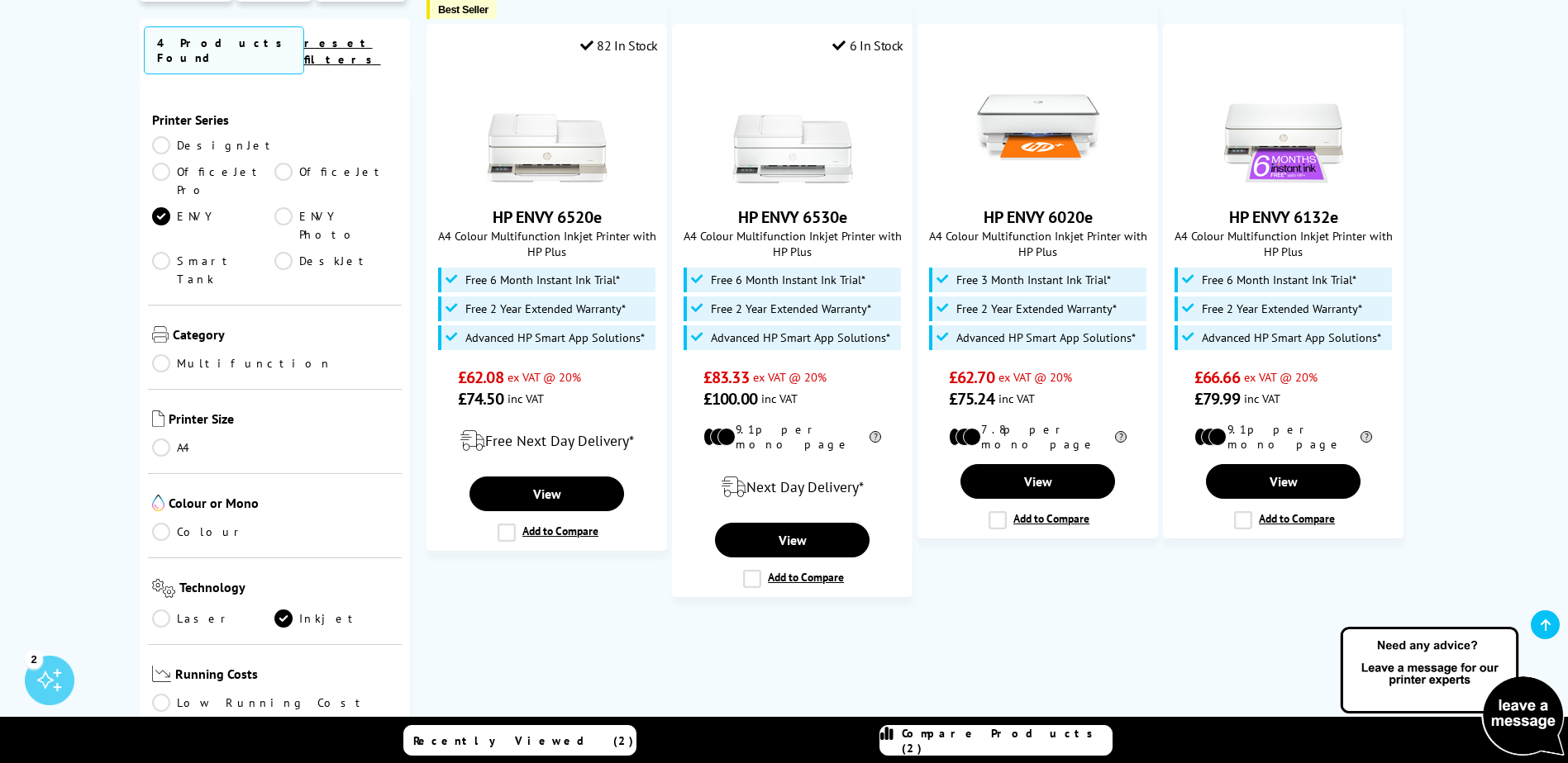
click at [275, 208] on link "ENVY" at bounding box center [213, 225] width 123 height 36
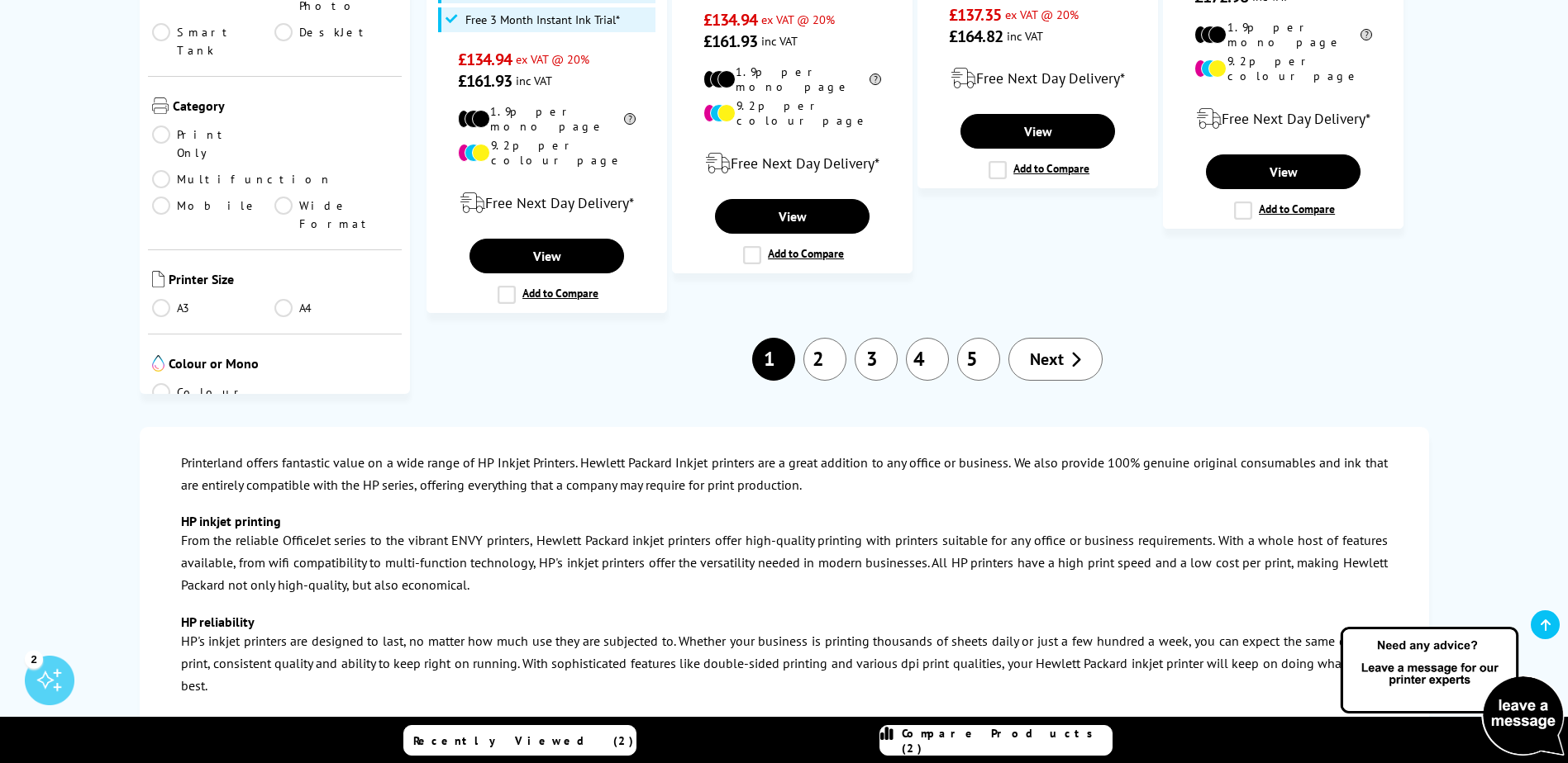
scroll to position [1901, 0]
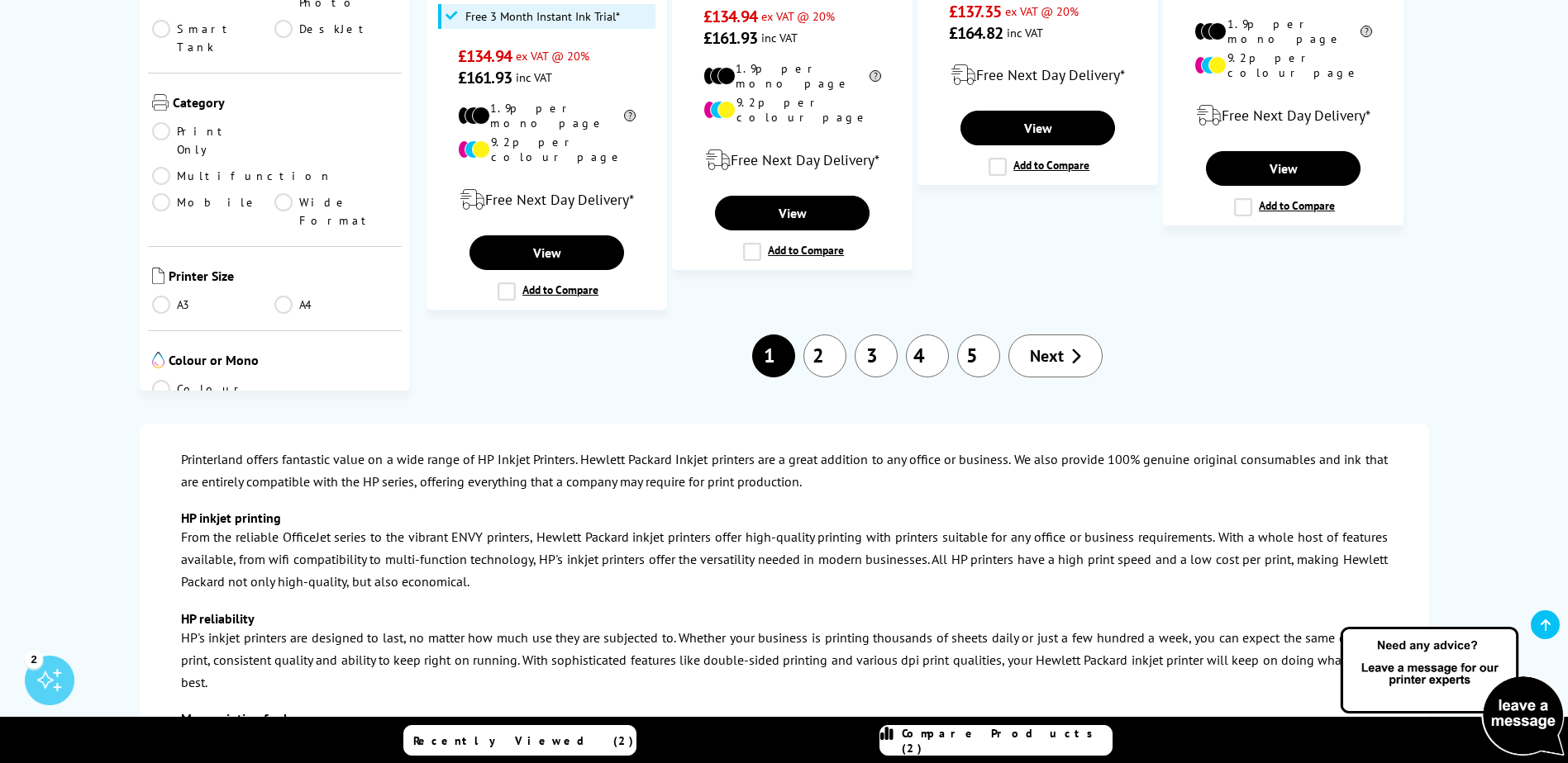
click at [823, 335] on link "2" at bounding box center [824, 356] width 43 height 43
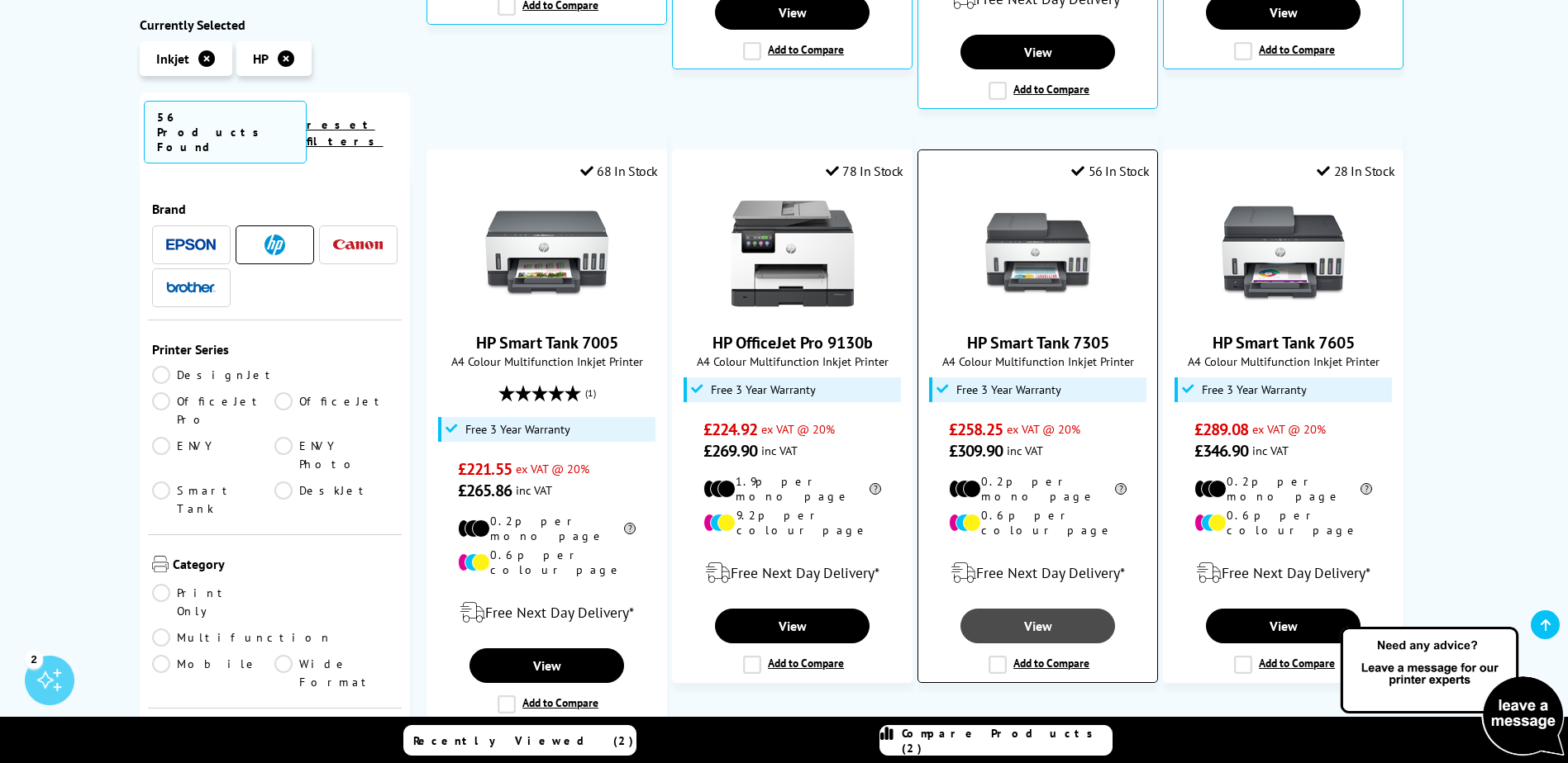
scroll to position [909, 0]
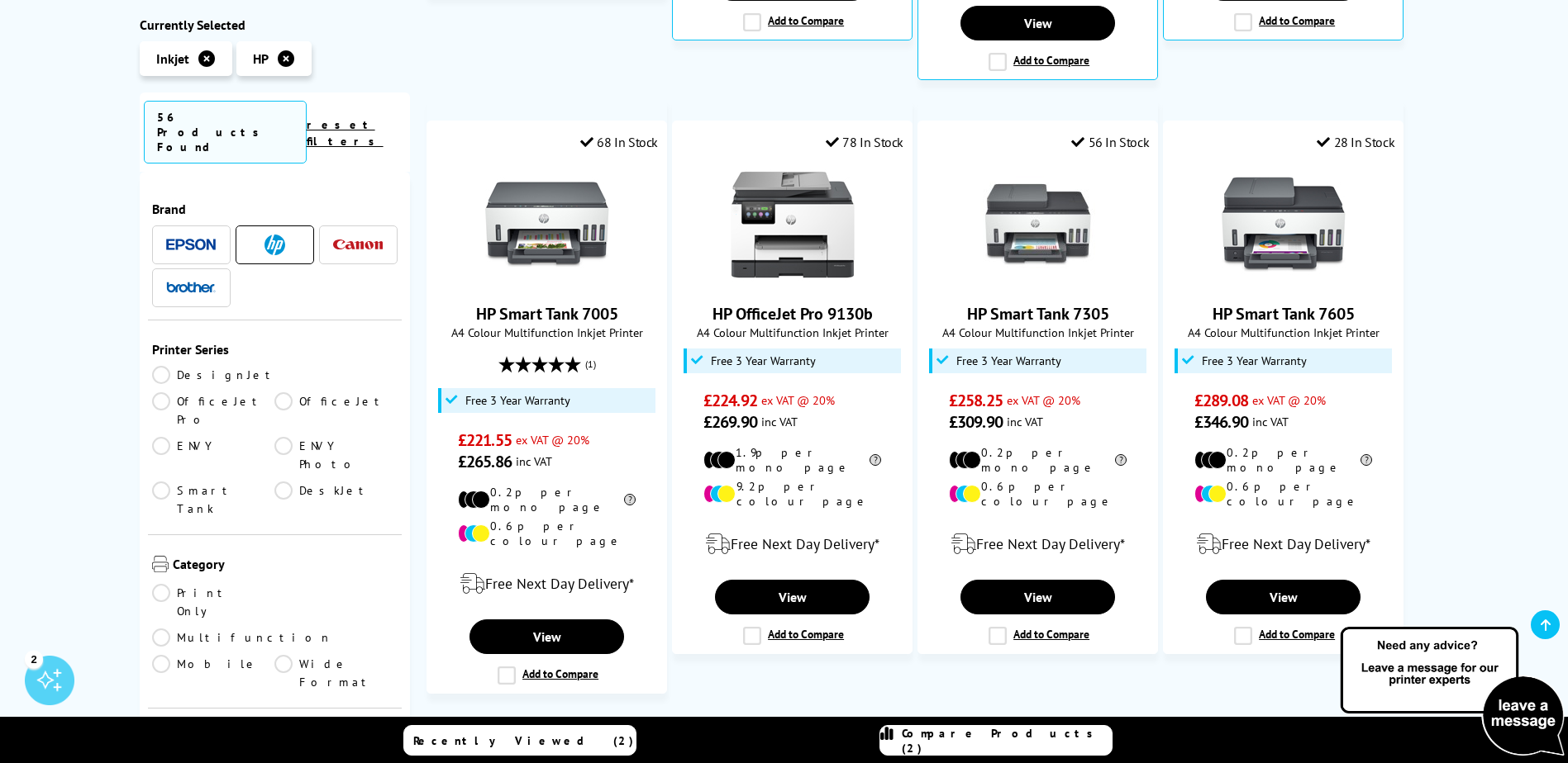
click at [1005, 738] on span "Compare Products (2)" at bounding box center [1006, 741] width 210 height 30
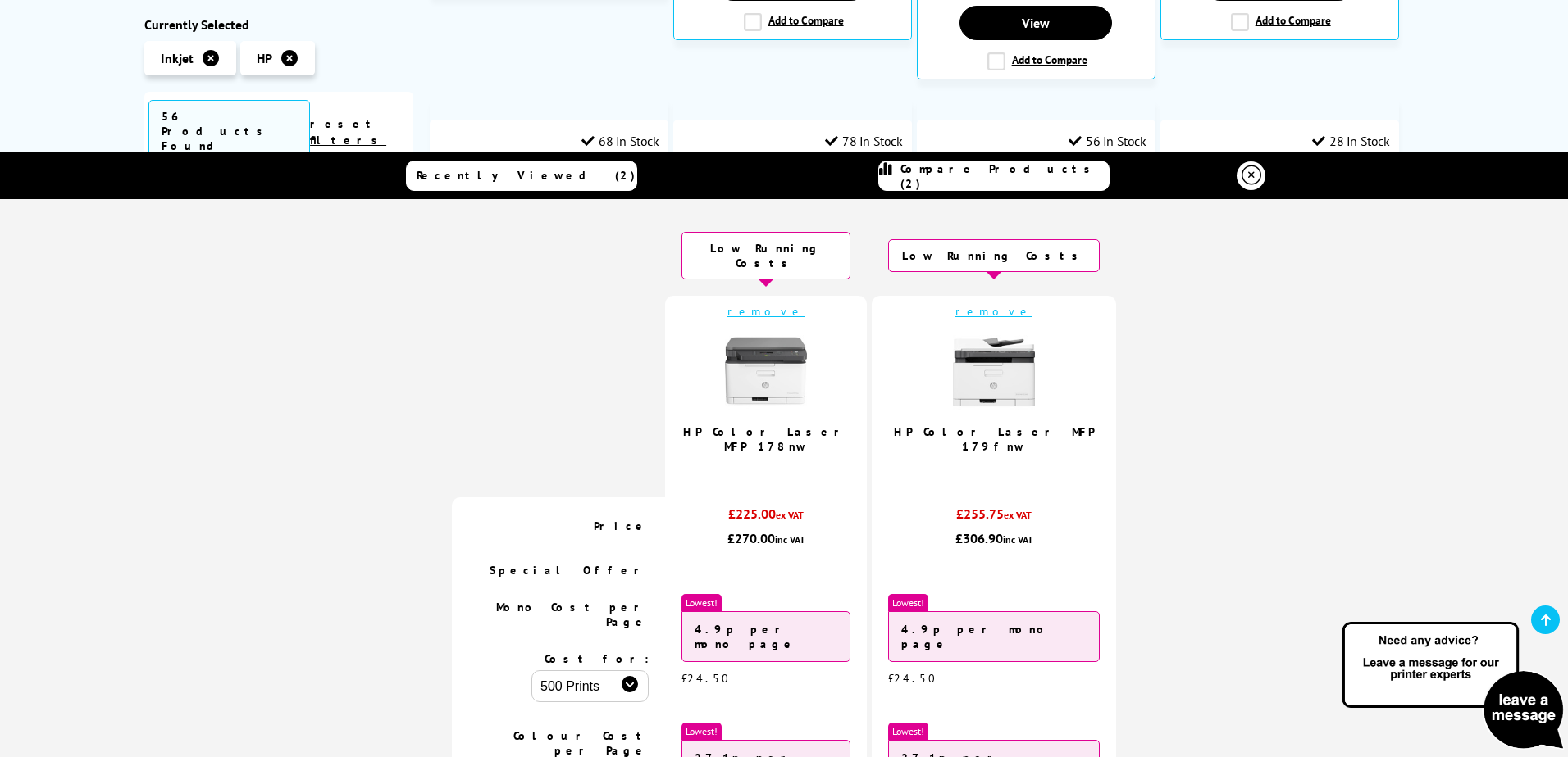
click at [789, 304] on link "remove" at bounding box center [766, 312] width 77 height 15
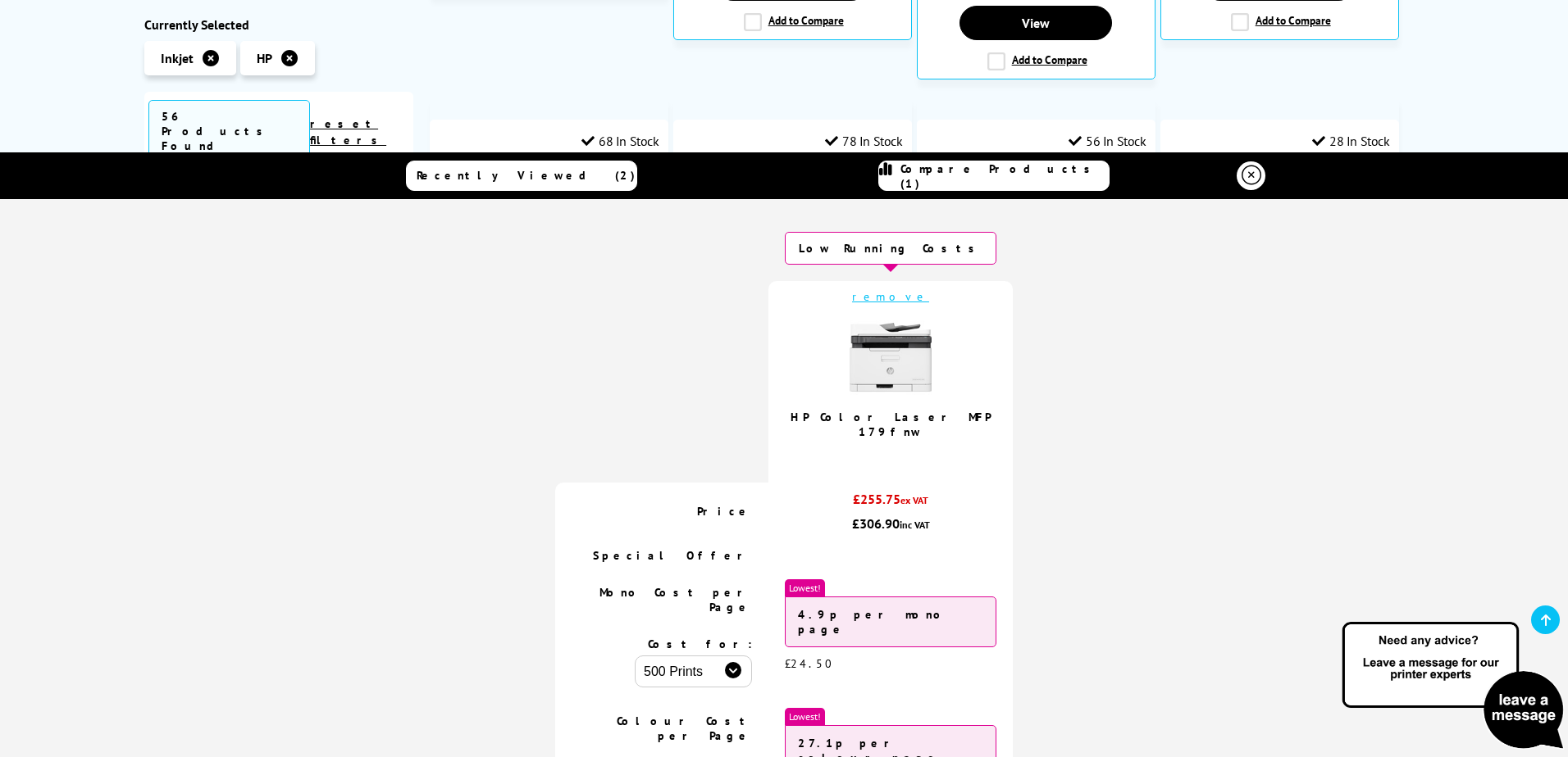
click at [884, 301] on link "remove" at bounding box center [891, 297] width 77 height 15
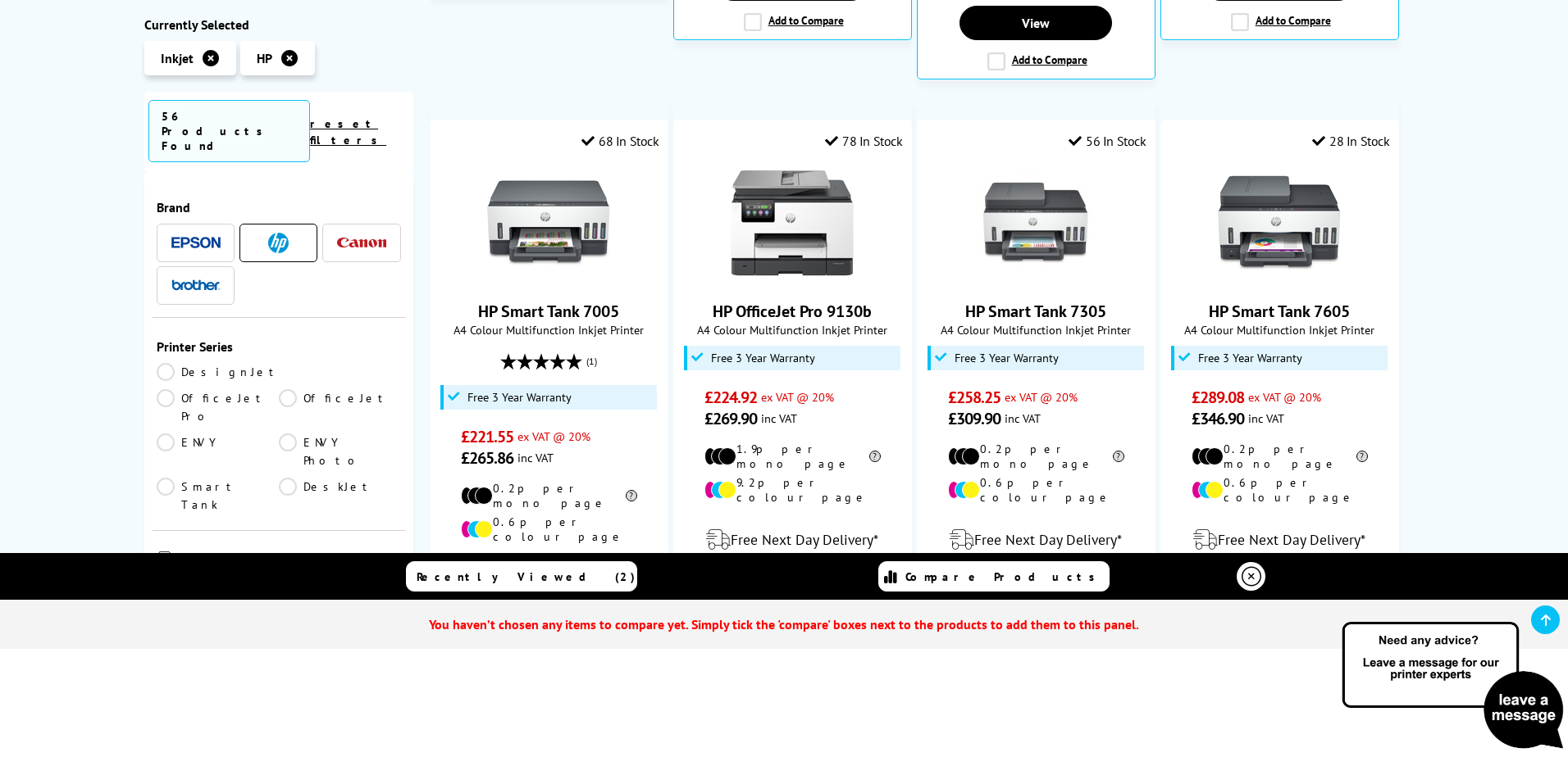
click at [1253, 576] on icon at bounding box center [1251, 577] width 19 height 19
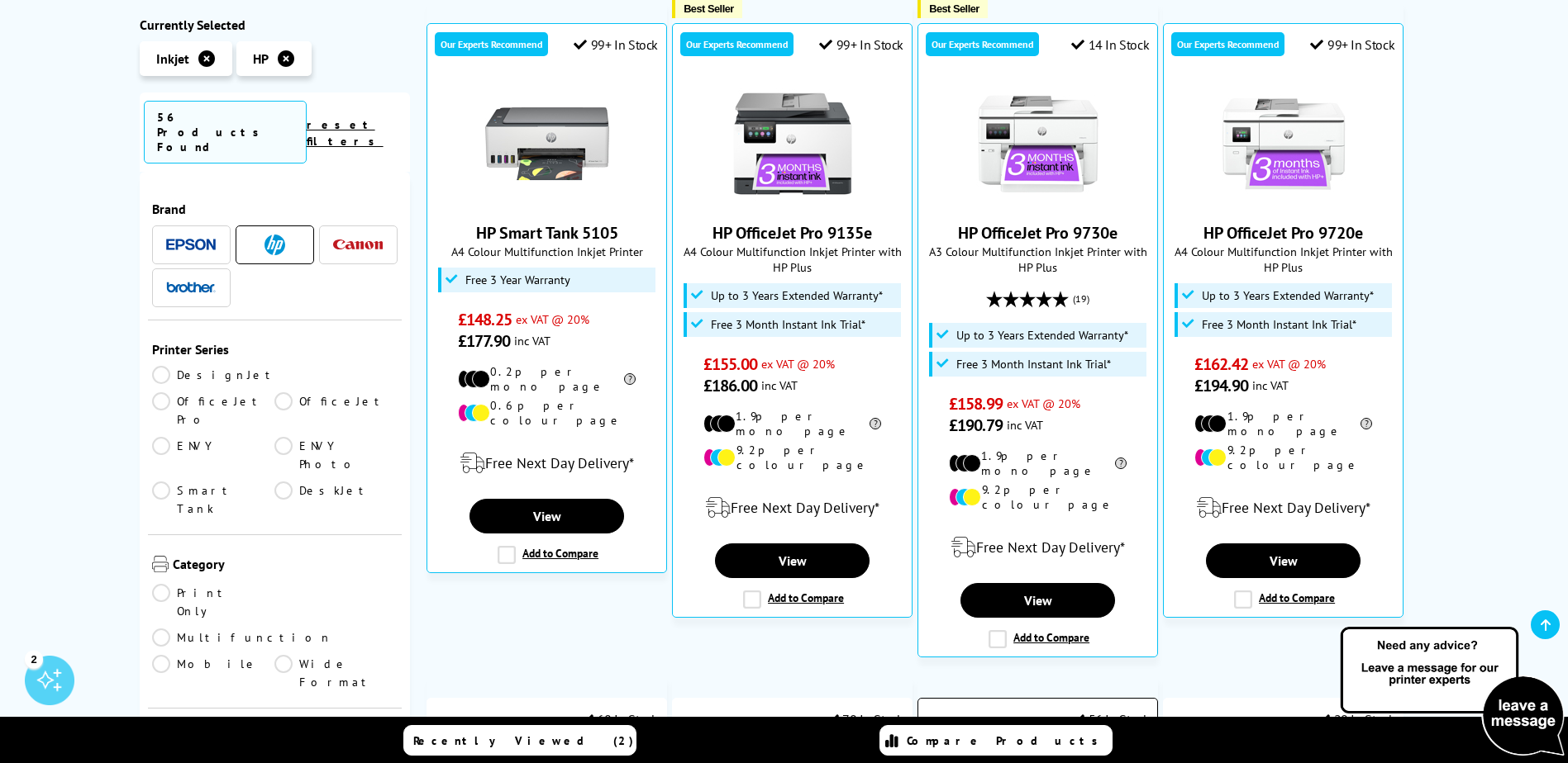
scroll to position [330, 0]
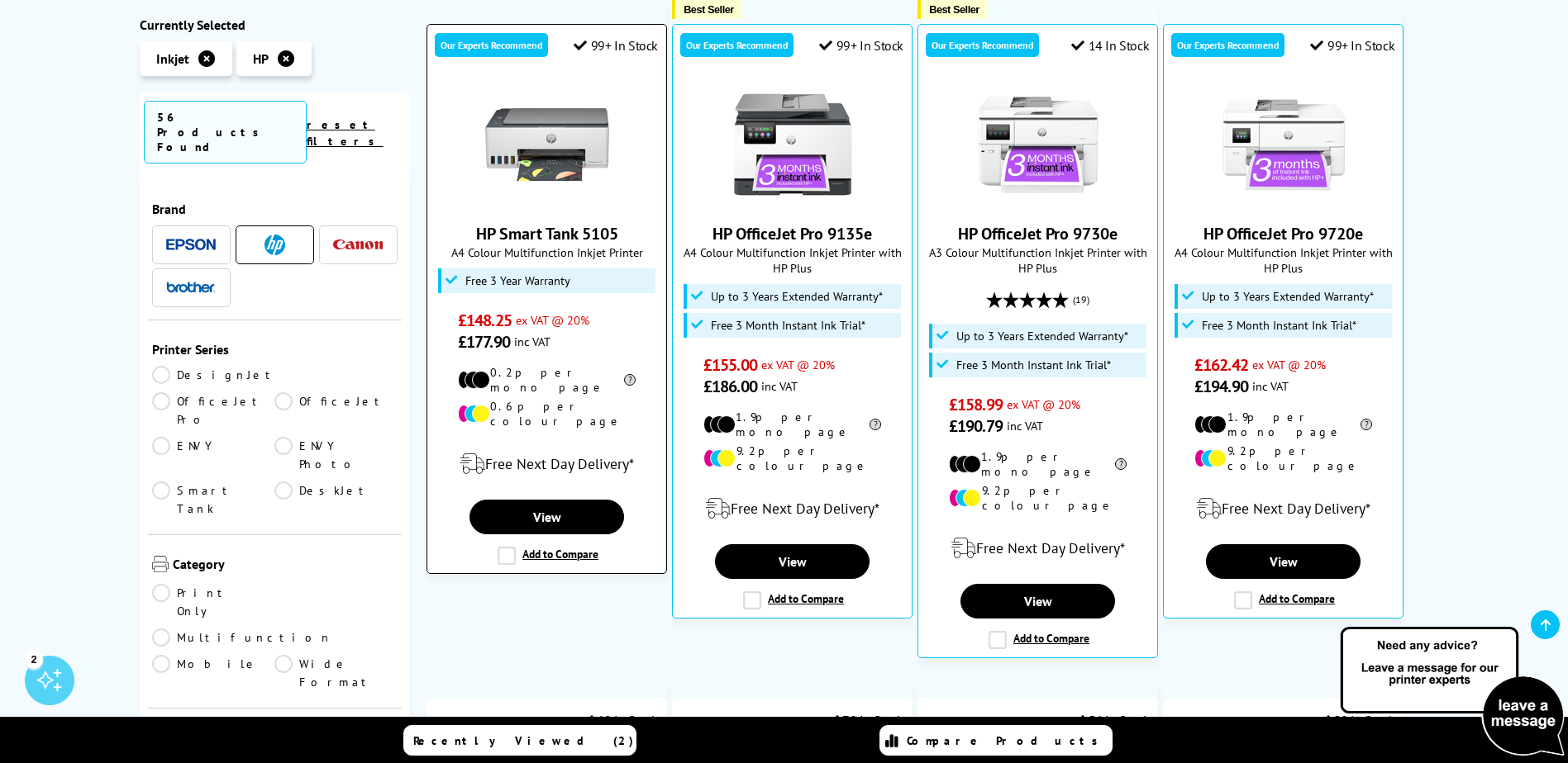
click at [500, 547] on label "Add to Compare" at bounding box center [547, 556] width 101 height 19
click at [0, 0] on input "Add to Compare" at bounding box center [0, 0] width 0 height 0
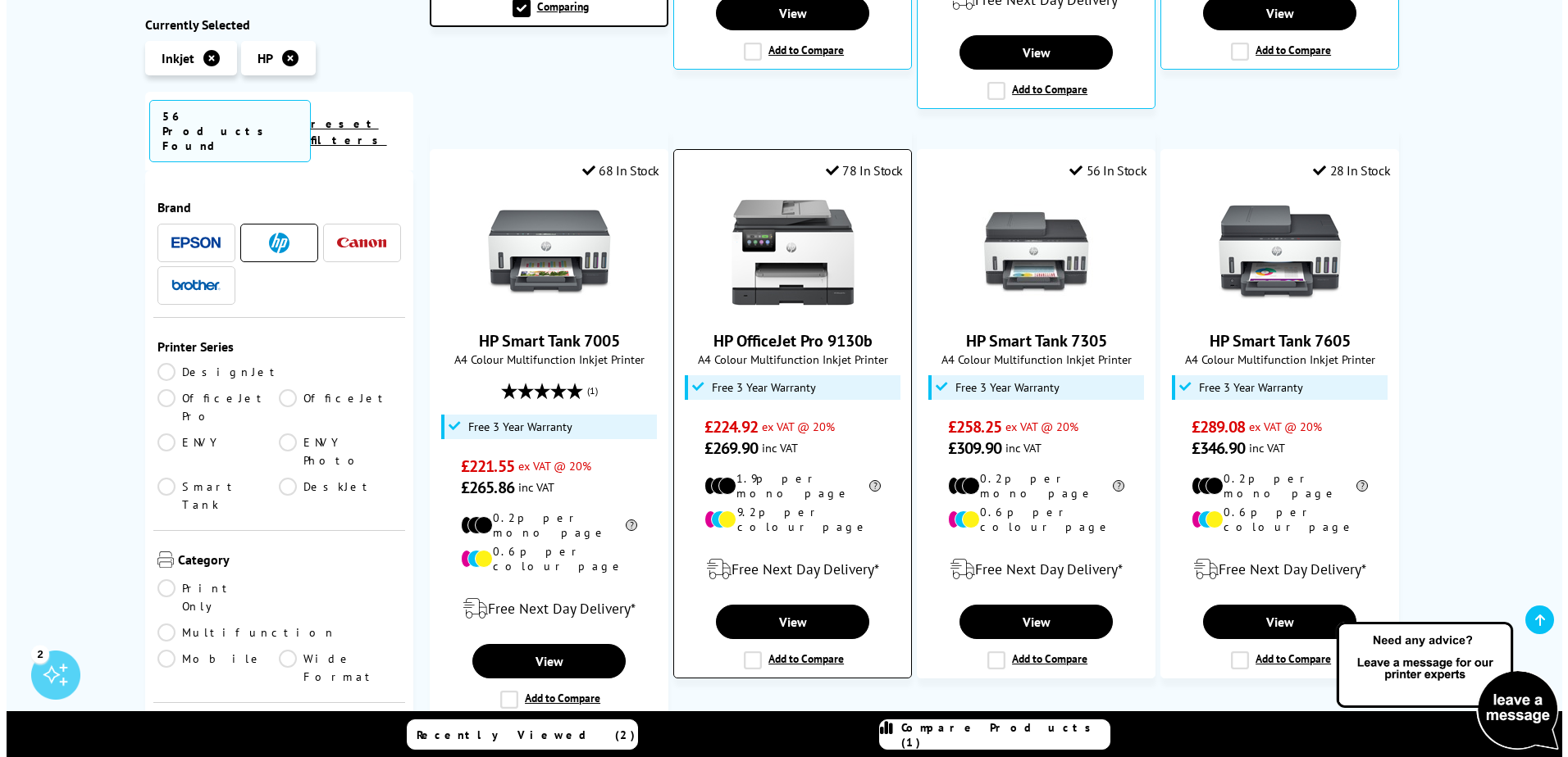
scroll to position [901, 0]
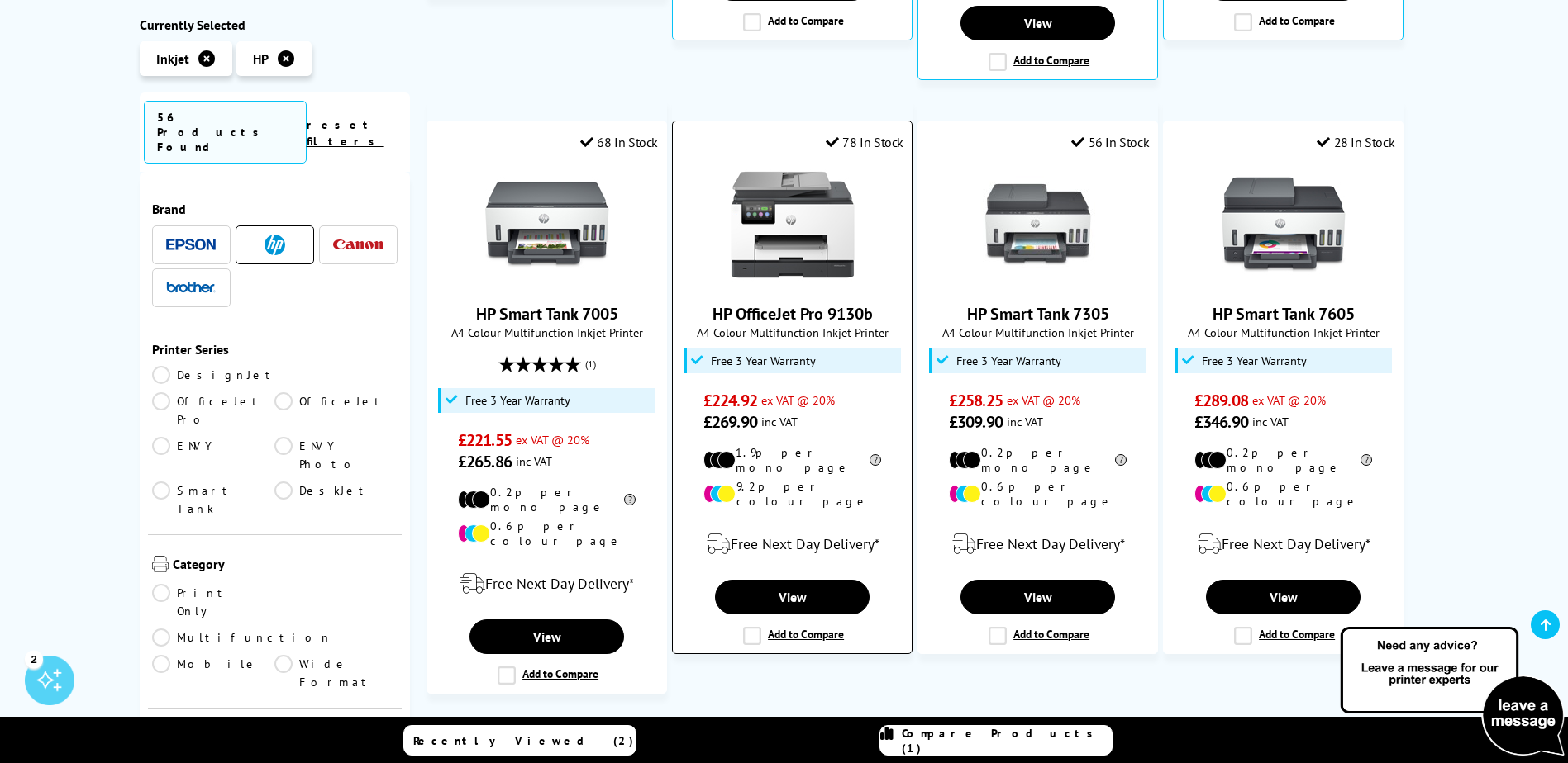
click at [756, 627] on label "Add to Compare" at bounding box center [793, 636] width 101 height 19
click at [0, 0] on input "Add to Compare" at bounding box center [0, 0] width 0 height 0
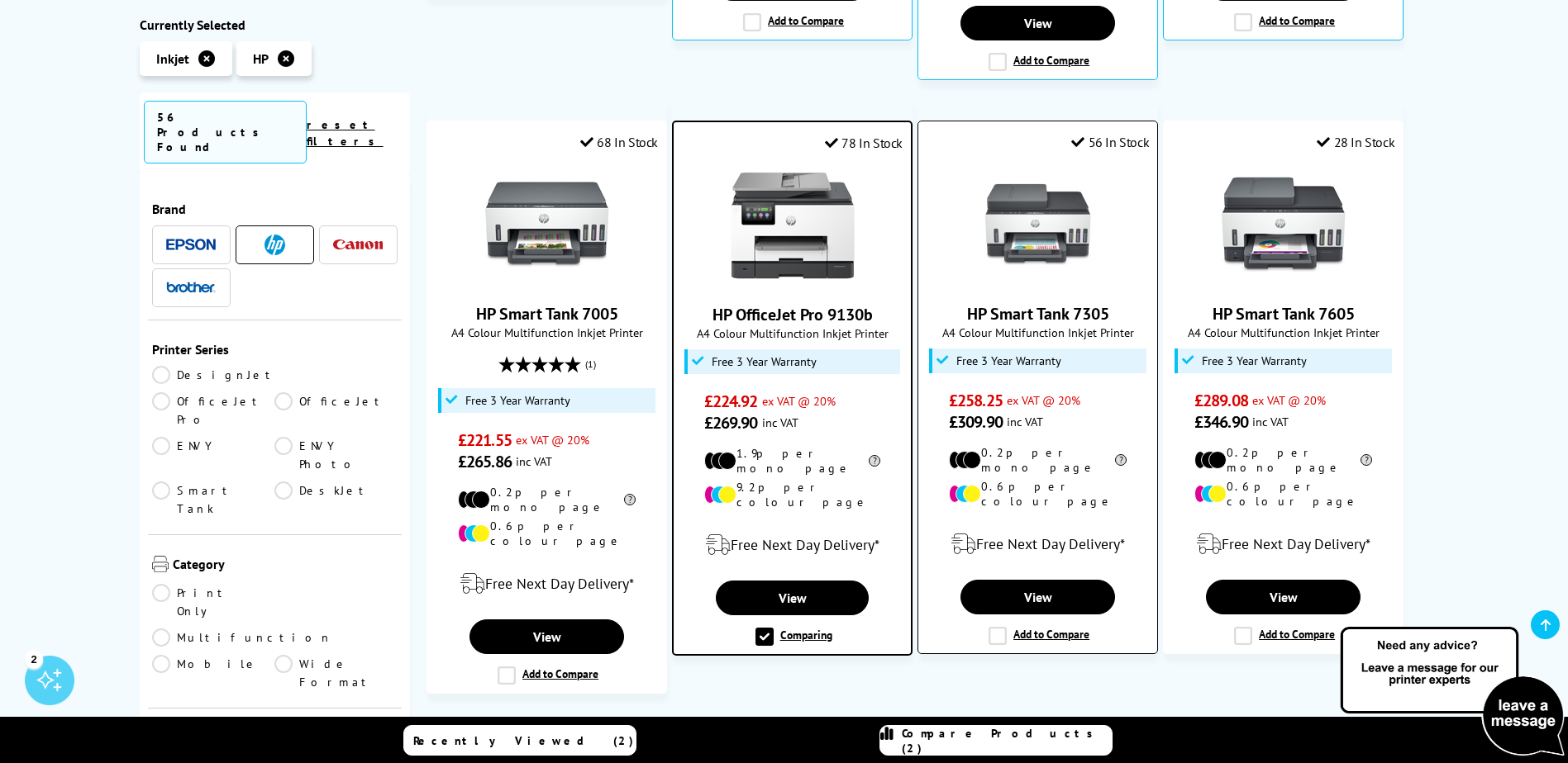
click at [999, 627] on label "Add to Compare" at bounding box center [1039, 636] width 101 height 19
click at [0, 0] on input "Add to Compare" at bounding box center [0, 0] width 0 height 0
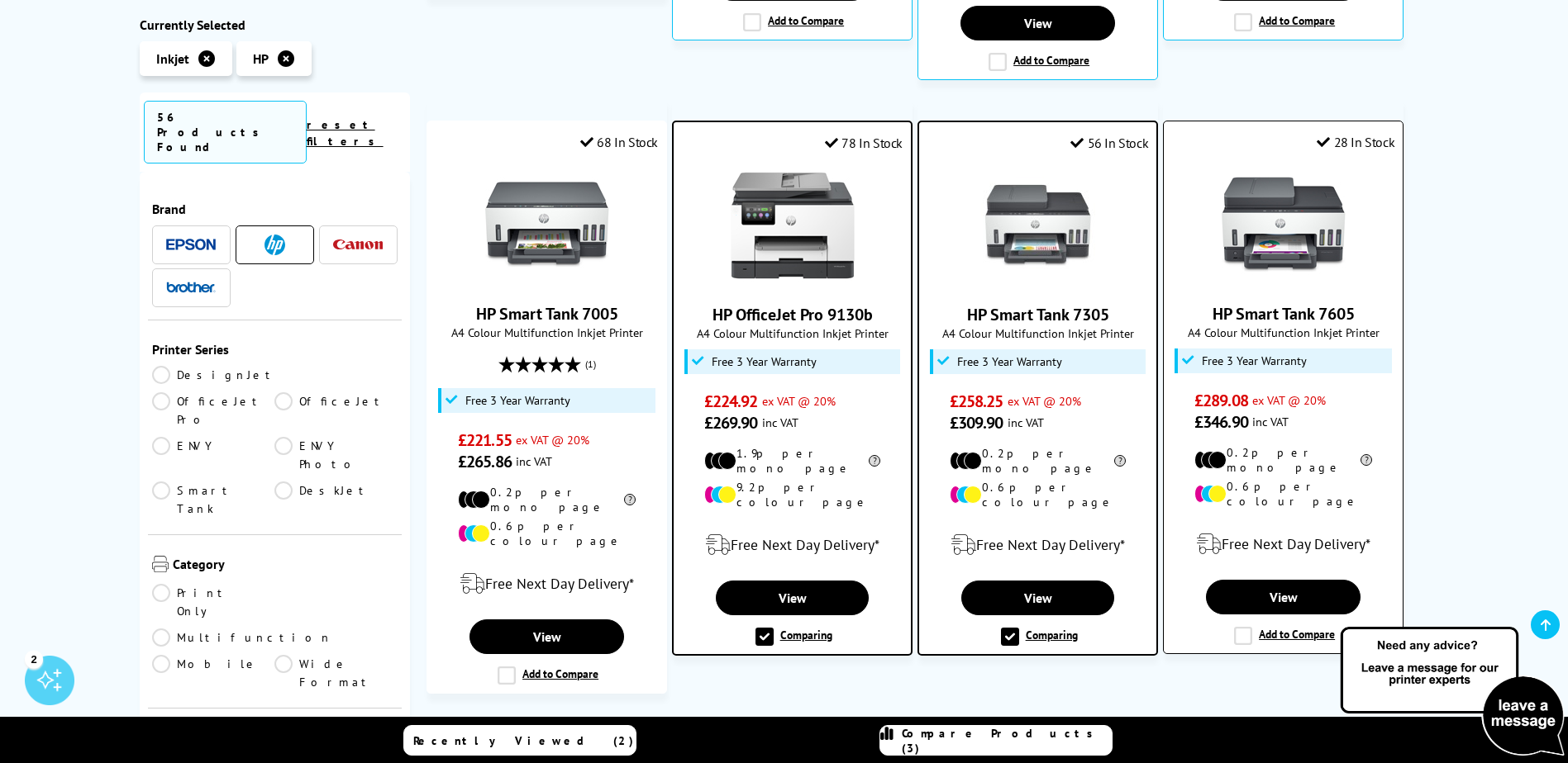
click at [1246, 627] on label "Add to Compare" at bounding box center [1283, 636] width 101 height 19
click at [0, 0] on input "Add to Compare" at bounding box center [0, 0] width 0 height 0
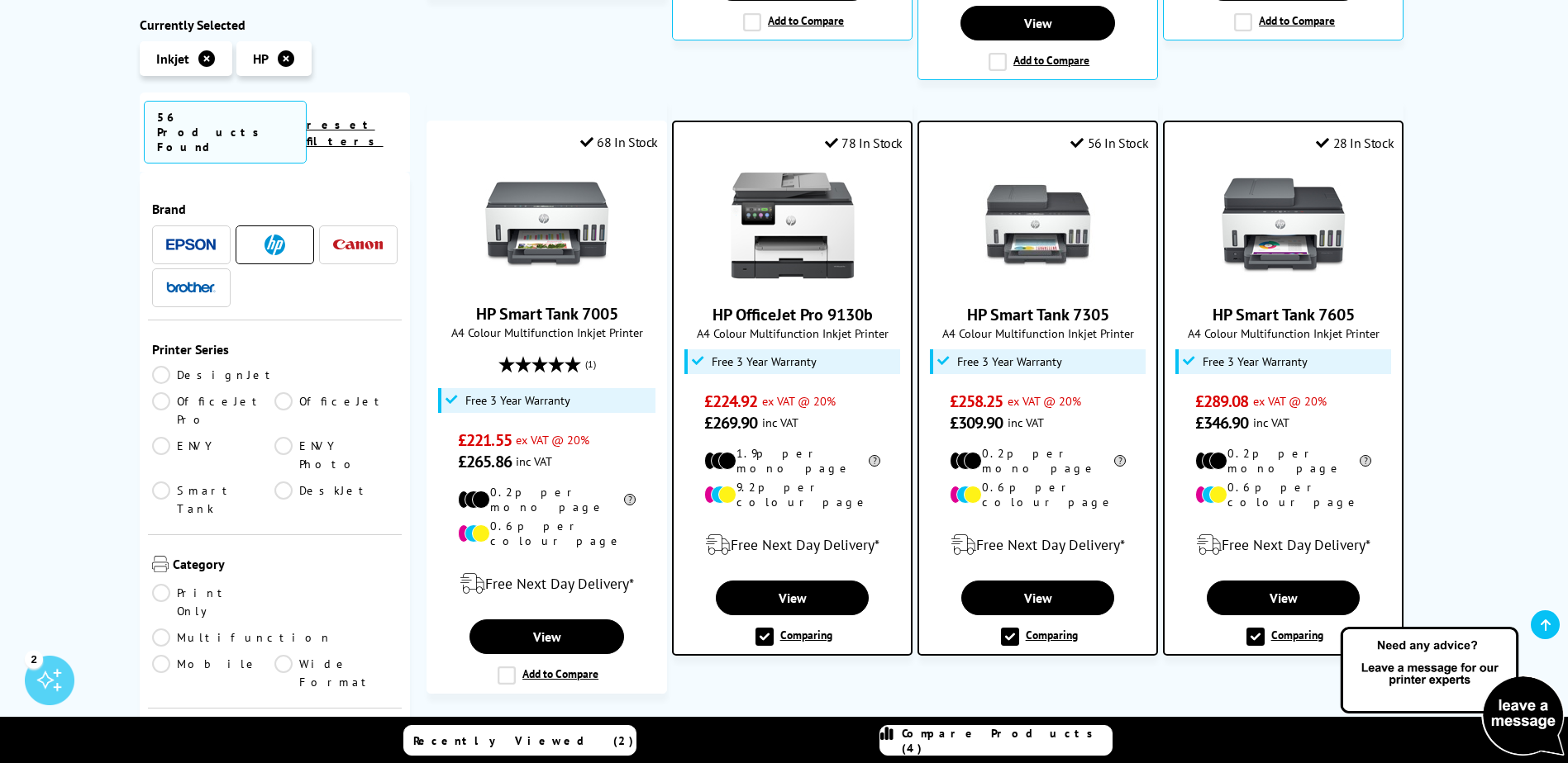
drag, startPoint x: 999, startPoint y: 744, endPoint x: 992, endPoint y: 734, distance: 12.2
click at [999, 743] on span "Compare Products (4)" at bounding box center [1006, 741] width 210 height 30
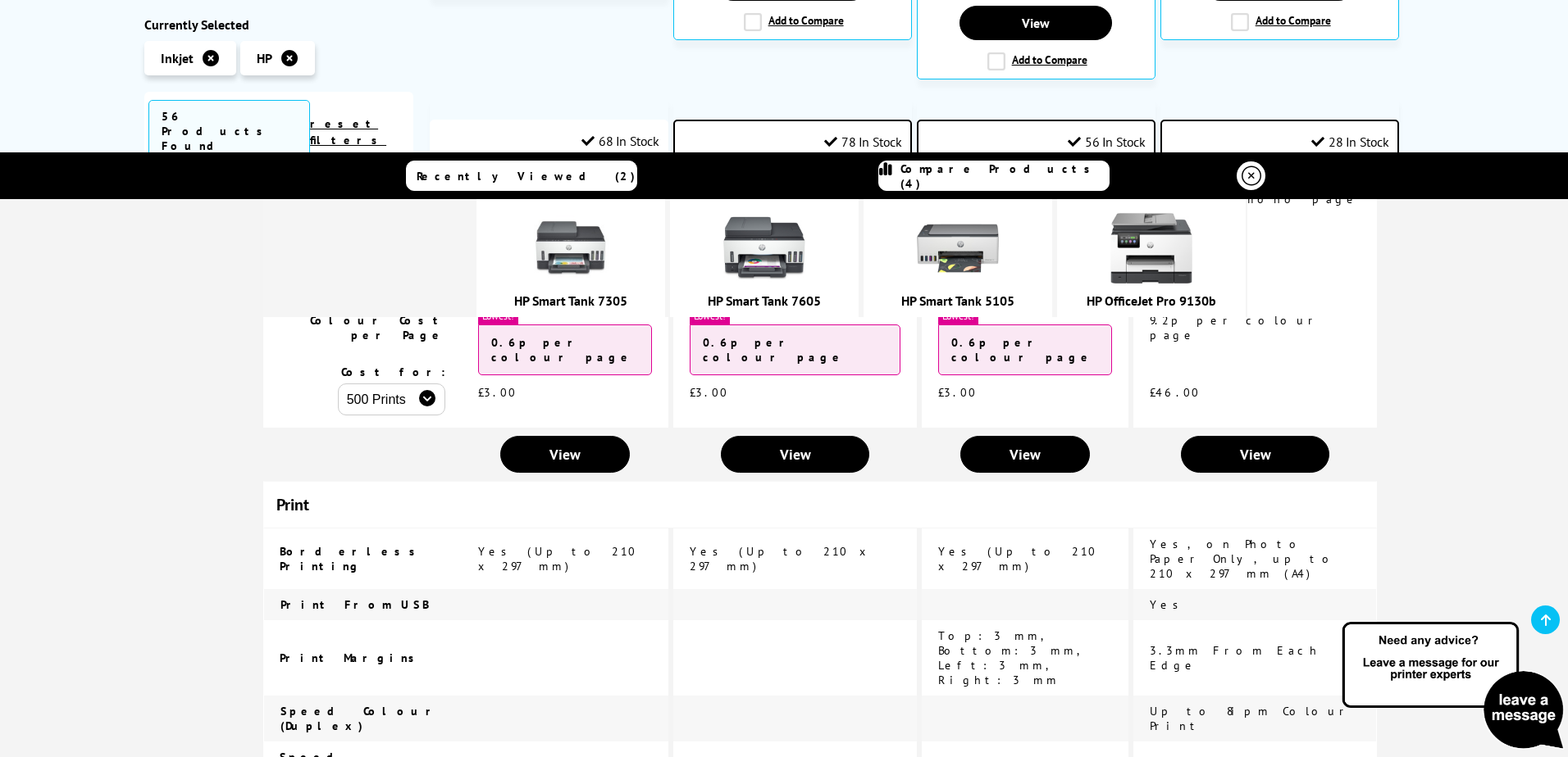
scroll to position [0, 0]
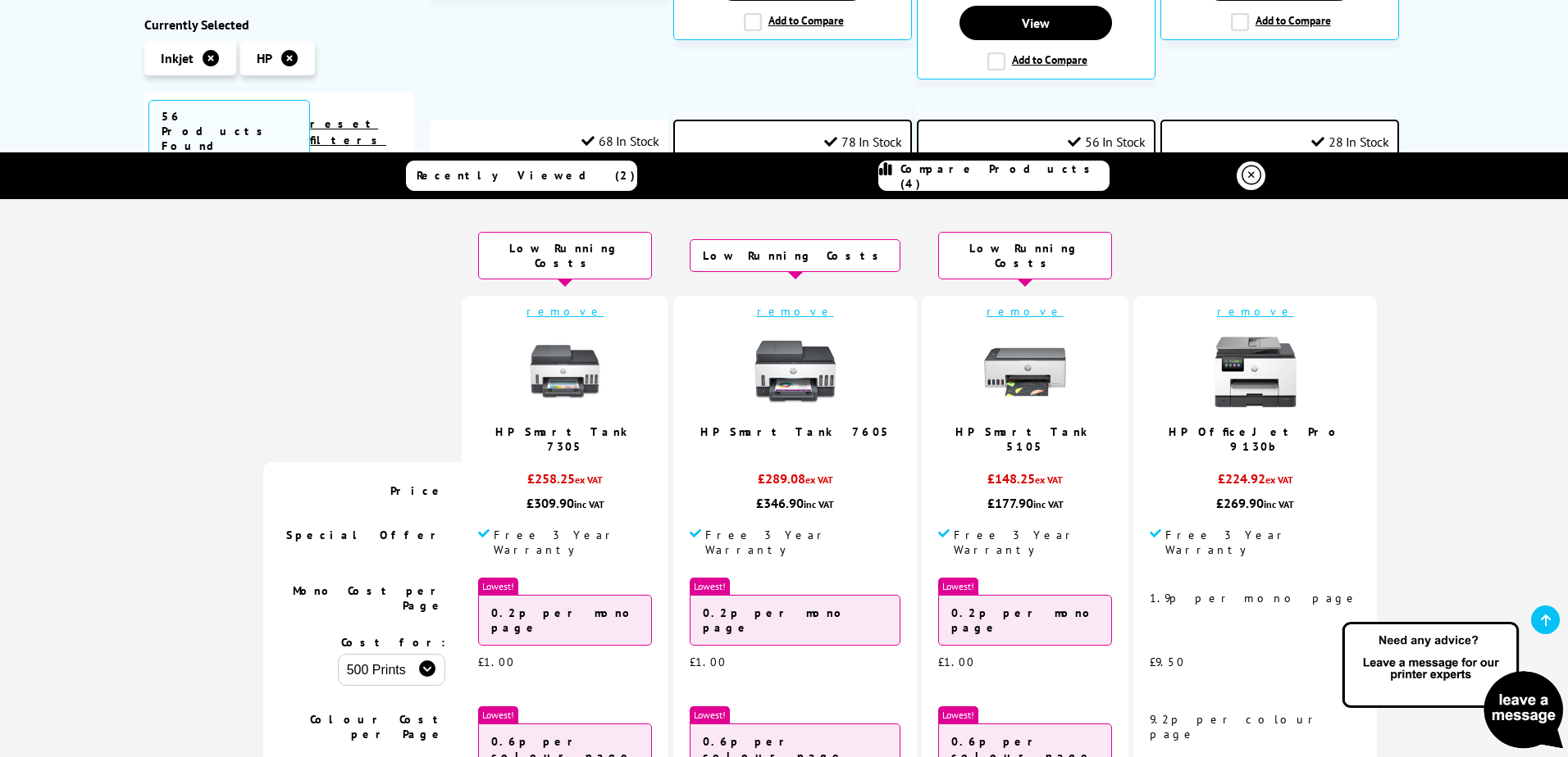
click at [779, 304] on link "remove" at bounding box center [796, 312] width 77 height 15
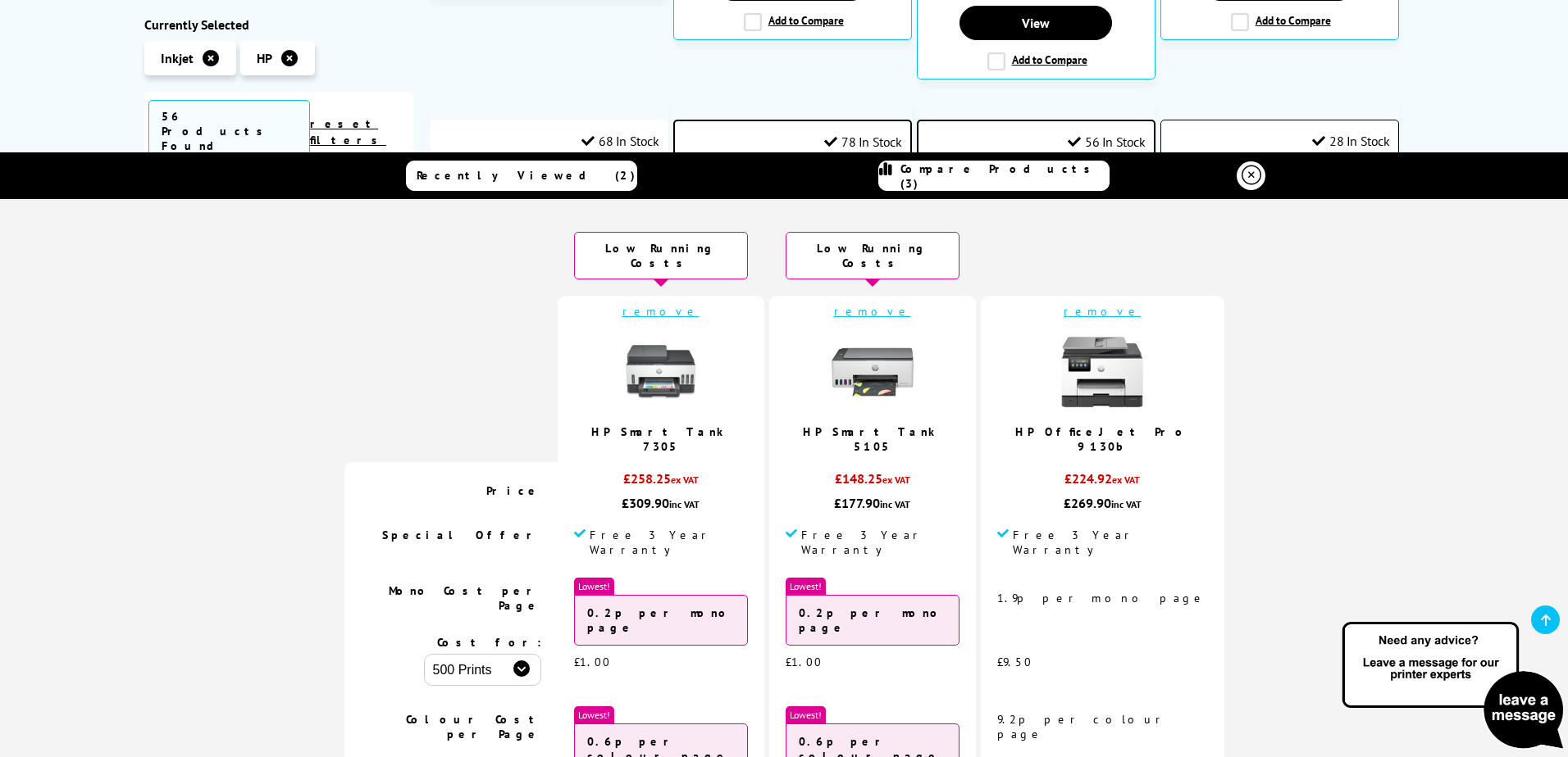
click at [1243, 176] on icon at bounding box center [1251, 175] width 19 height 19
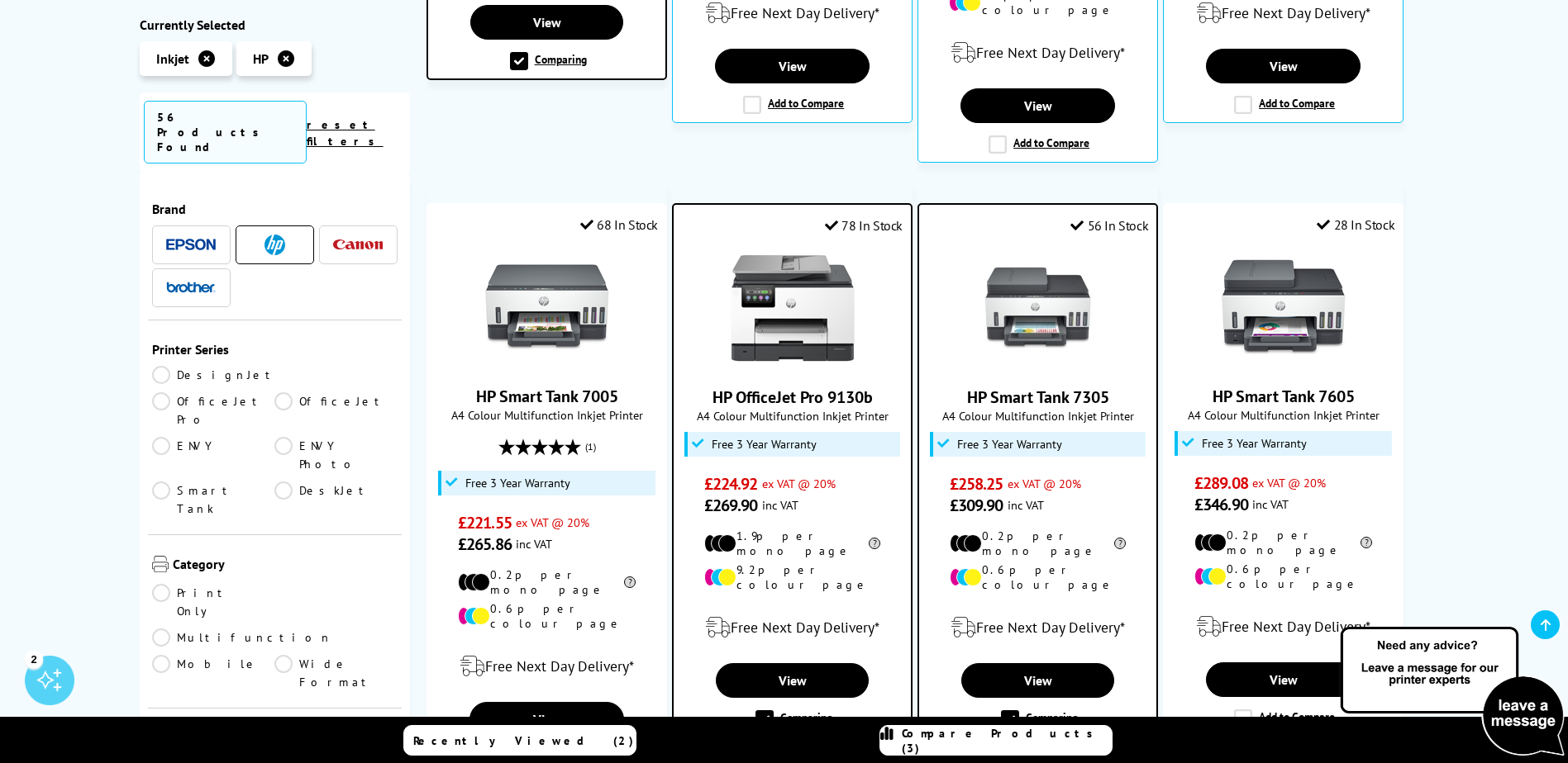
scroll to position [909, 0]
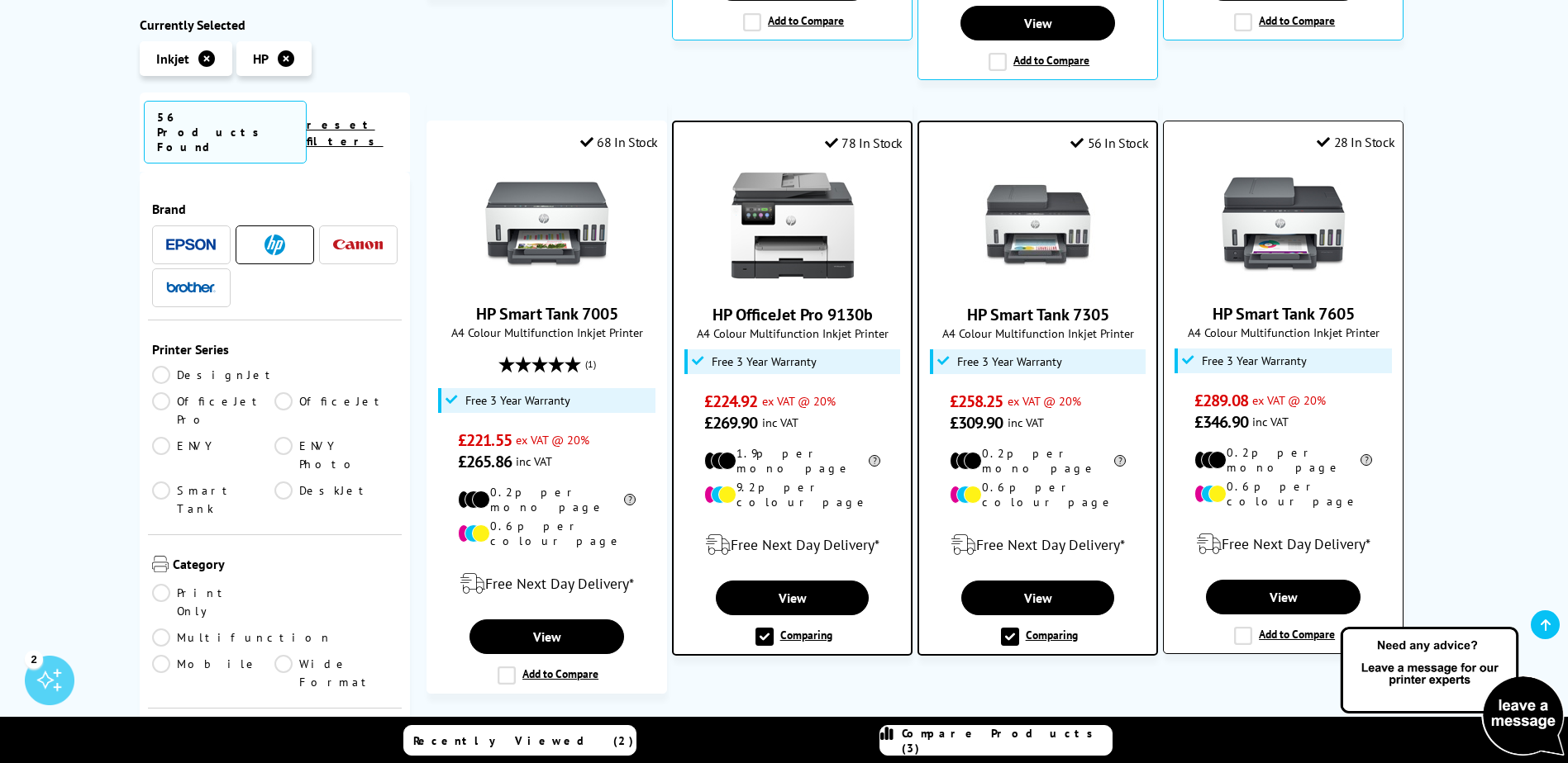
click at [1255, 303] on link "HP Smart Tank 7605" at bounding box center [1282, 313] width 142 height 21
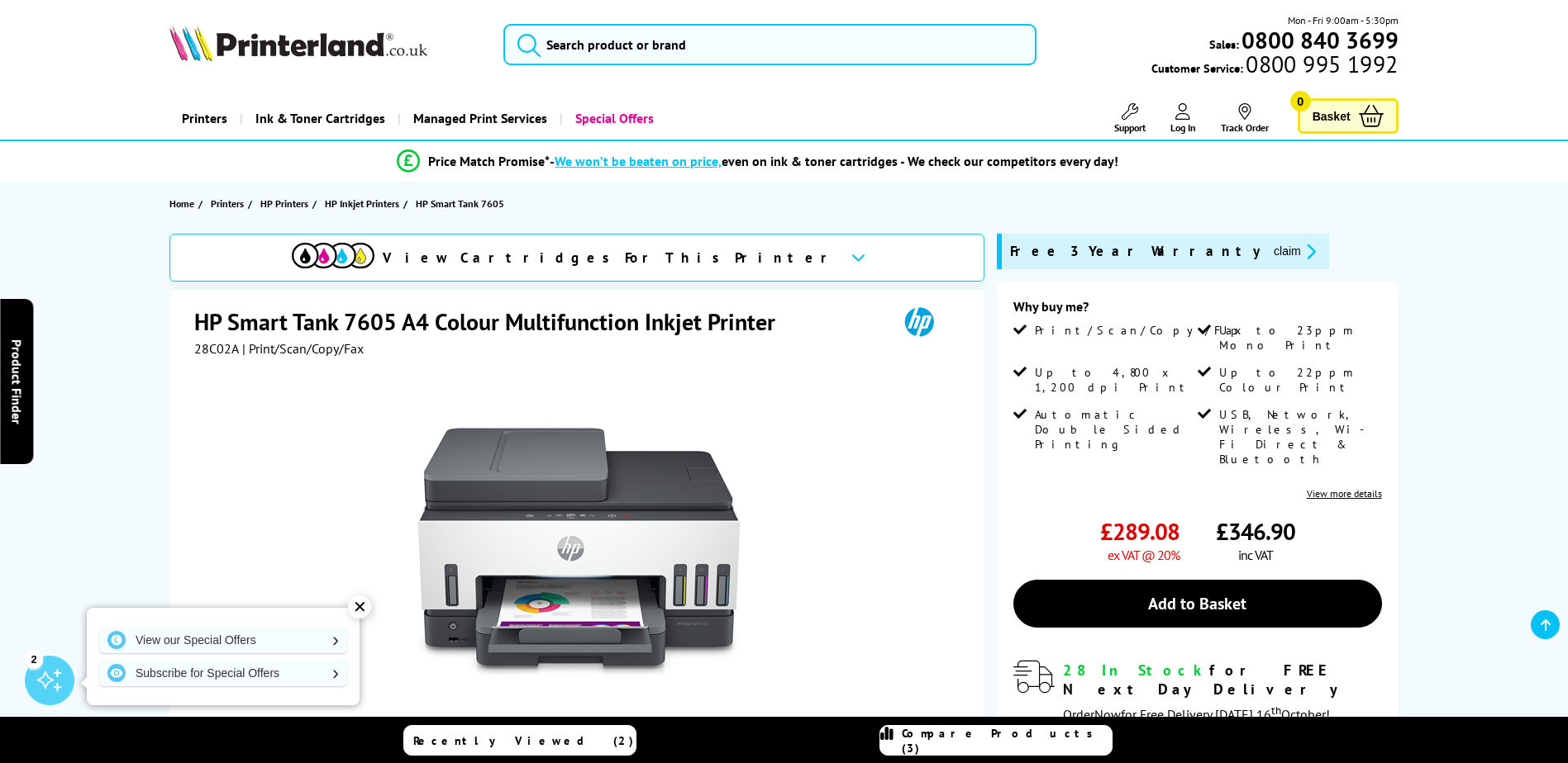
scroll to position [496, 0]
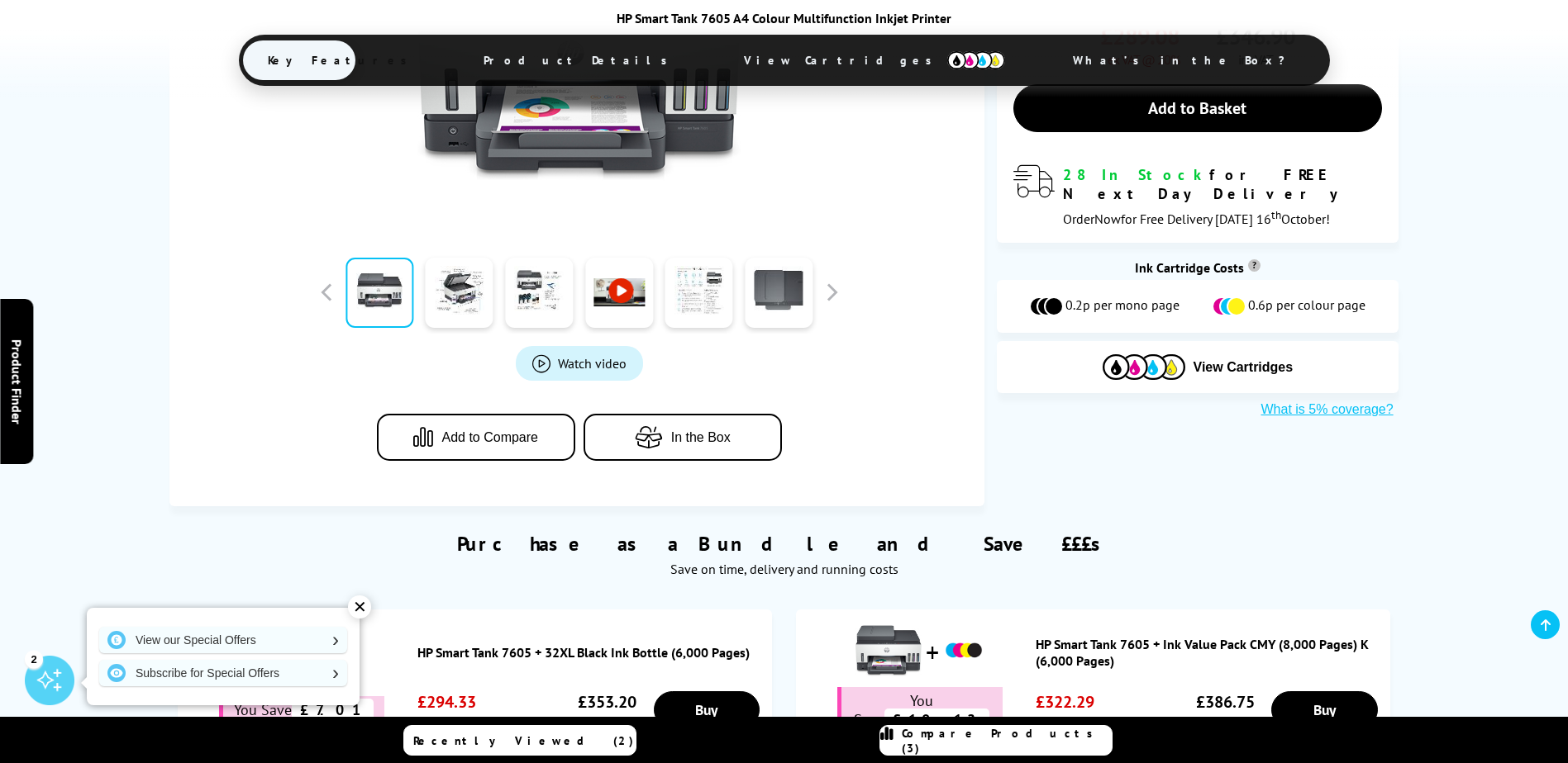
click at [360, 605] on div "✕" at bounding box center [359, 607] width 23 height 23
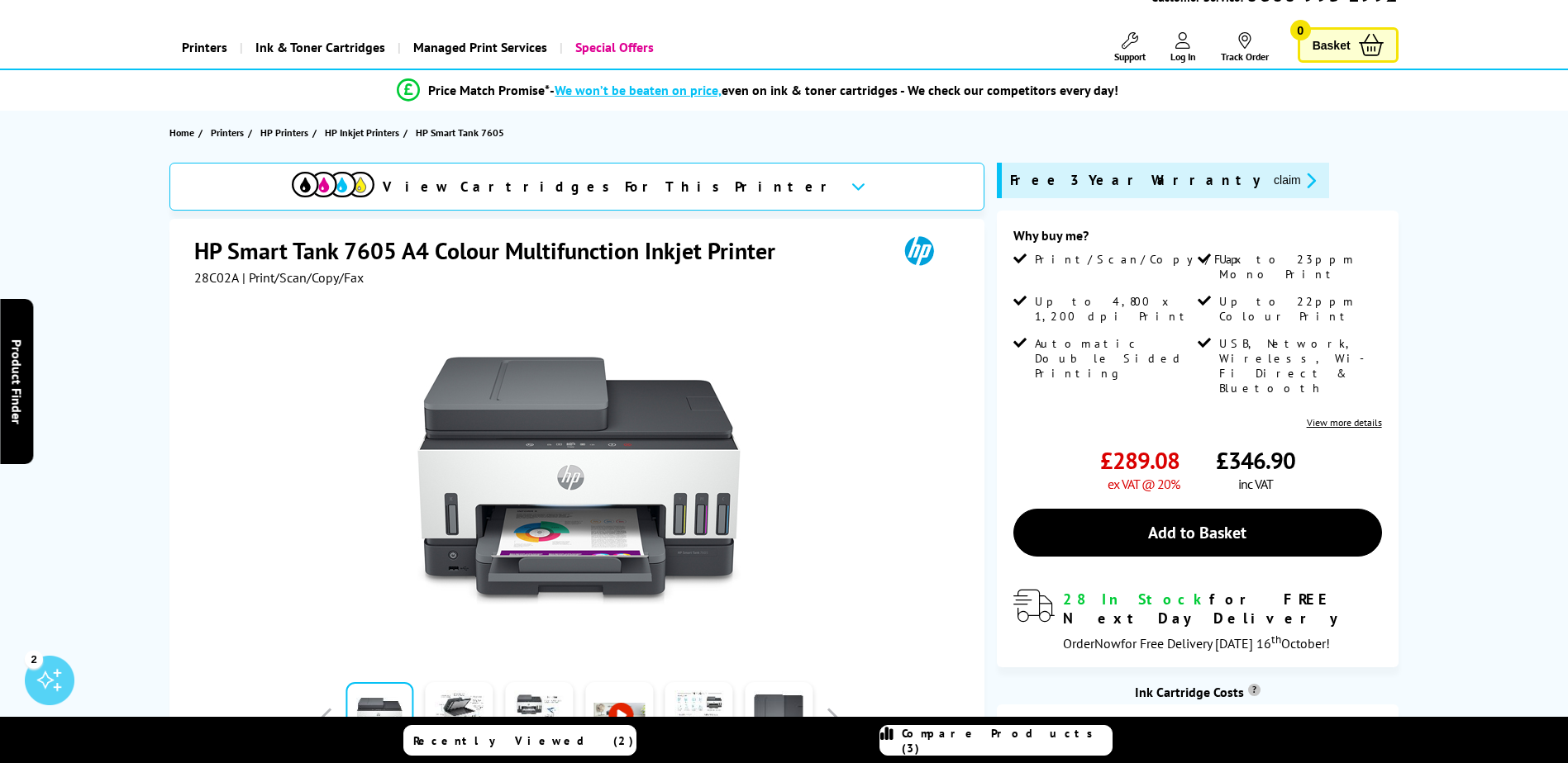
scroll to position [0, 0]
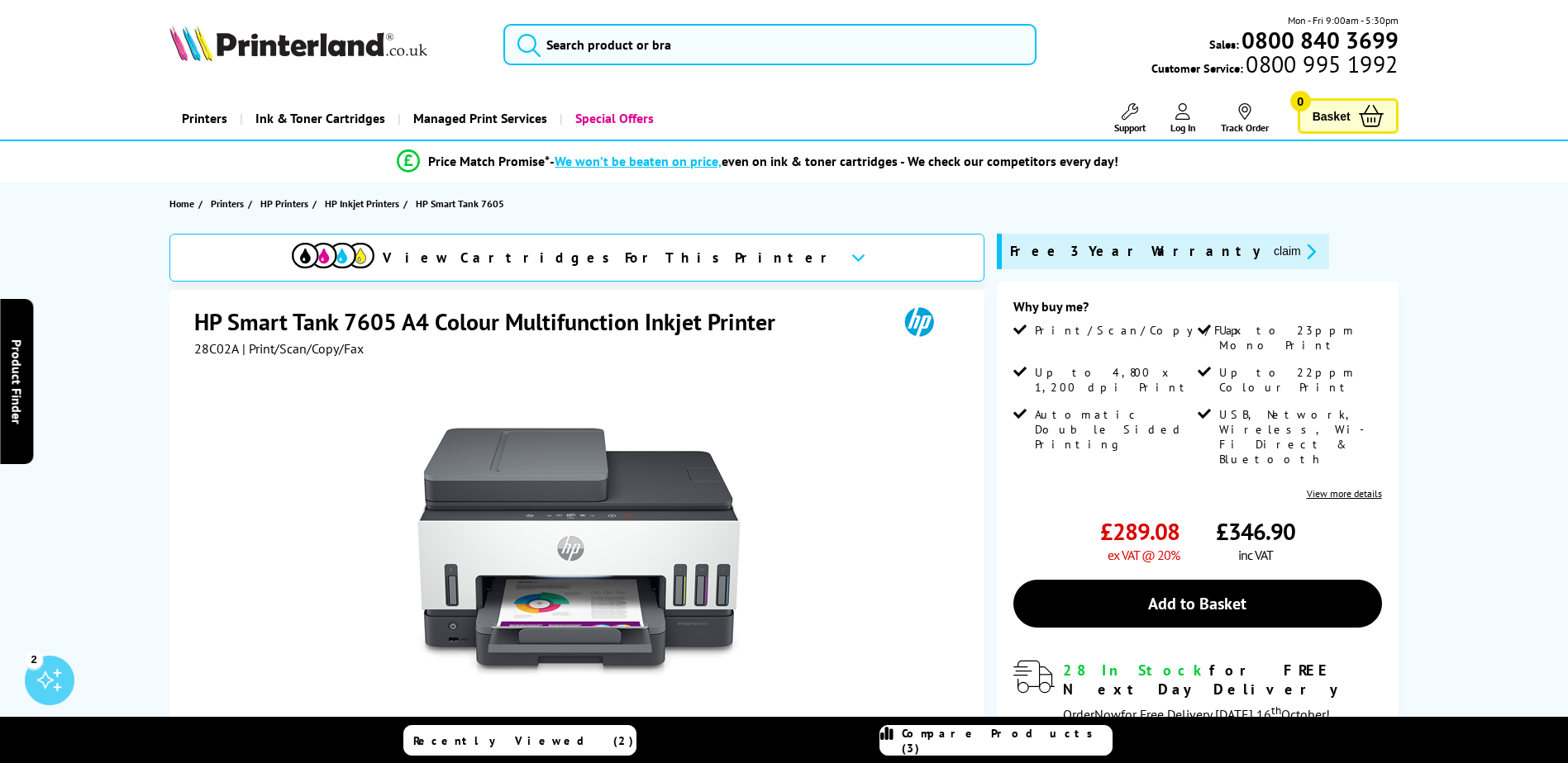
click at [763, 346] on div "28C02A | Print/Scan/Copy/Fax" at bounding box center [579, 349] width 770 height 17
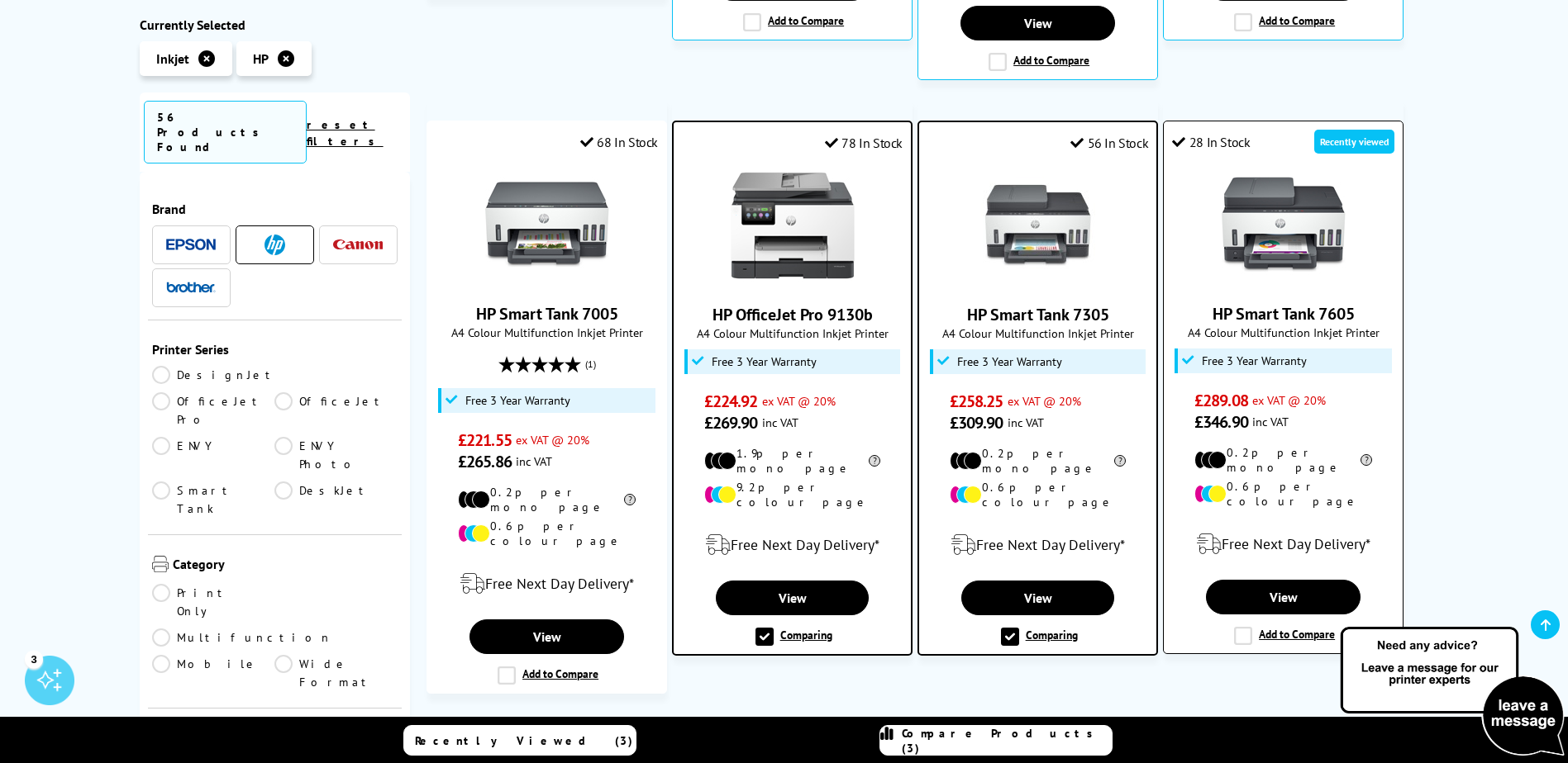
click at [1241, 627] on label "Add to Compare" at bounding box center [1283, 636] width 101 height 19
click at [0, 0] on input "Add to Compare" at bounding box center [0, 0] width 0 height 0
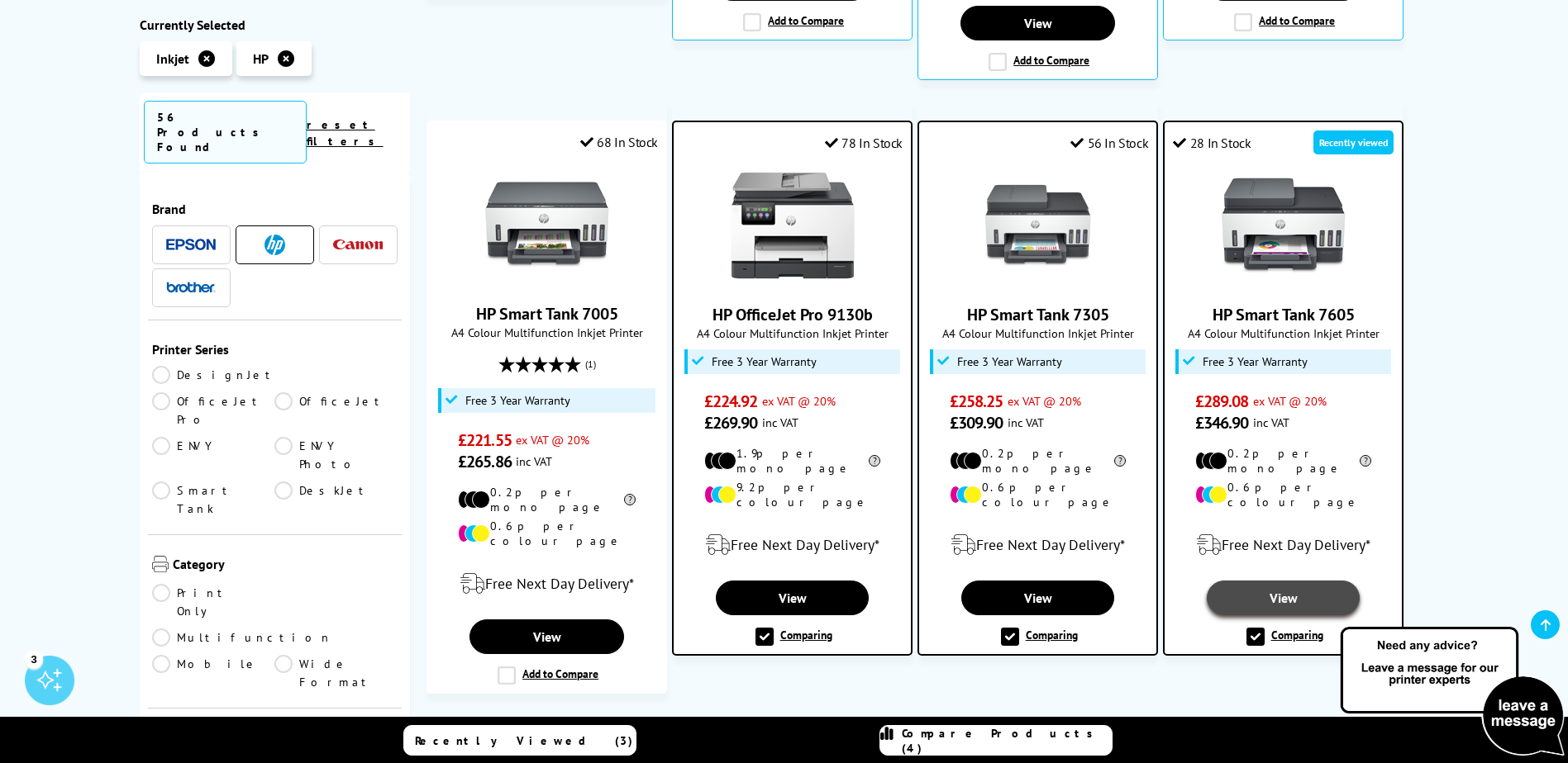
click at [1256, 580] on link "View" at bounding box center [1282, 597] width 153 height 34
click at [1301, 628] on label "Comparing" at bounding box center [1284, 637] width 77 height 19
click at [0, 0] on input "Comparing" at bounding box center [0, 0] width 0 height 0
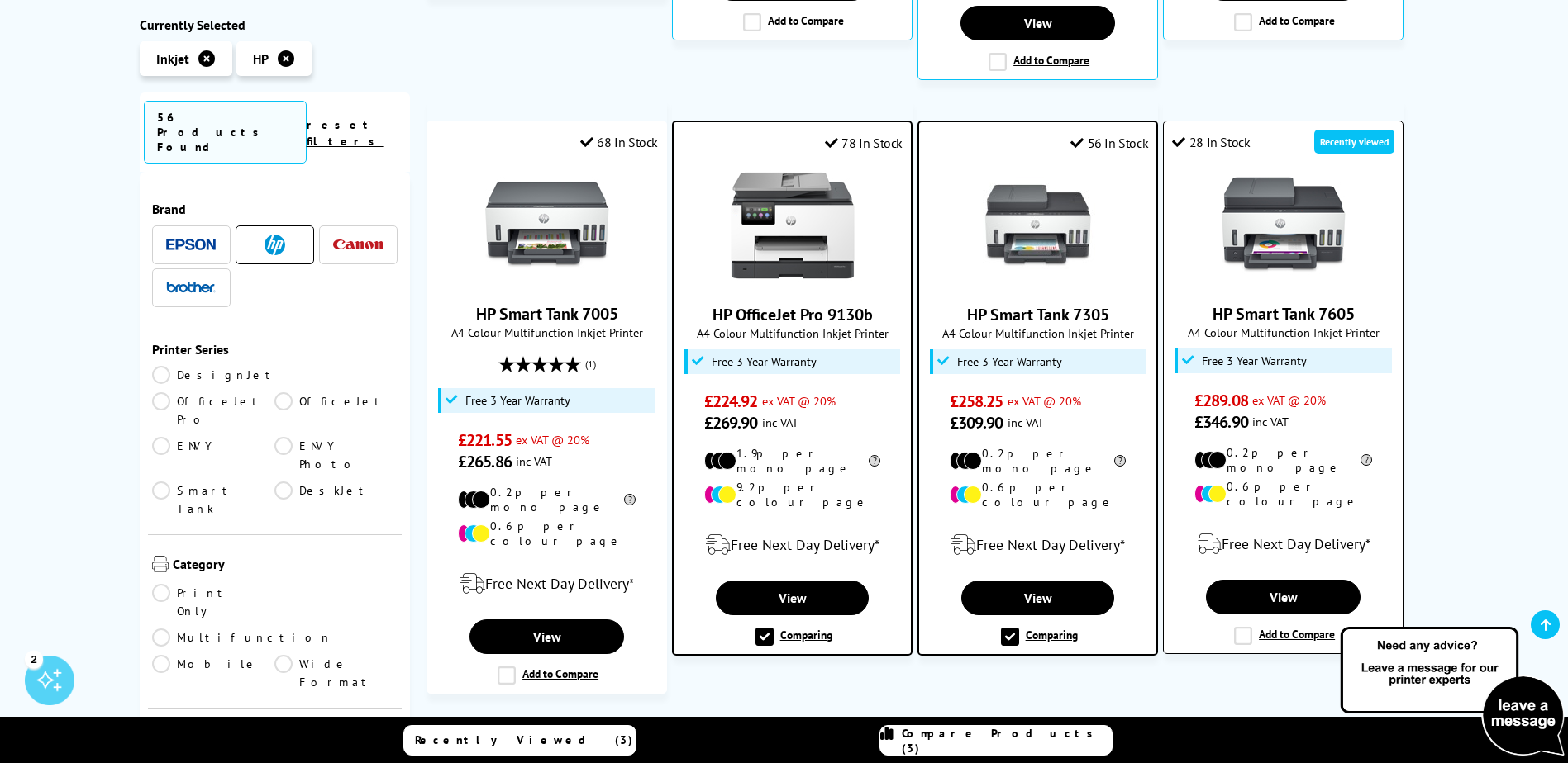
click at [1296, 627] on label "Add to Compare" at bounding box center [1283, 636] width 101 height 19
click at [0, 0] on input "Add to Compare" at bounding box center [0, 0] width 0 height 0
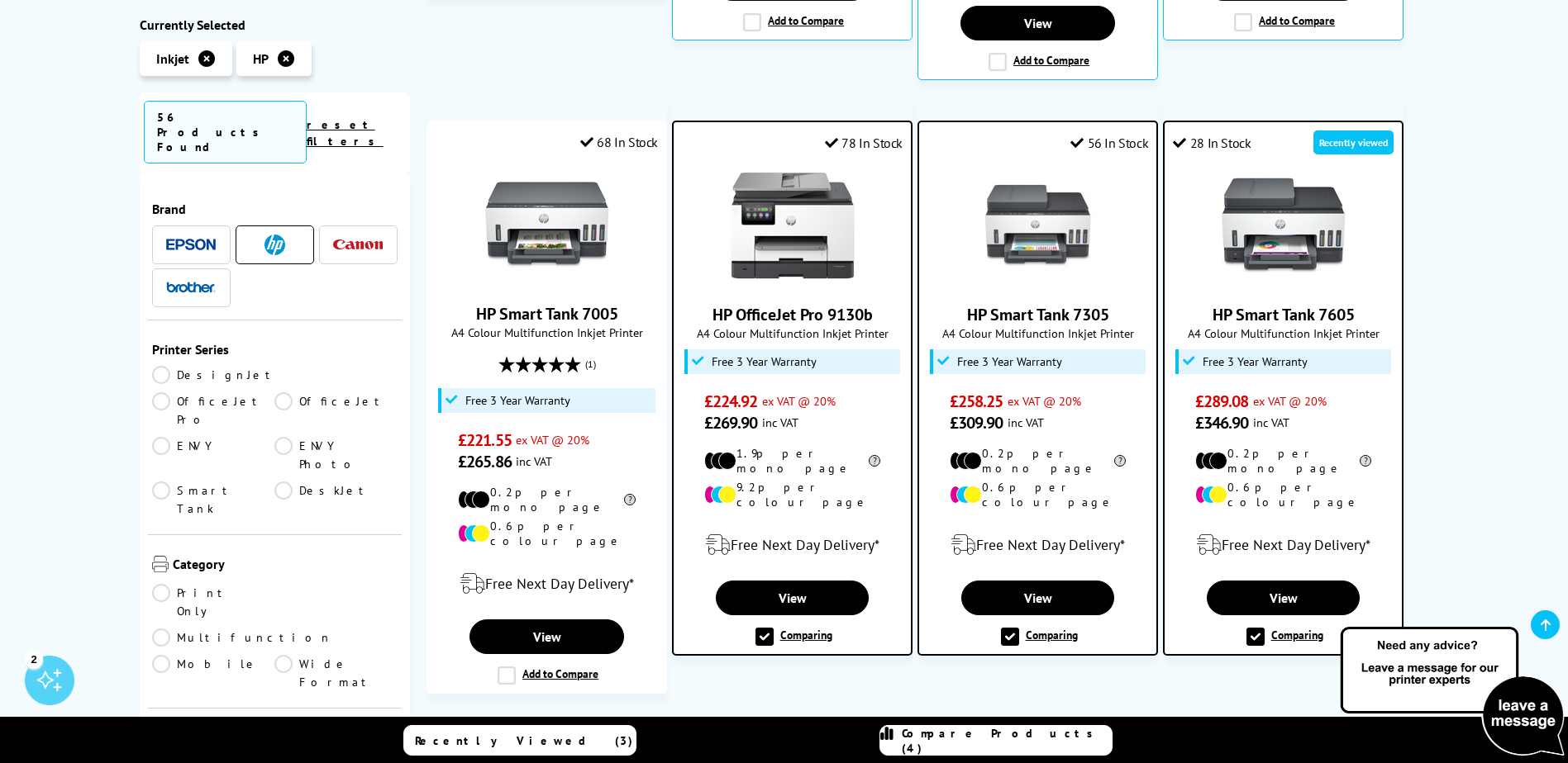
click at [995, 745] on span "Compare Products (4)" at bounding box center [1006, 741] width 210 height 30
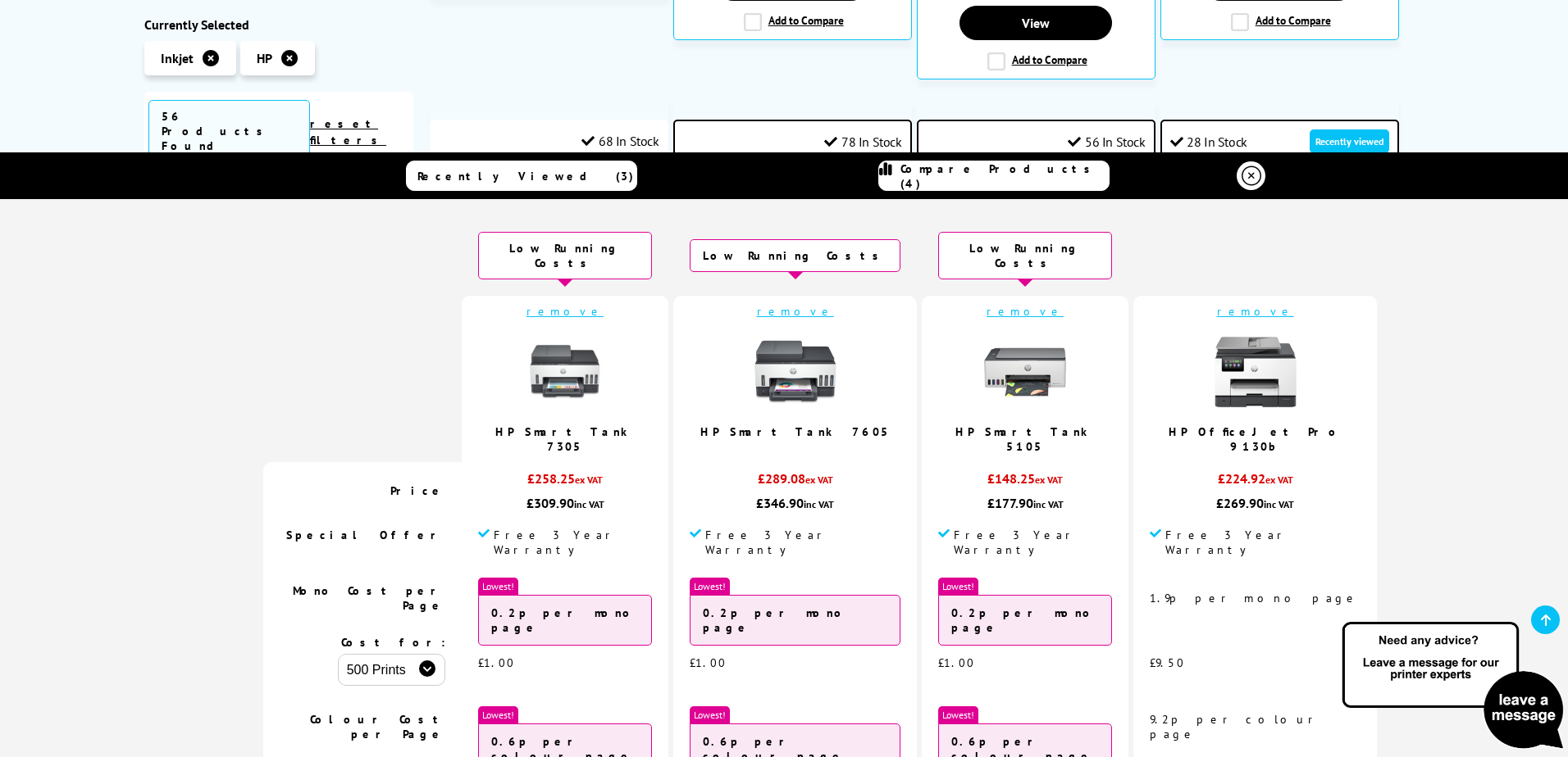
click at [1216, 304] on link "remove" at bounding box center [1255, 312] width 77 height 15
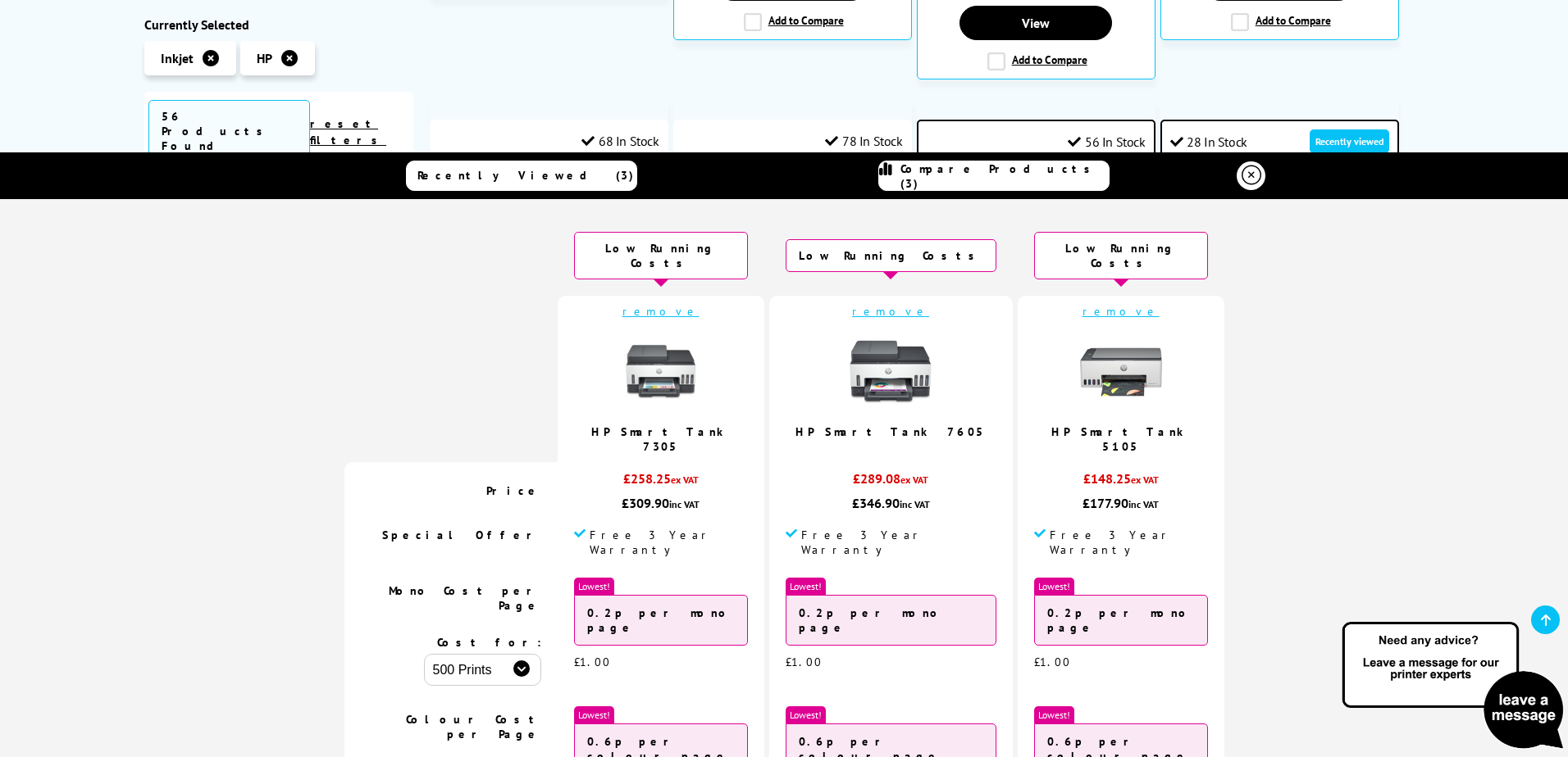
click at [1082, 304] on link "remove" at bounding box center [1121, 312] width 77 height 15
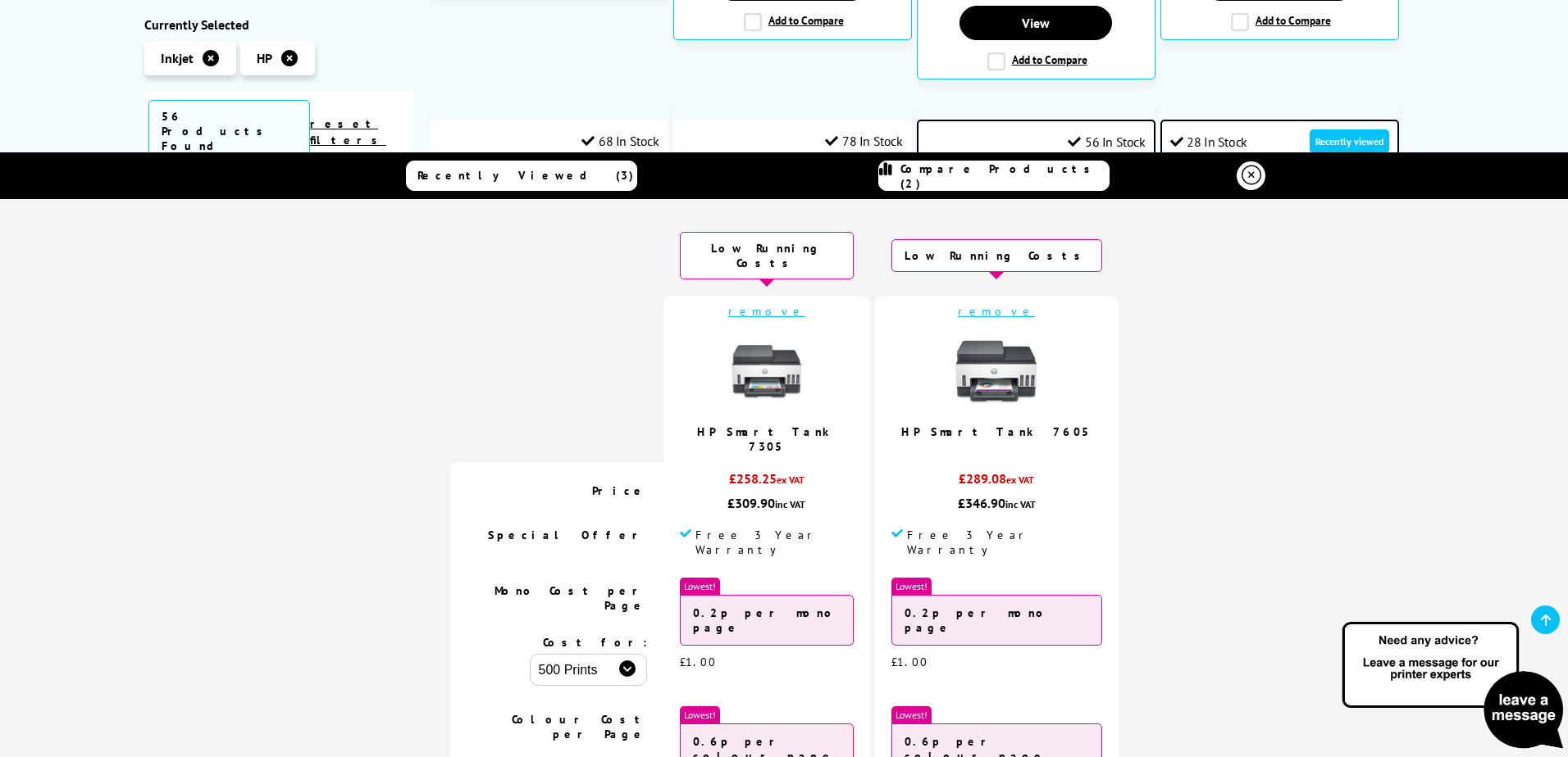
click at [1247, 177] on icon at bounding box center [1251, 175] width 19 height 19
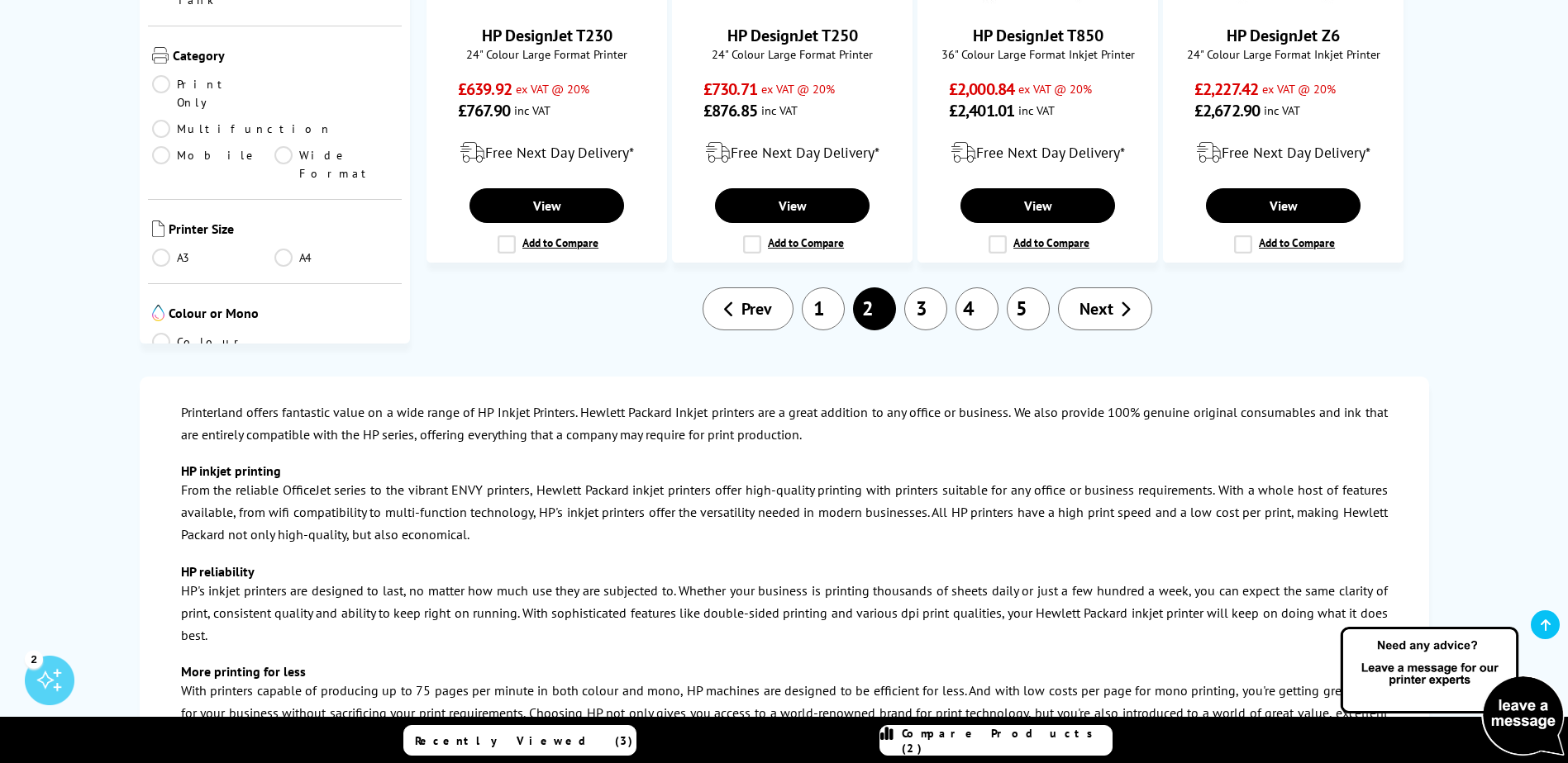
scroll to position [1735, 0]
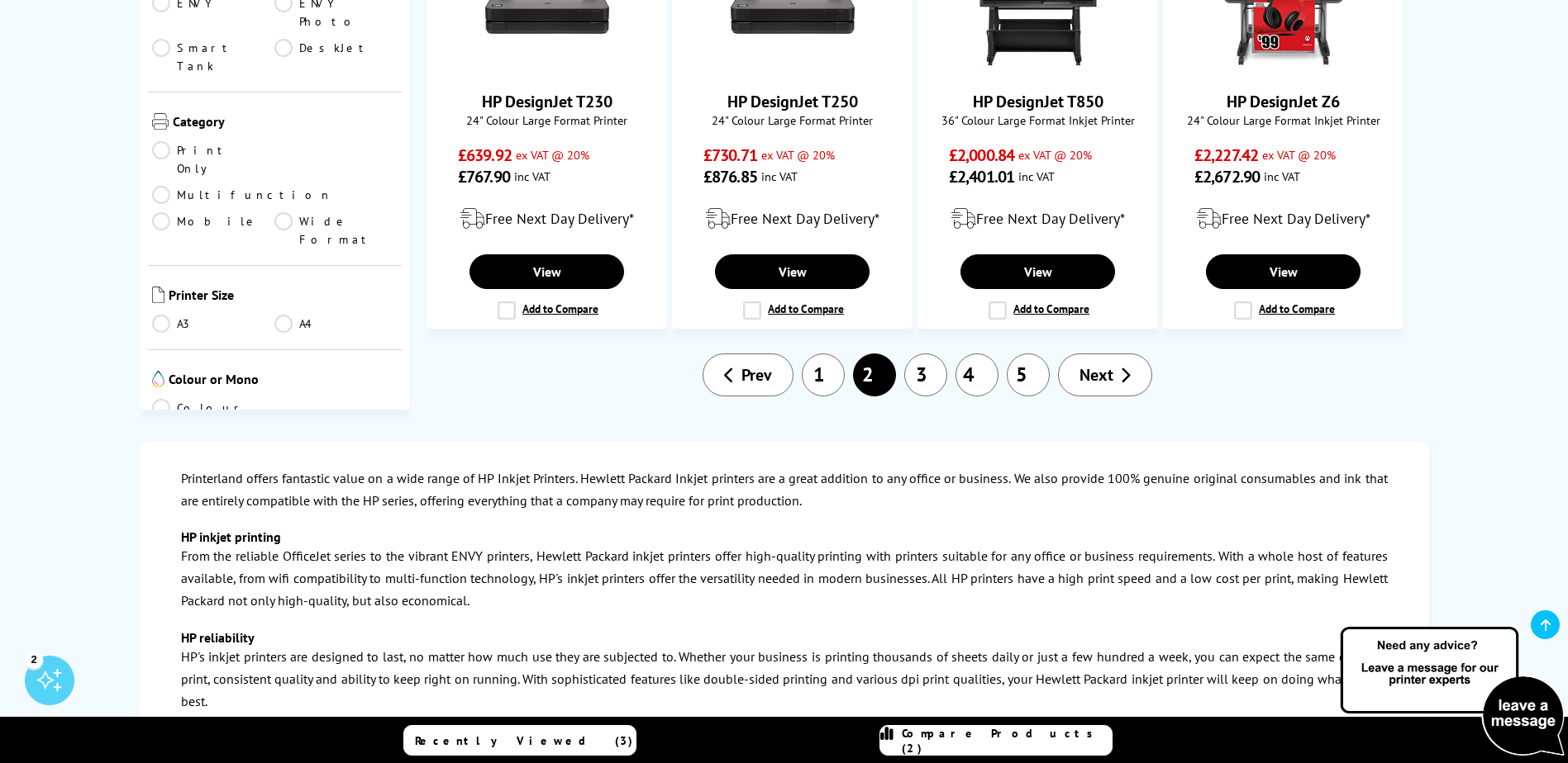
click at [834, 353] on link "1" at bounding box center [822, 375] width 43 height 43
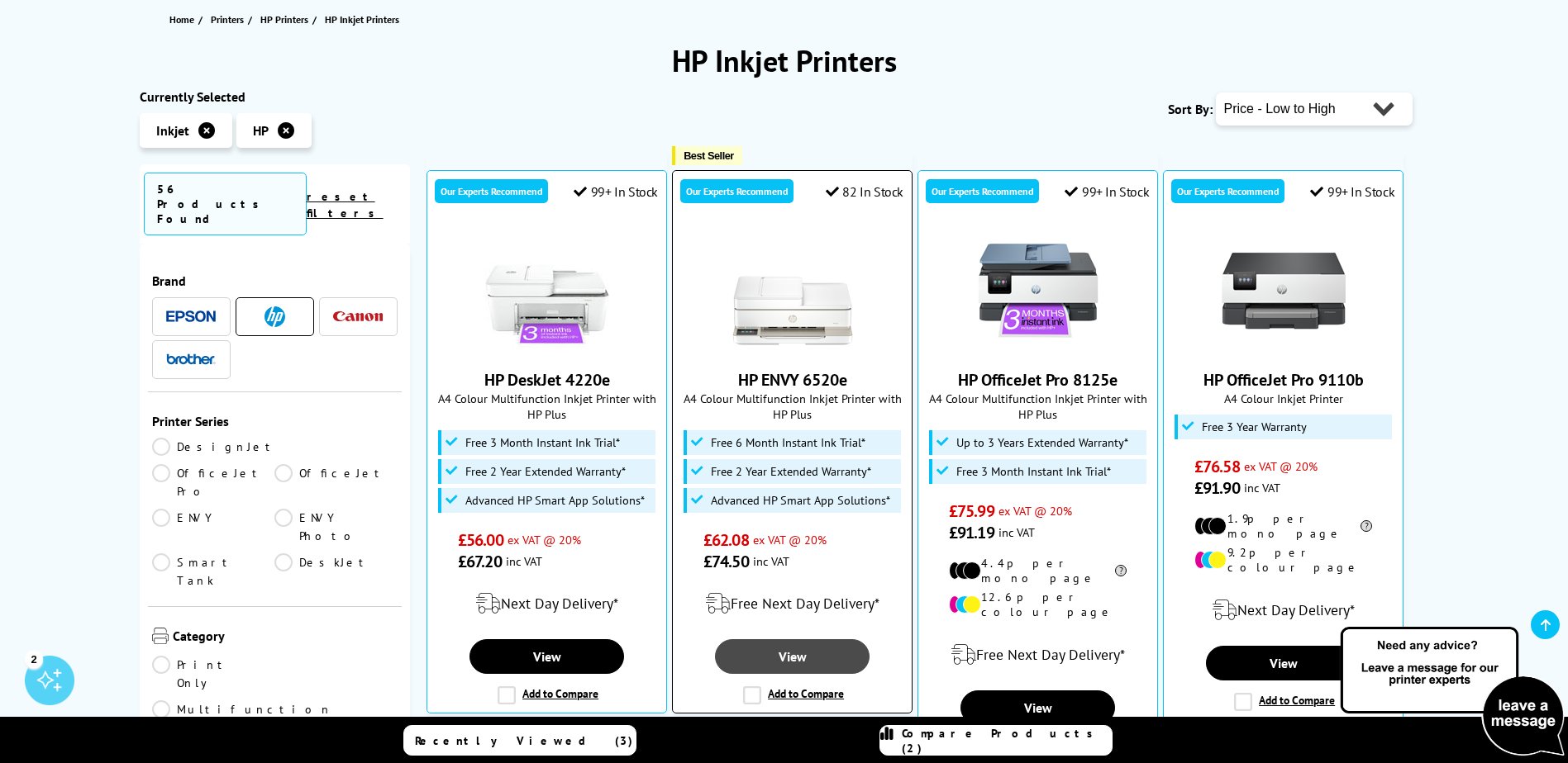
scroll to position [165, 0]
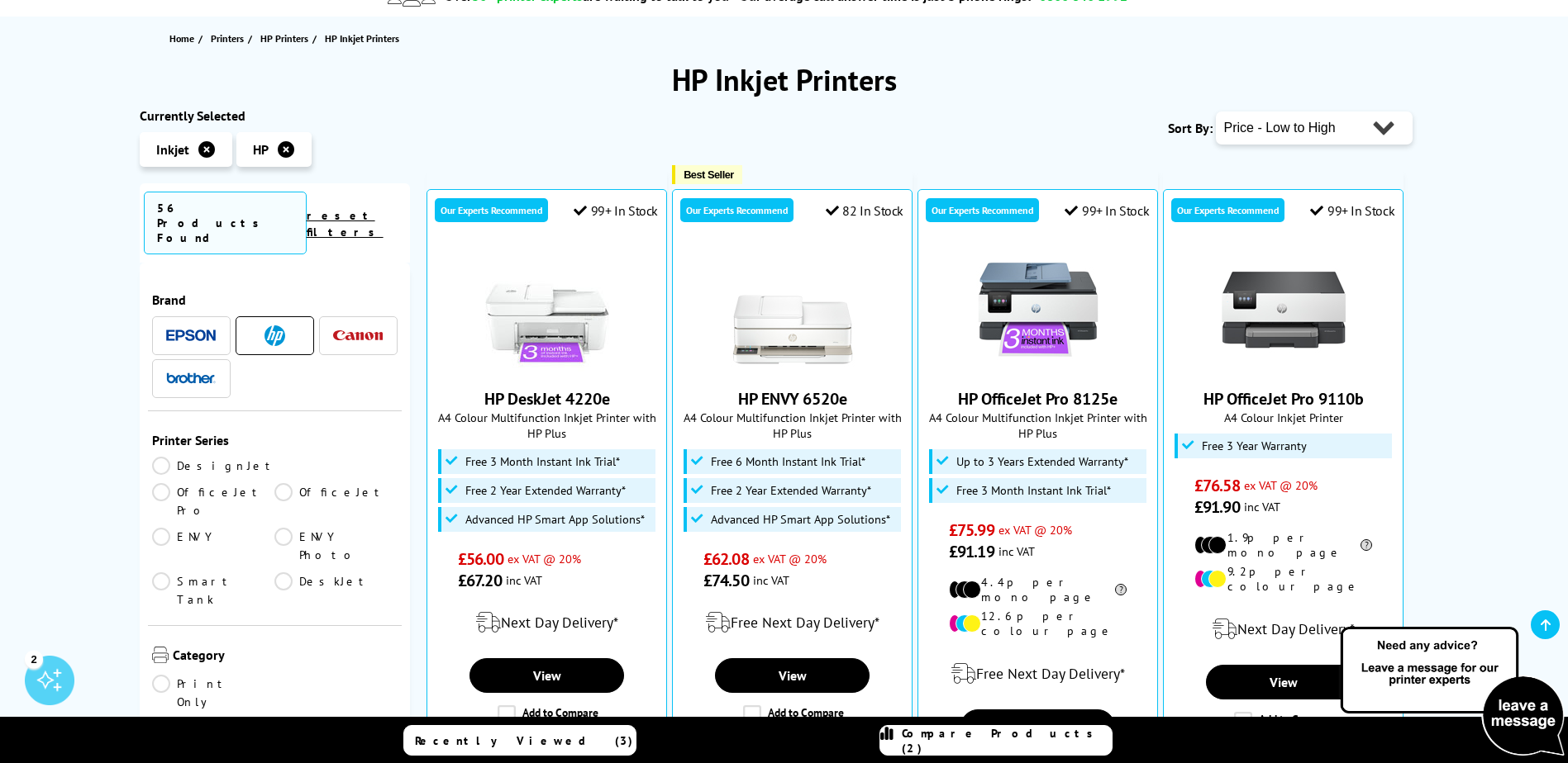
click at [275, 573] on link "Smart Tank" at bounding box center [213, 591] width 123 height 36
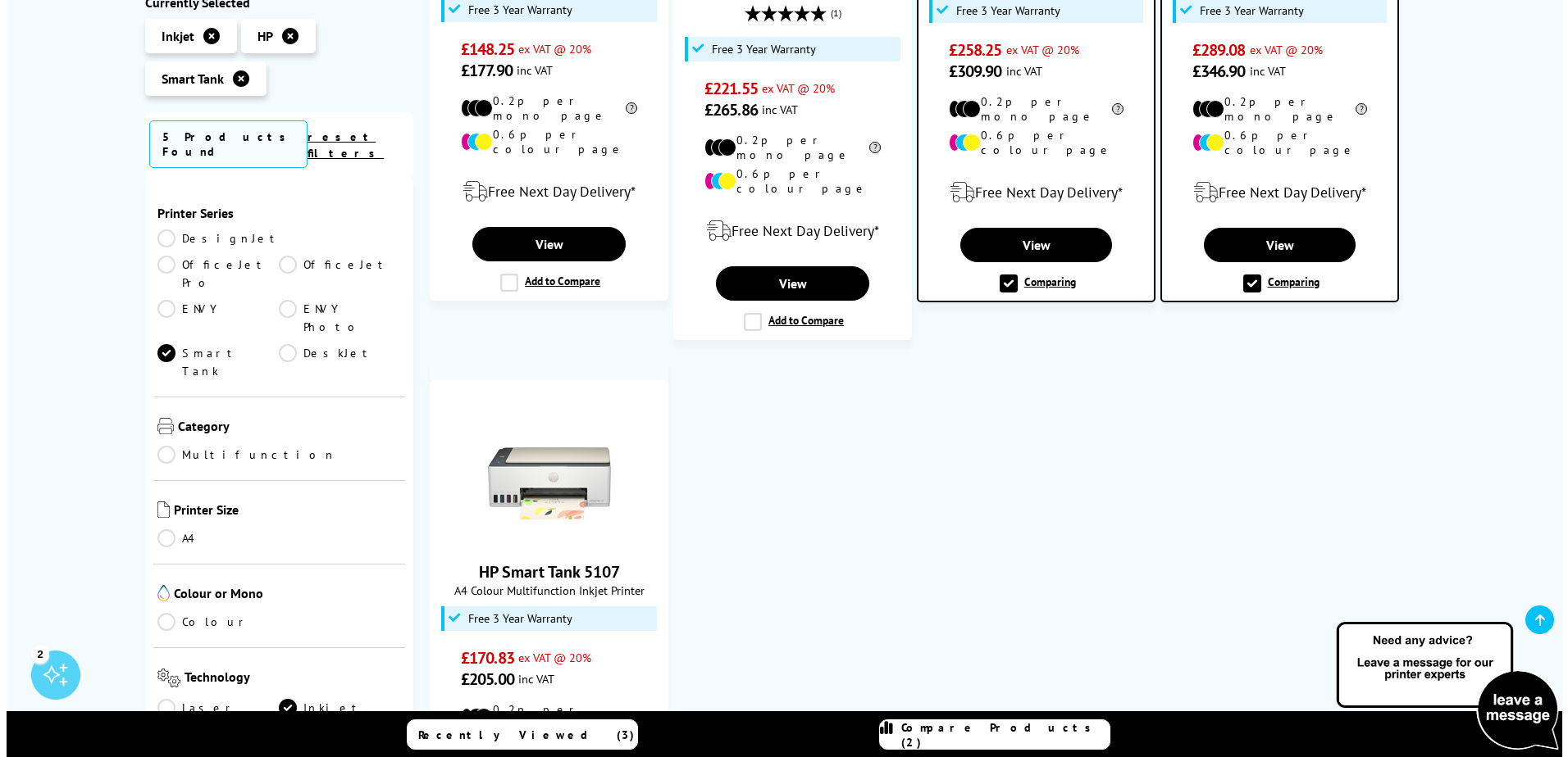
scroll to position [492, 0]
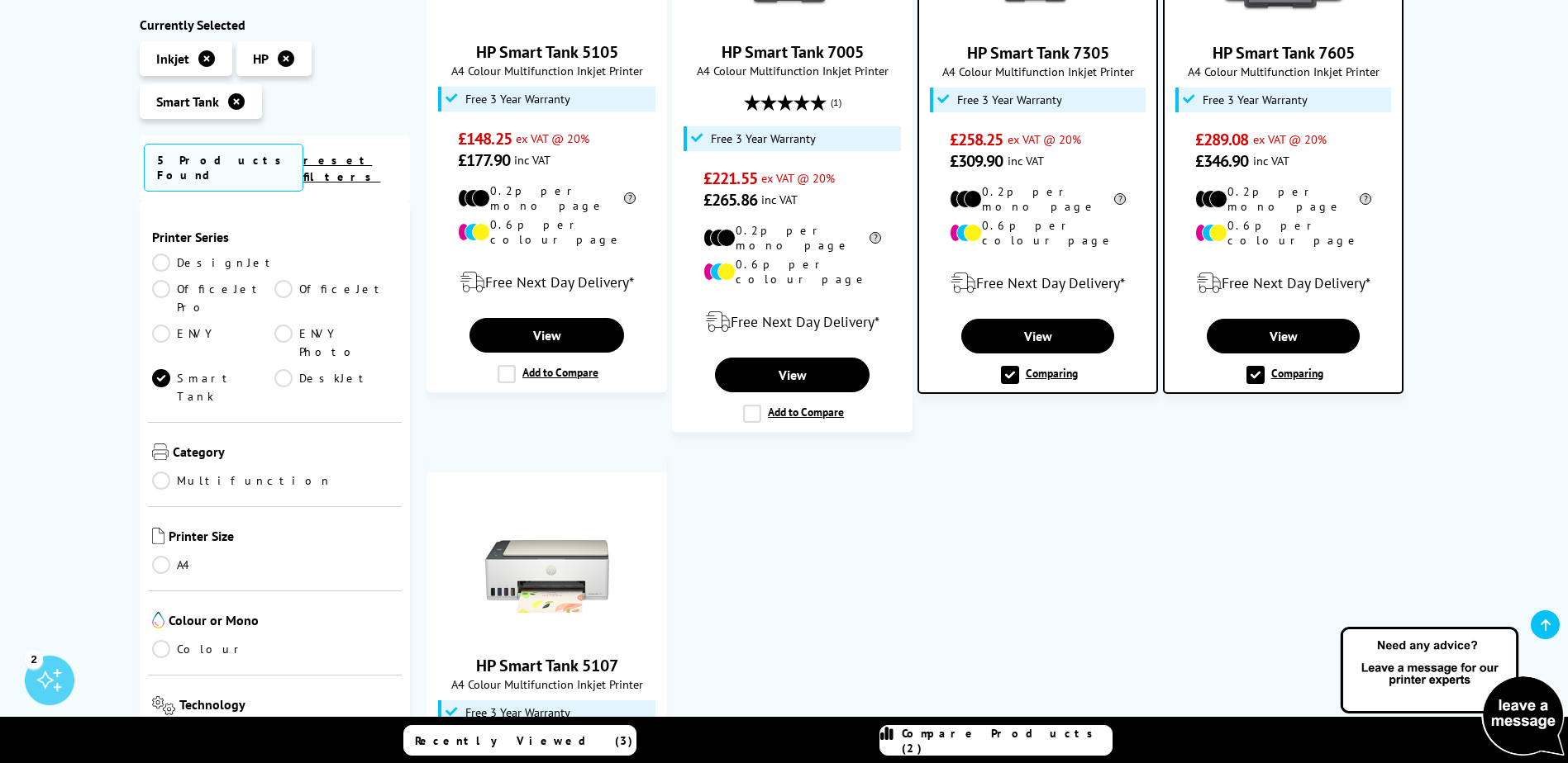
click at [1001, 747] on span "Compare Products (2)" at bounding box center [1006, 741] width 210 height 30
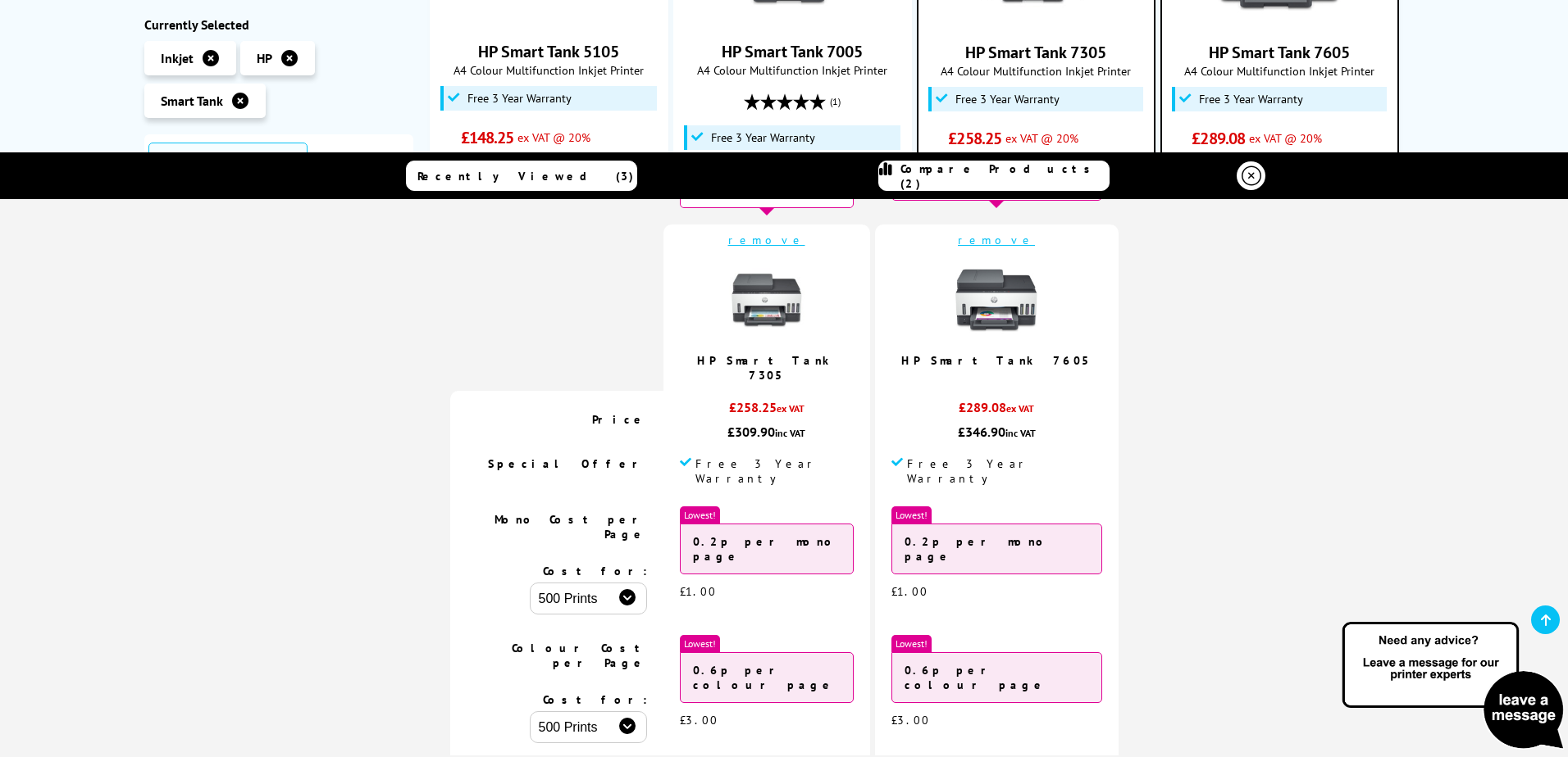
scroll to position [0, 0]
